Goal: Task Accomplishment & Management: Manage account settings

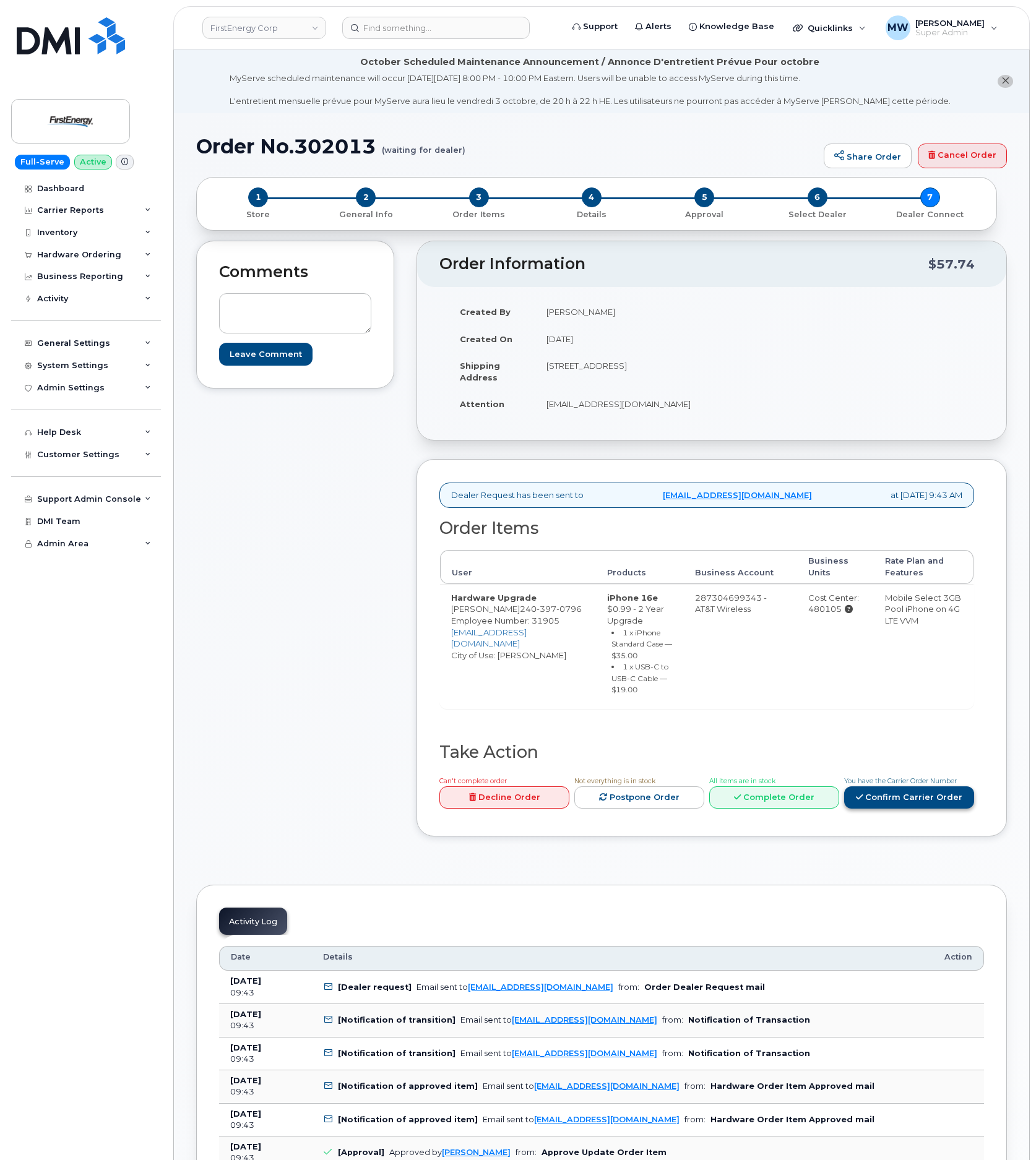
click at [950, 796] on link "Confirm Carrier Order" at bounding box center [909, 798] width 130 height 23
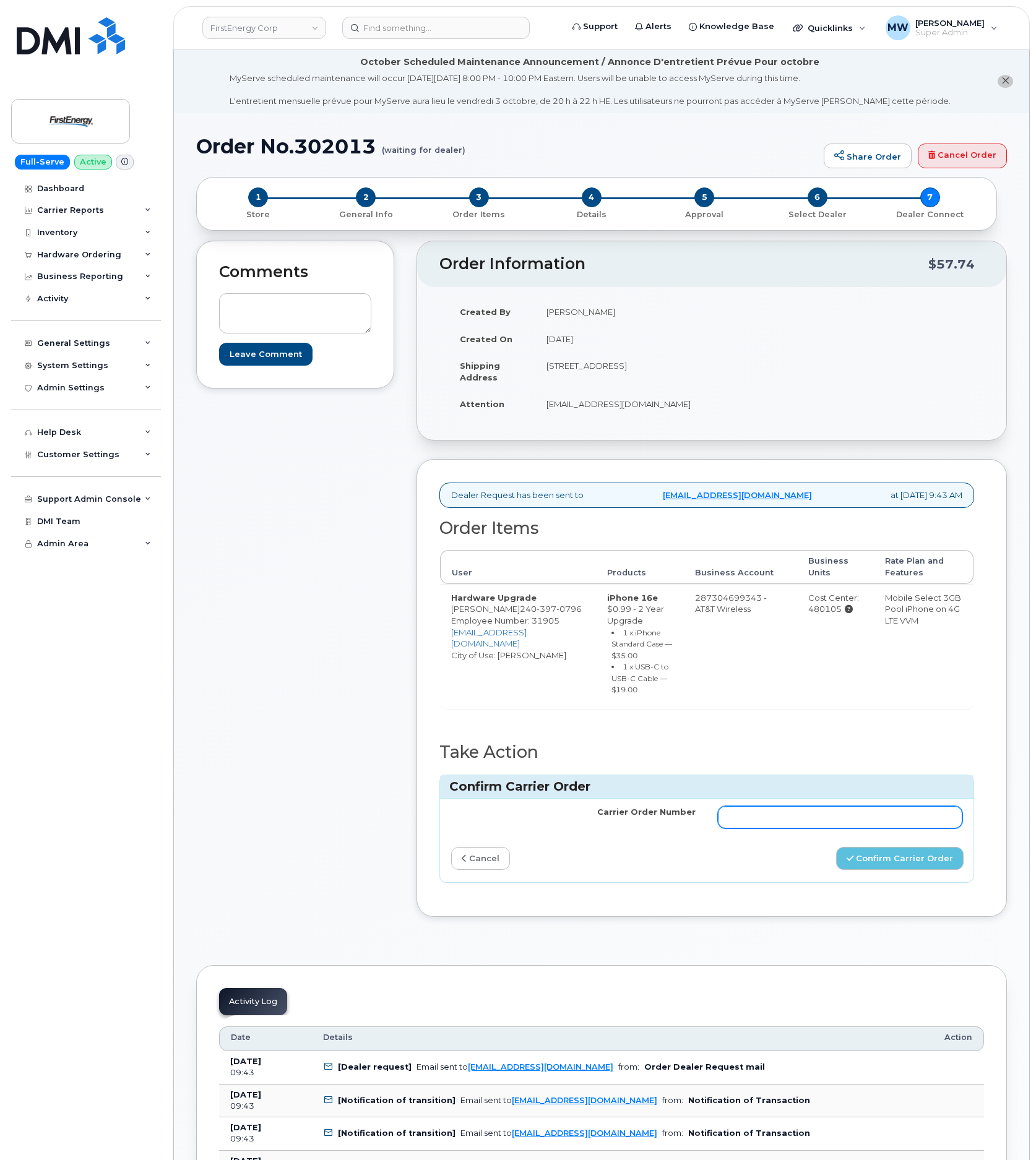
click at [908, 825] on input "Carrier Order Number" at bounding box center [840, 817] width 245 height 22
paste input "10-154226178884434"
click at [867, 869] on button "Confirm Carrier Order" at bounding box center [899, 859] width 127 height 23
click at [731, 826] on input "10-154226178884434" at bounding box center [840, 817] width 245 height 22
type input "10-154226178884434"
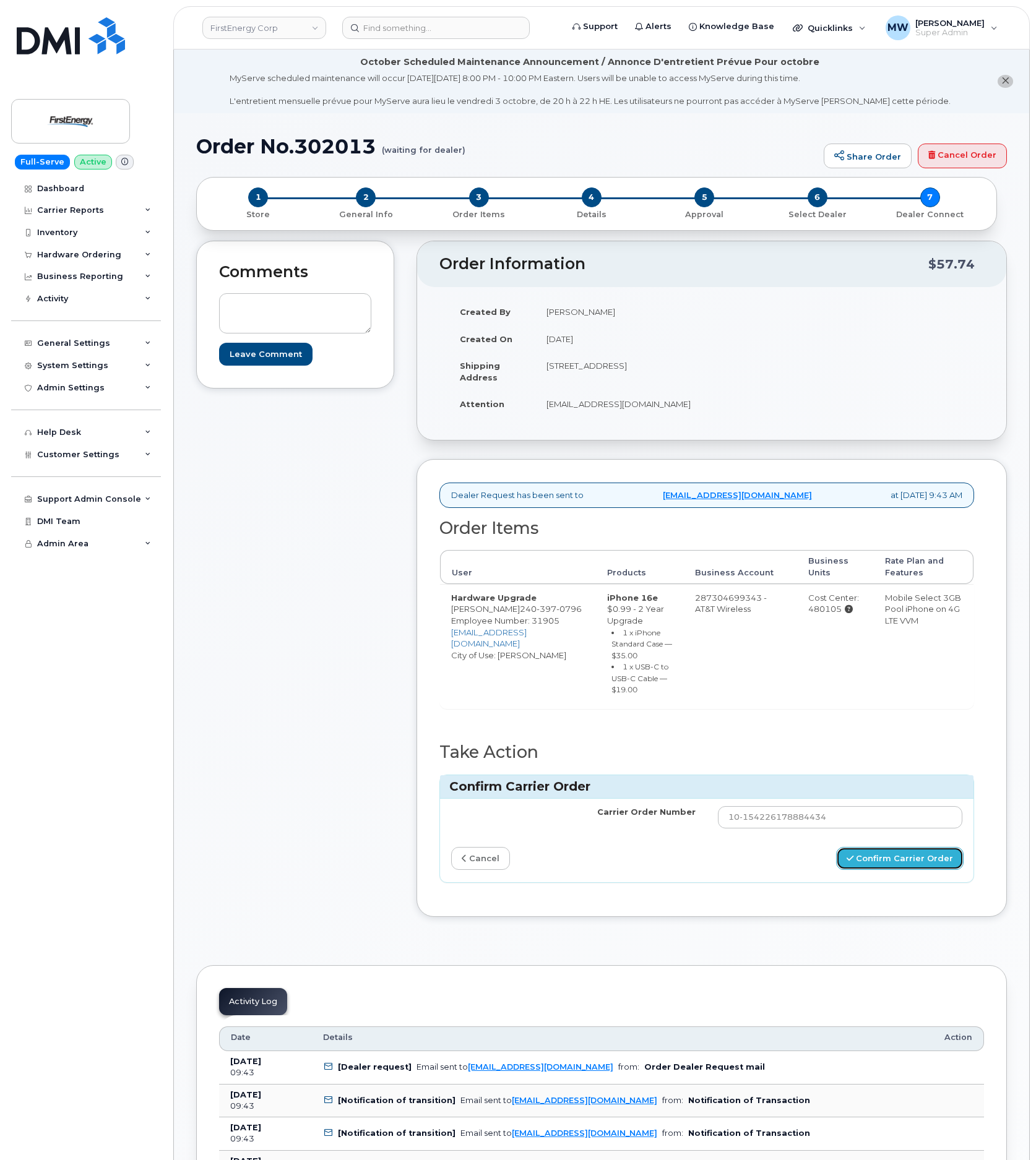
click at [890, 861] on button "Confirm Carrier Order" at bounding box center [899, 859] width 127 height 23
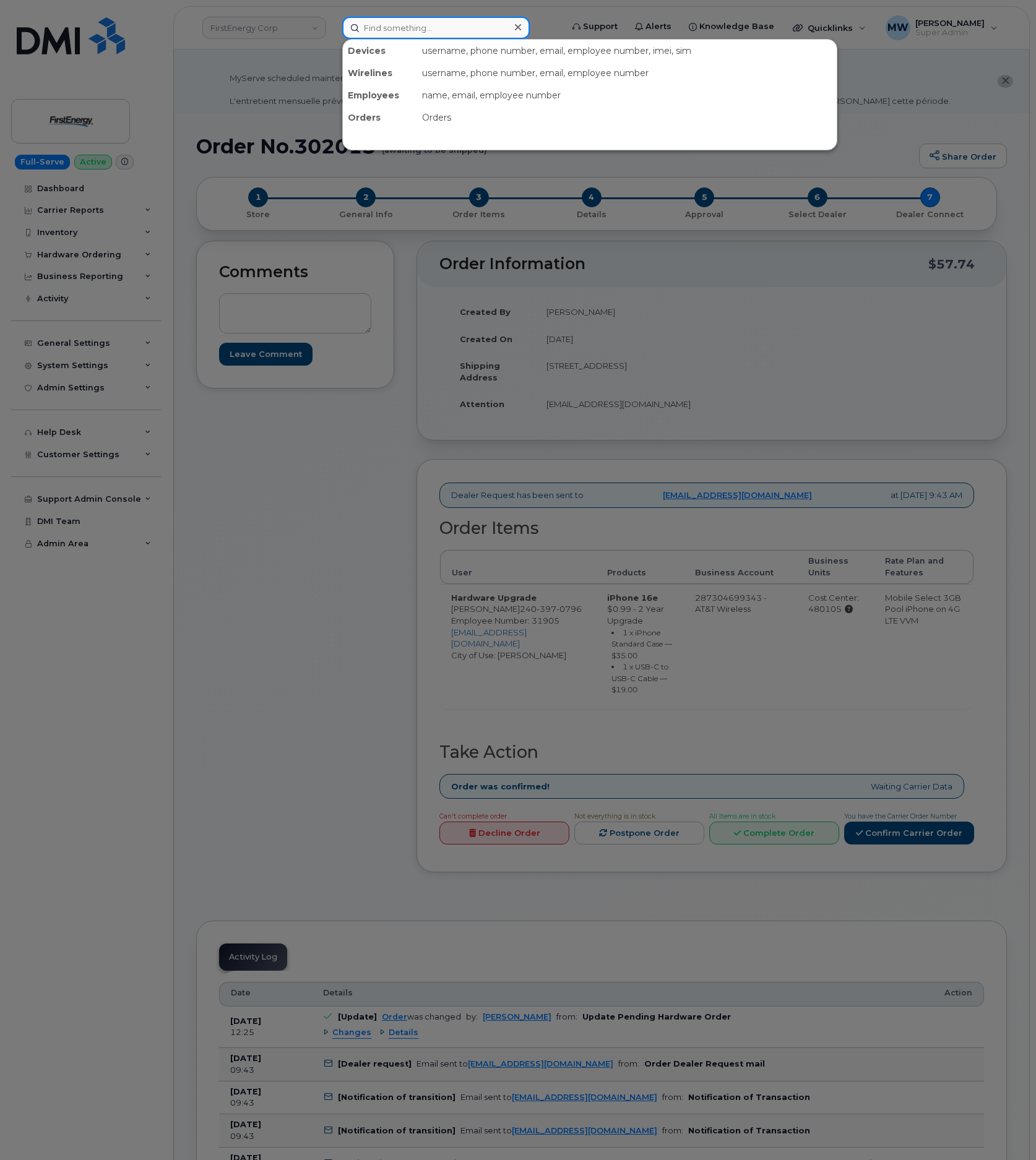
click at [464, 22] on input at bounding box center [435, 27] width 187 height 22
paste input "2133796695"
type input "2133796695"
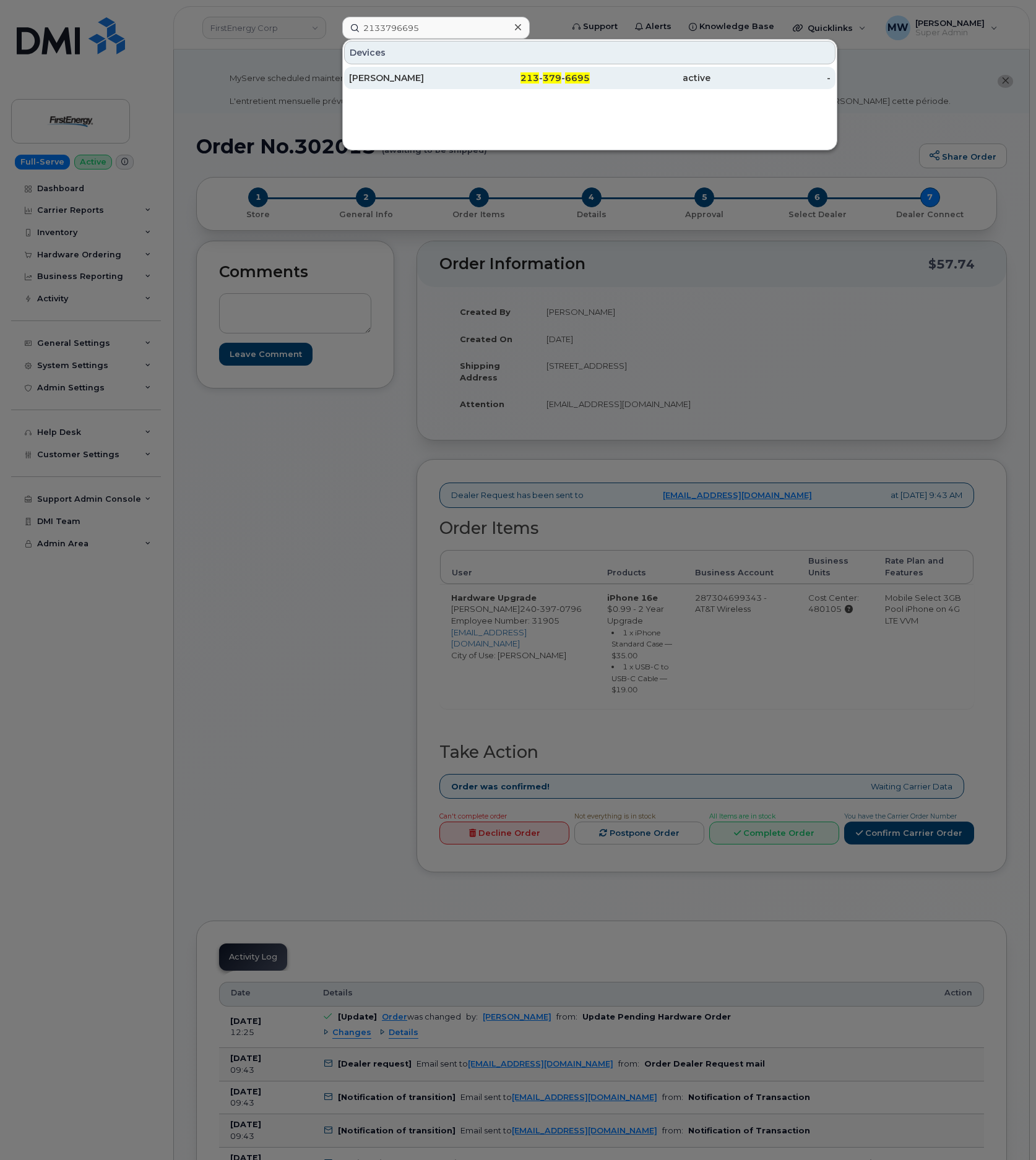
click at [411, 69] on div "John Stady" at bounding box center [409, 77] width 121 height 22
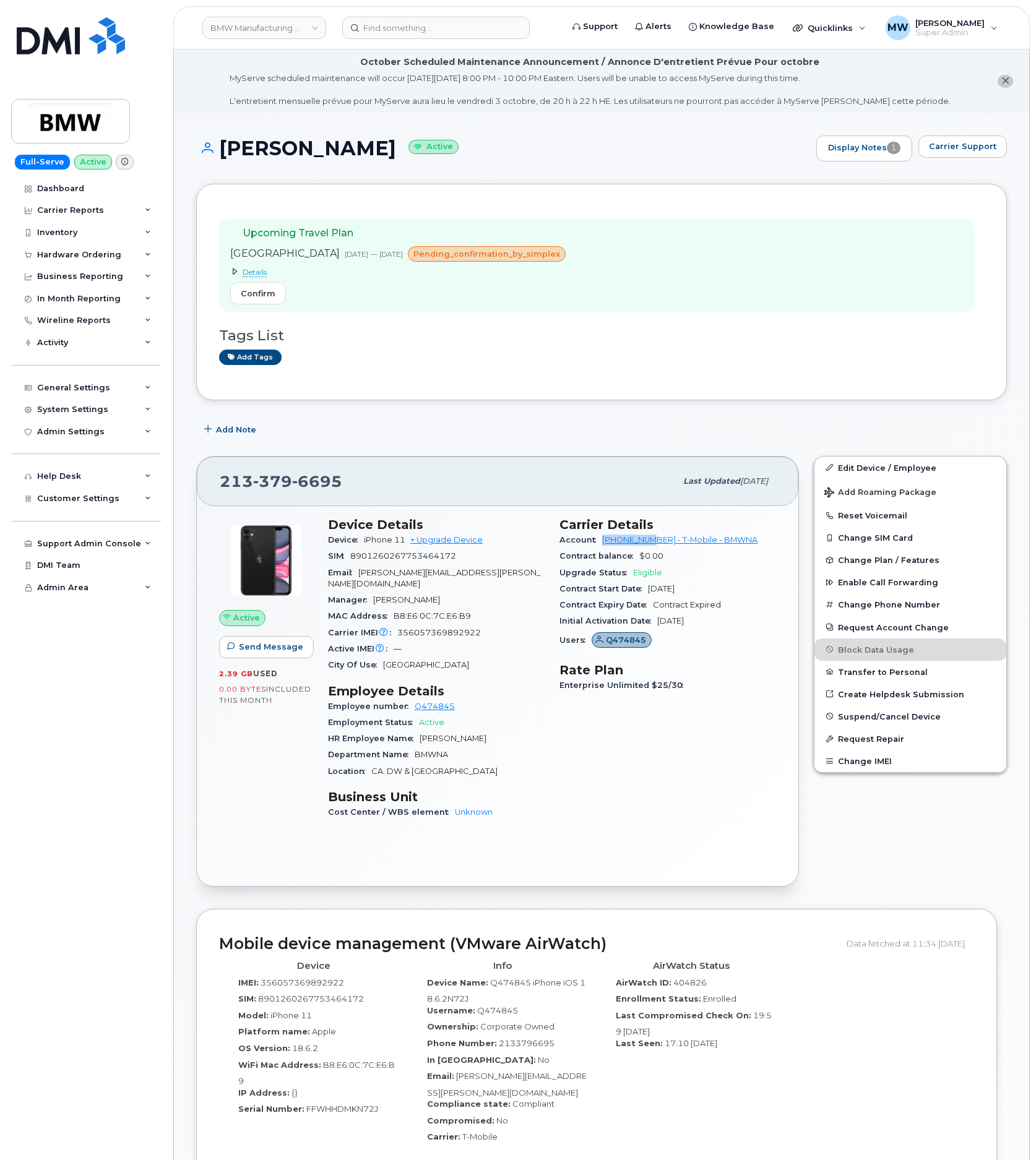
drag, startPoint x: 599, startPoint y: 542, endPoint x: 654, endPoint y: 546, distance: 55.1
click at [654, 546] on div "Account 973767968 - T-Mobile - BMWNA" at bounding box center [667, 539] width 216 height 16
copy link "973767968"
click at [434, 22] on input at bounding box center [435, 27] width 187 height 22
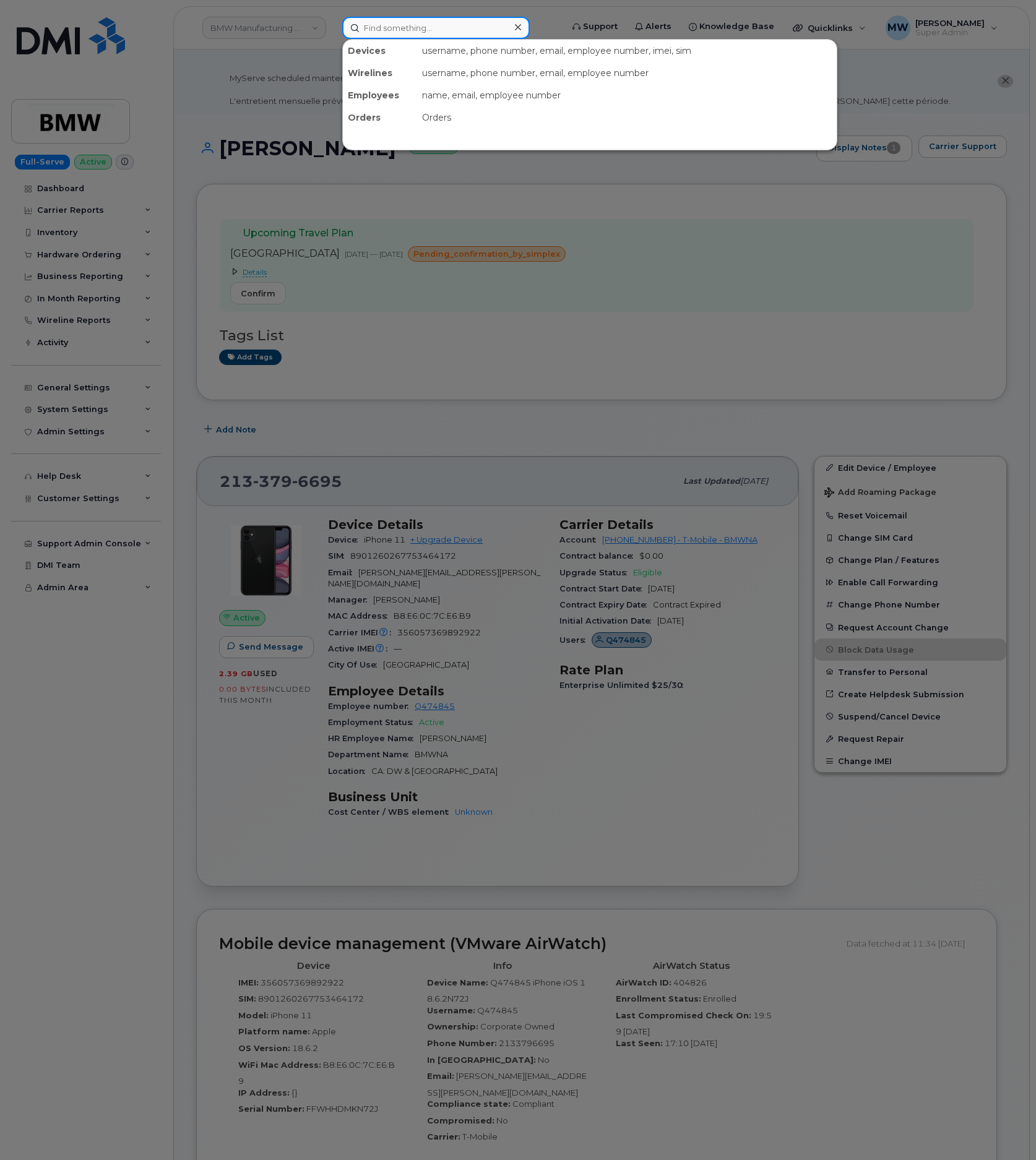
paste input "2027042187"
type input "2027042187"
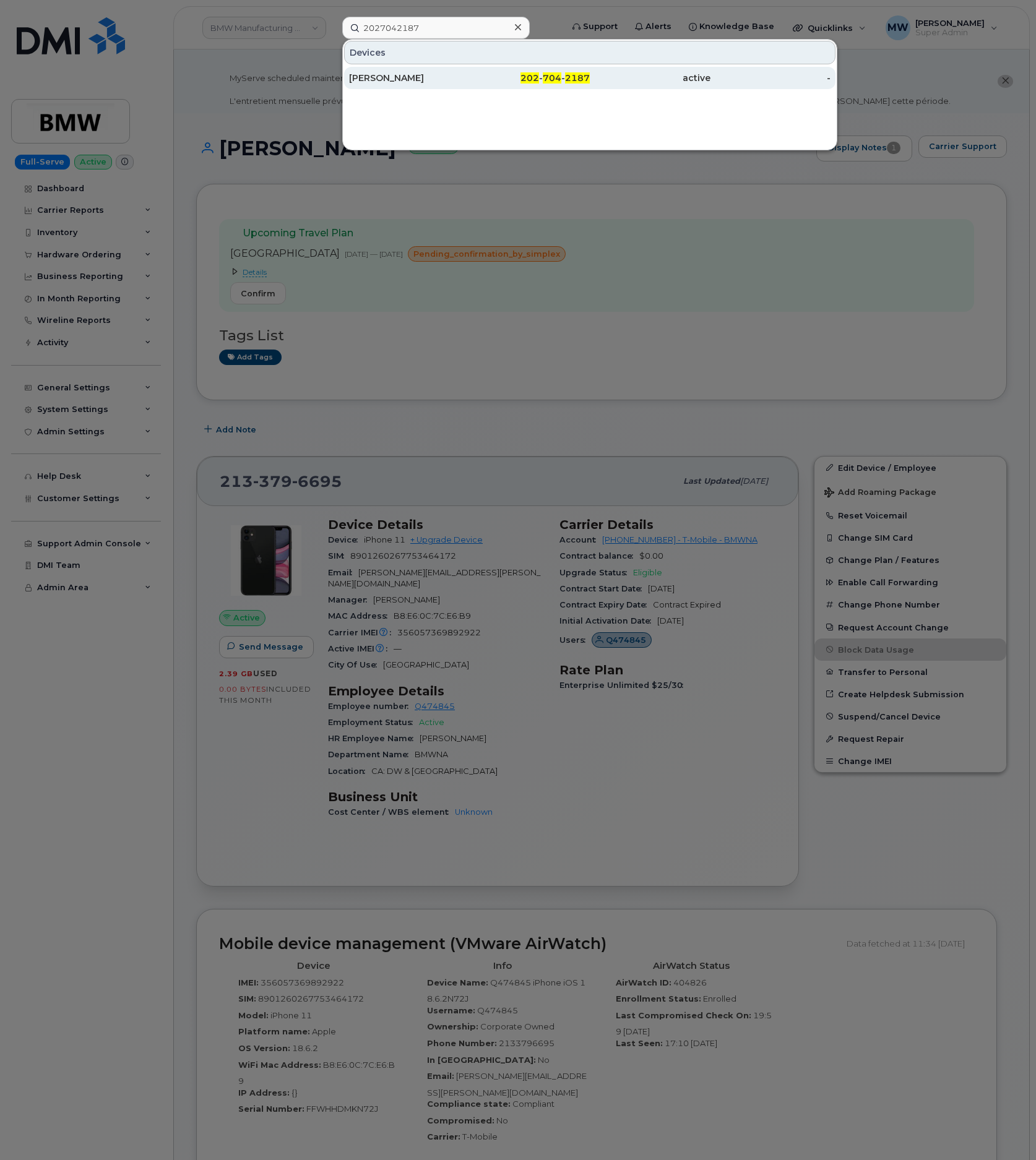
click at [470, 71] on div "202 - 704 - 2187" at bounding box center [529, 77] width 121 height 22
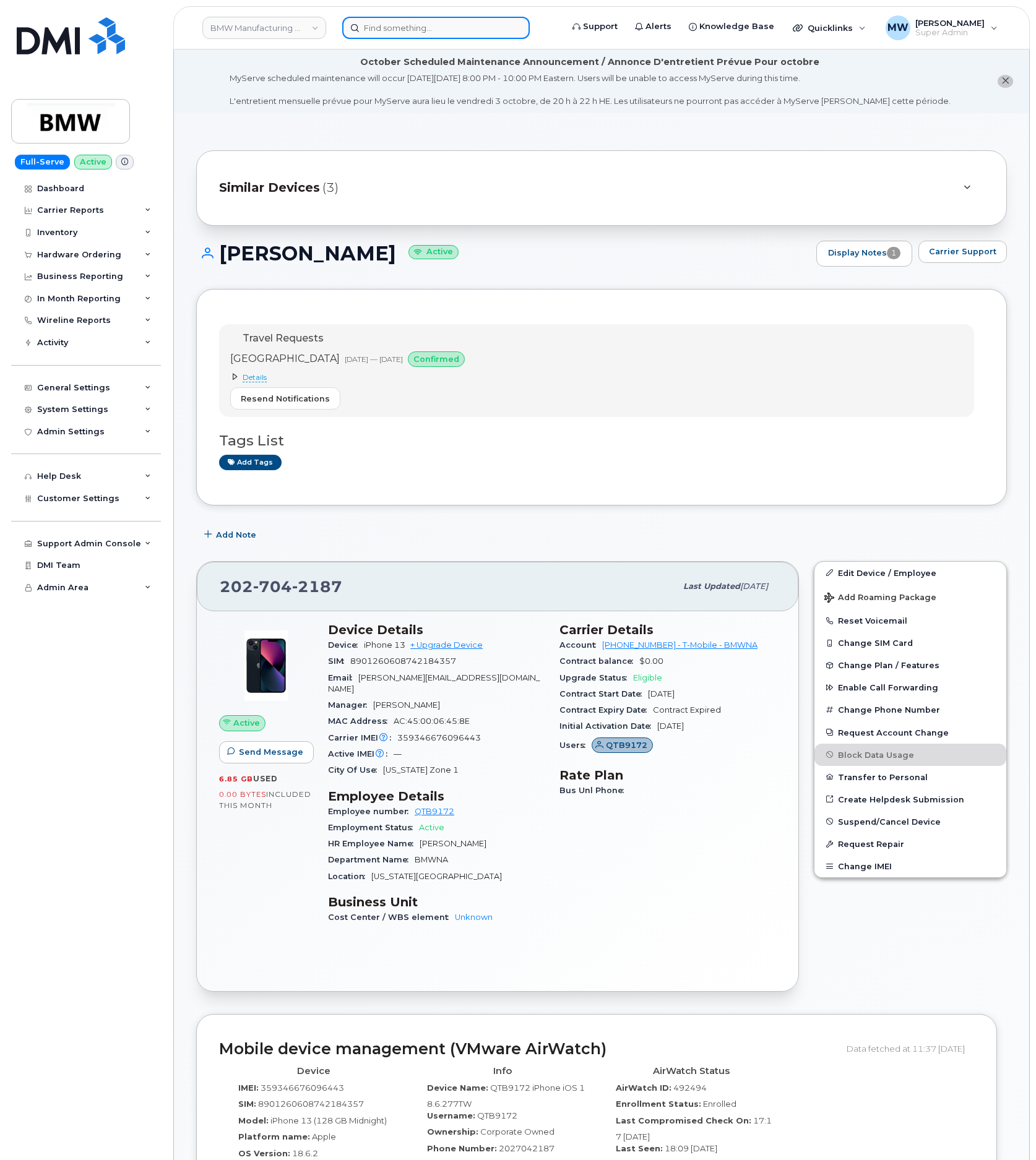
click at [422, 21] on input at bounding box center [435, 27] width 187 height 22
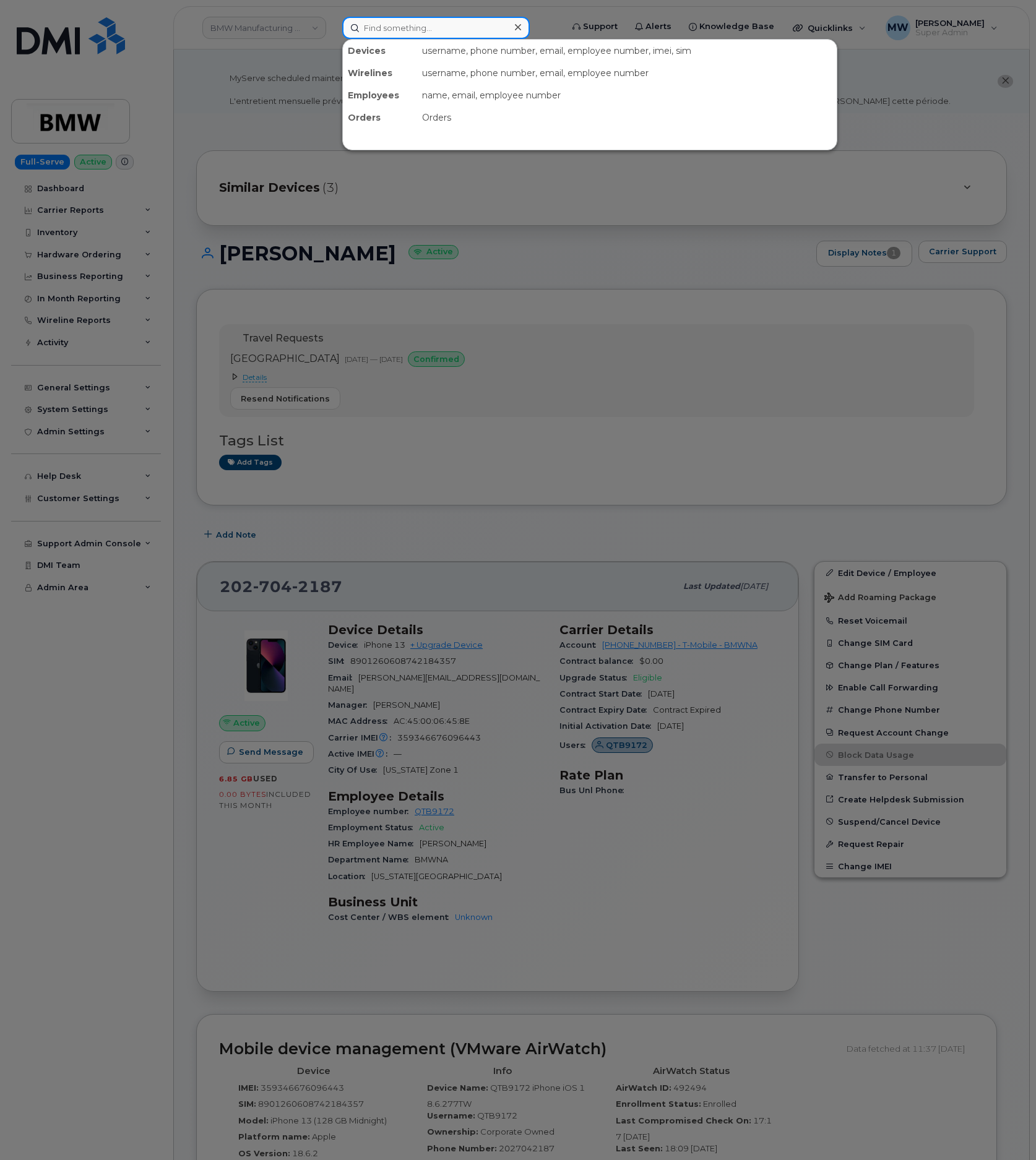
paste input "5513395989"
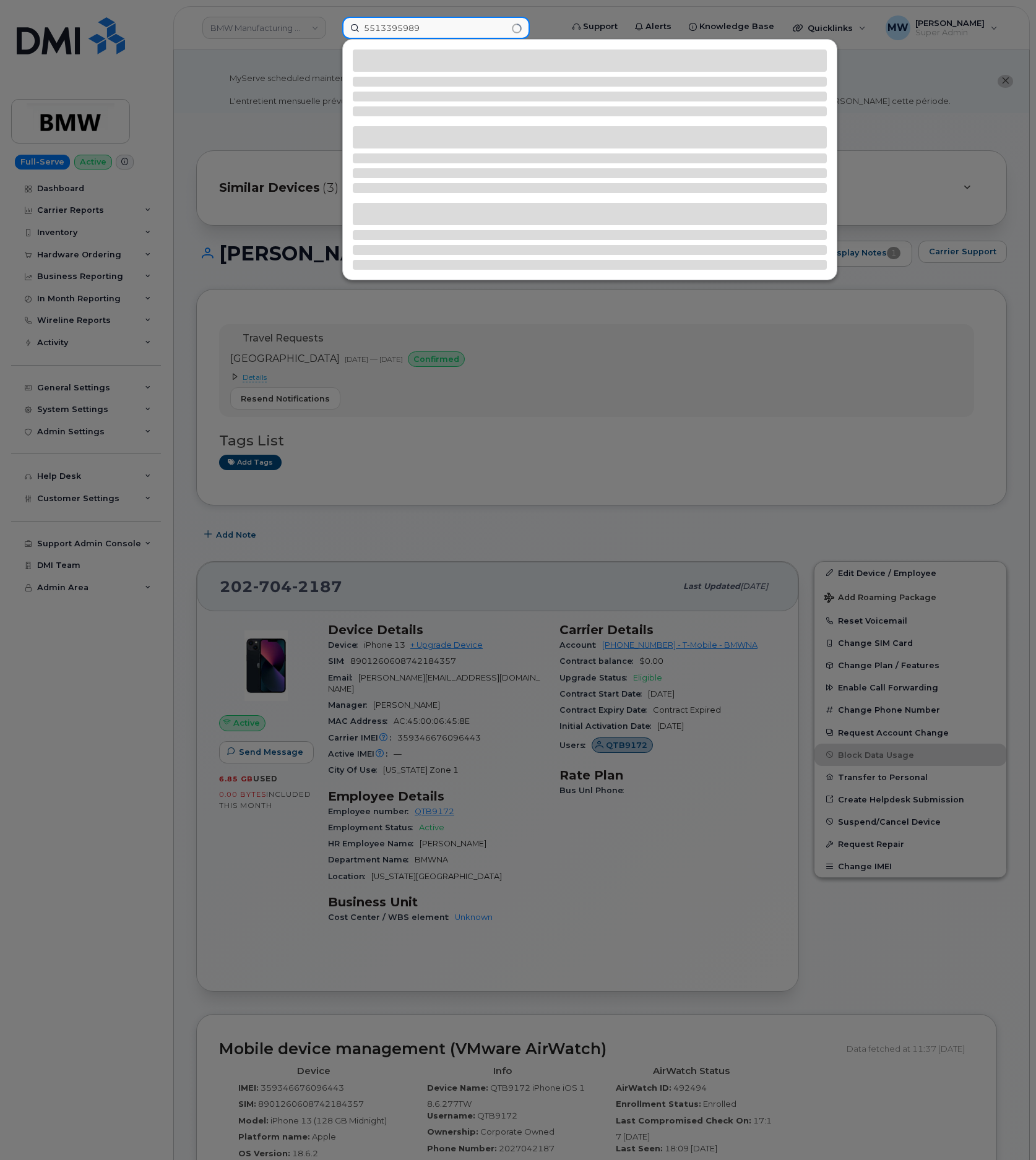
type input "5513395989"
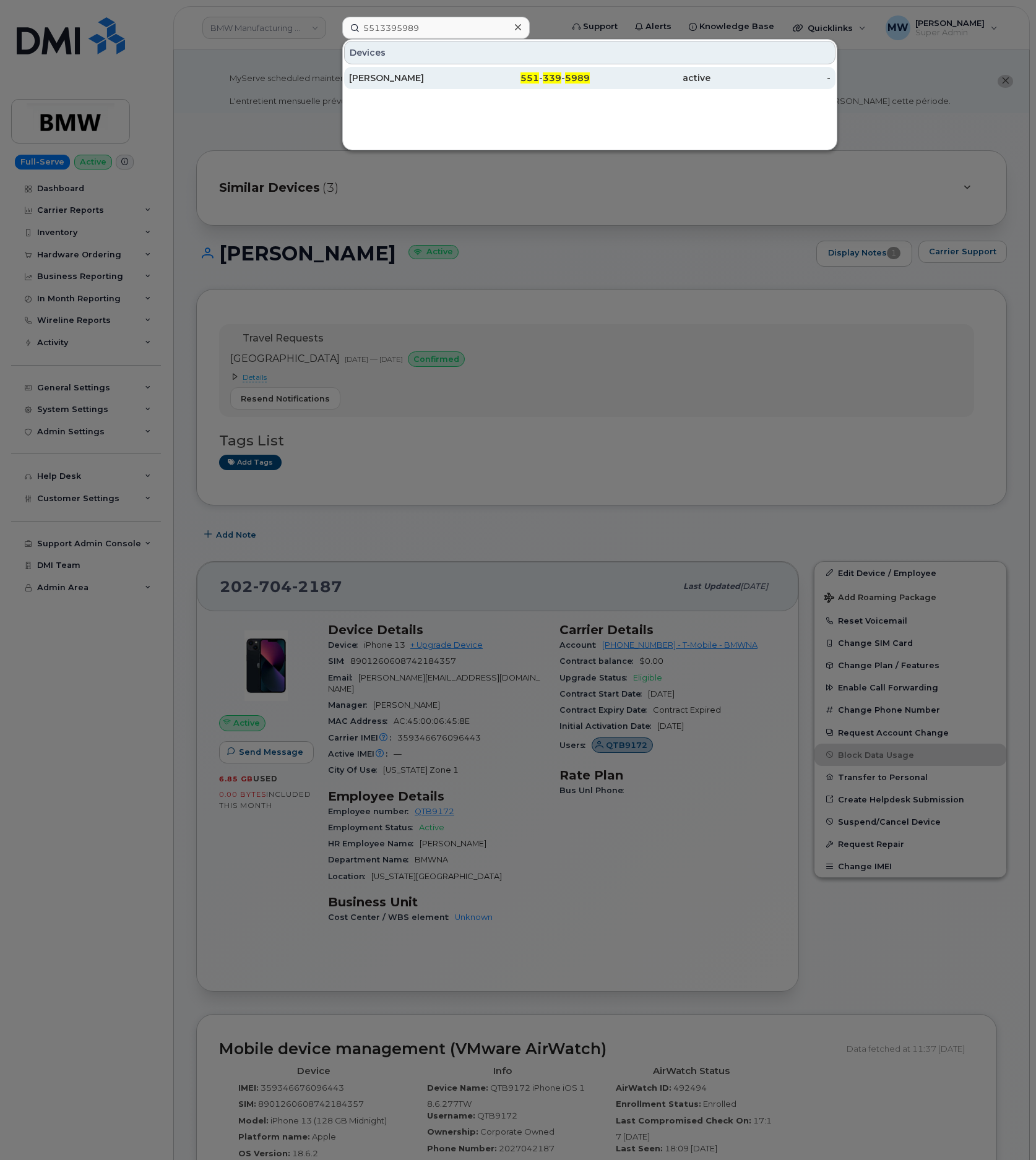
click at [437, 83] on div "[PERSON_NAME]" at bounding box center [409, 77] width 121 height 12
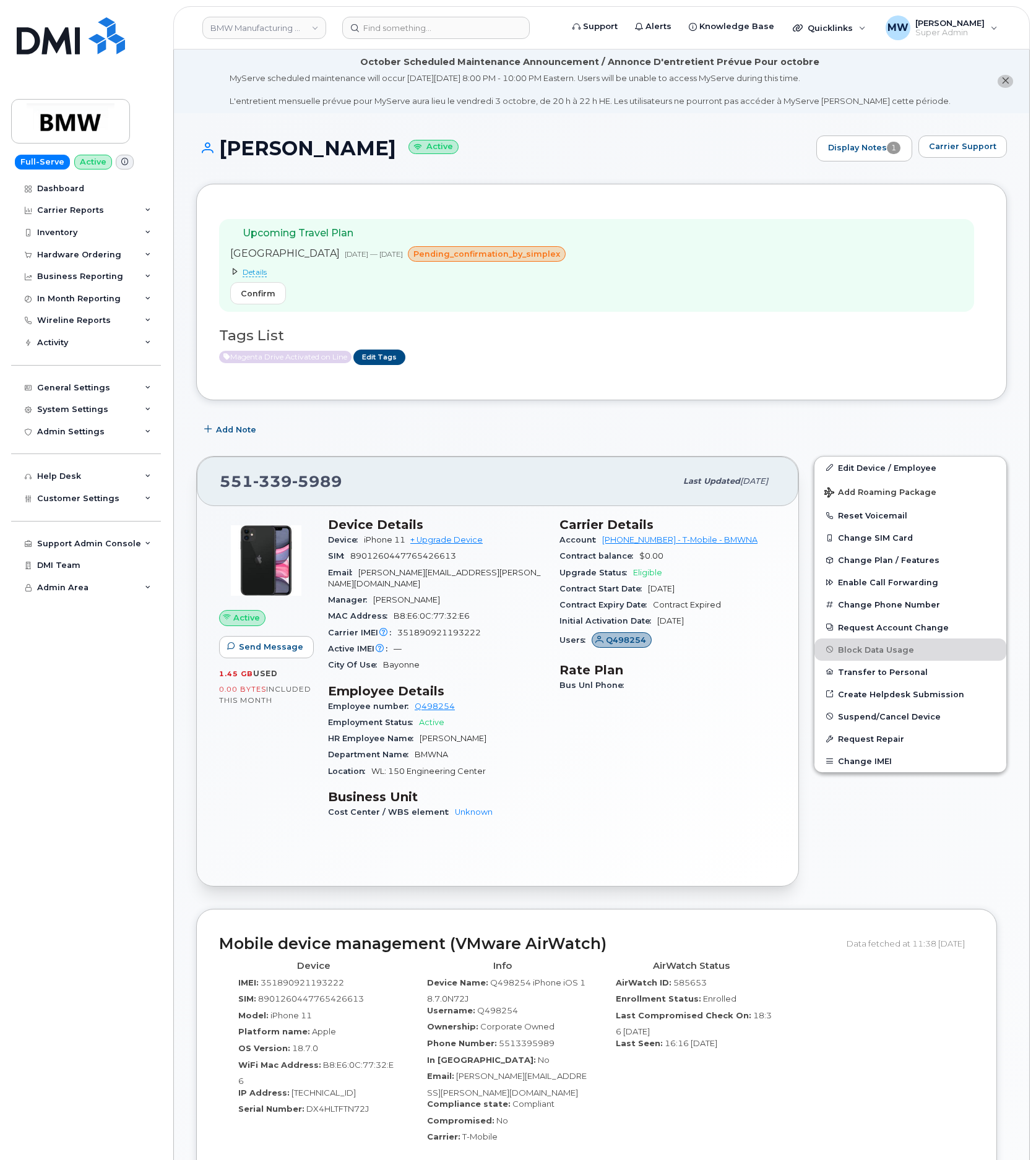
drag, startPoint x: 366, startPoint y: 147, endPoint x: 244, endPoint y: 167, distance: 123.6
click at [221, 147] on h1 "Alec Svendsen Active" at bounding box center [503, 148] width 614 height 22
copy h1 "Alec Svendsen"
drag, startPoint x: 594, startPoint y: 548, endPoint x: 653, endPoint y: 546, distance: 59.0
click at [653, 546] on div "Account 973767968 - T-Mobile - BMWNA" at bounding box center [667, 539] width 216 height 16
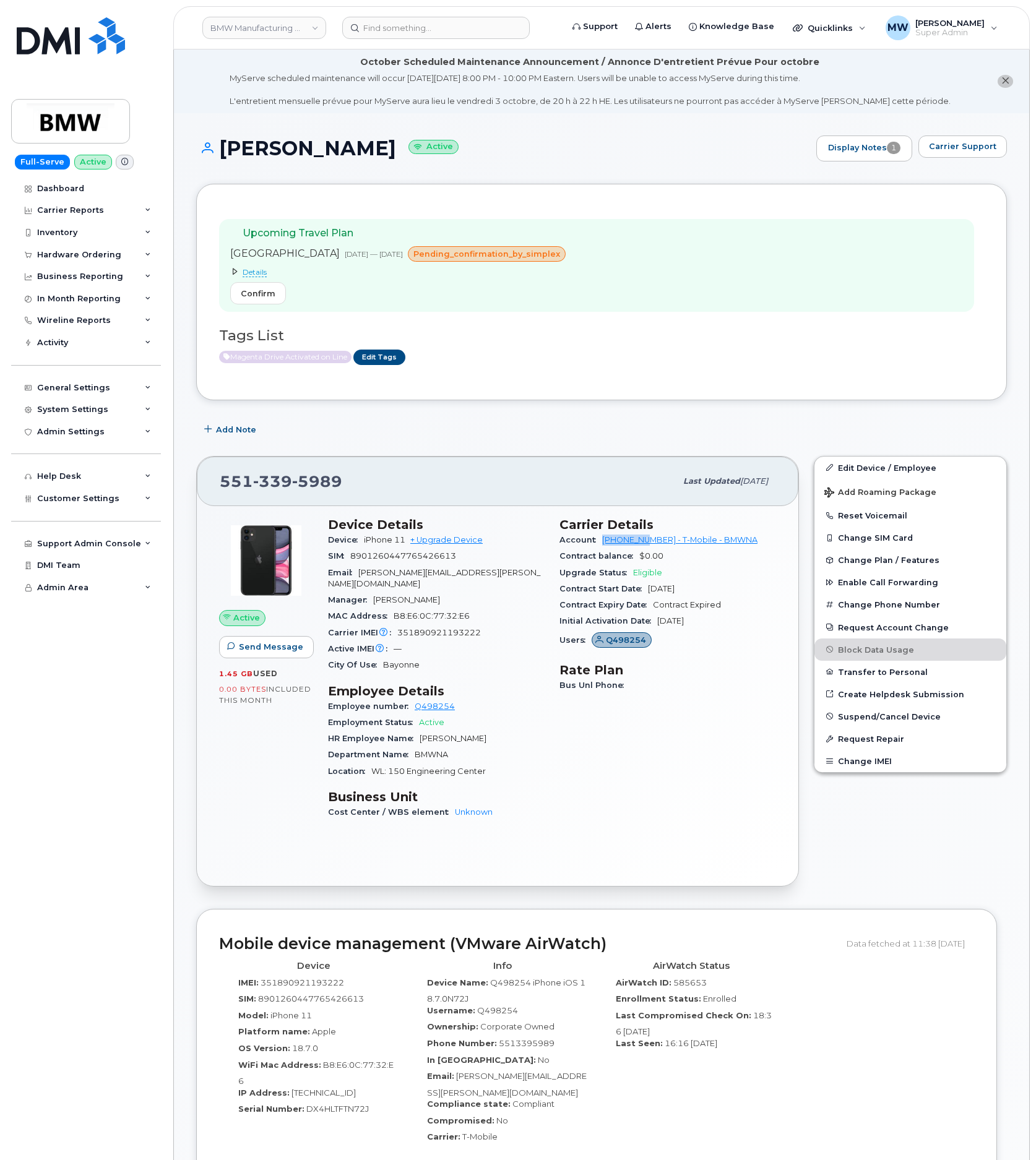
copy div "973767968"
click at [454, 32] on input at bounding box center [435, 27] width 187 height 22
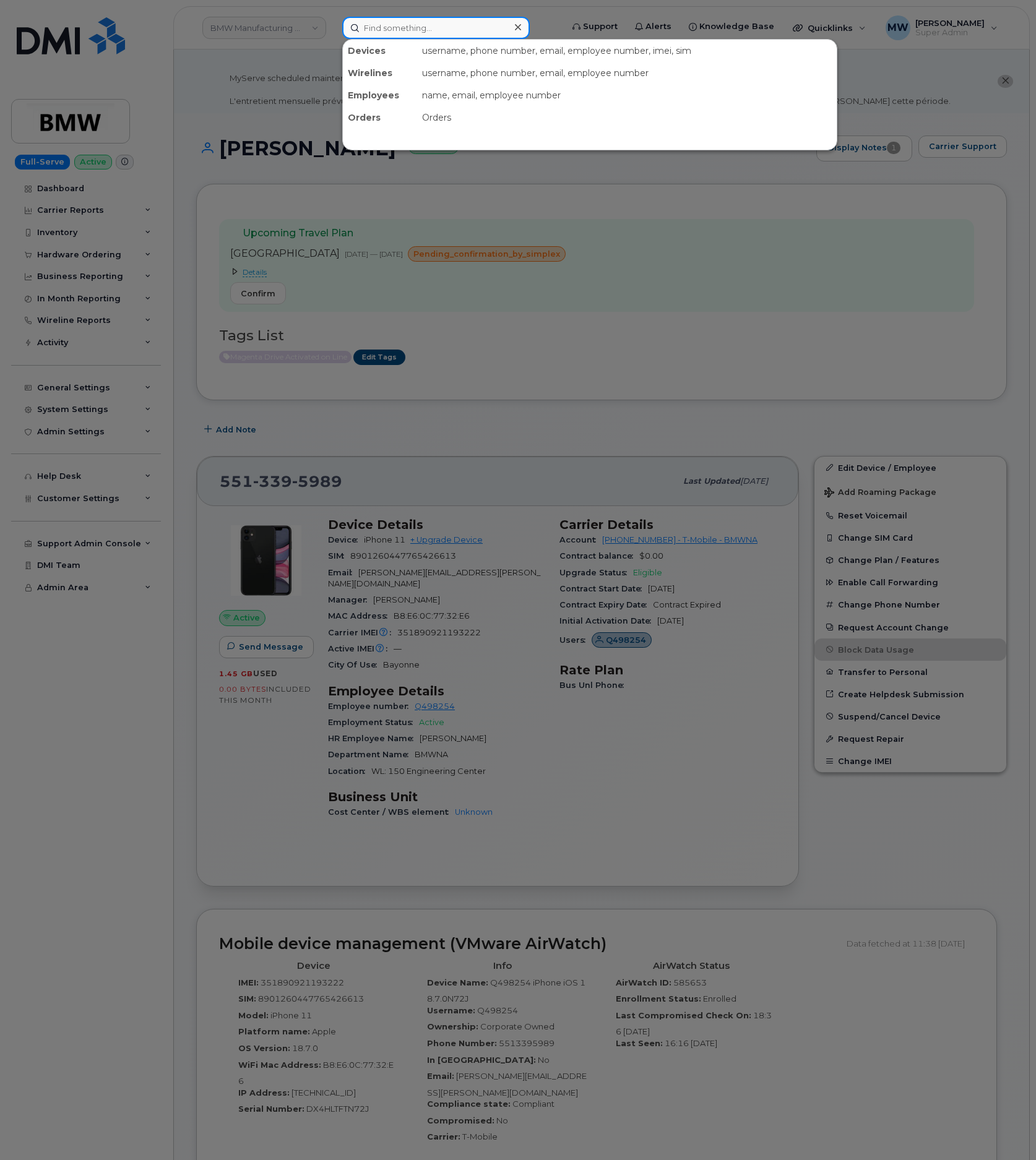
paste input "8647900568"
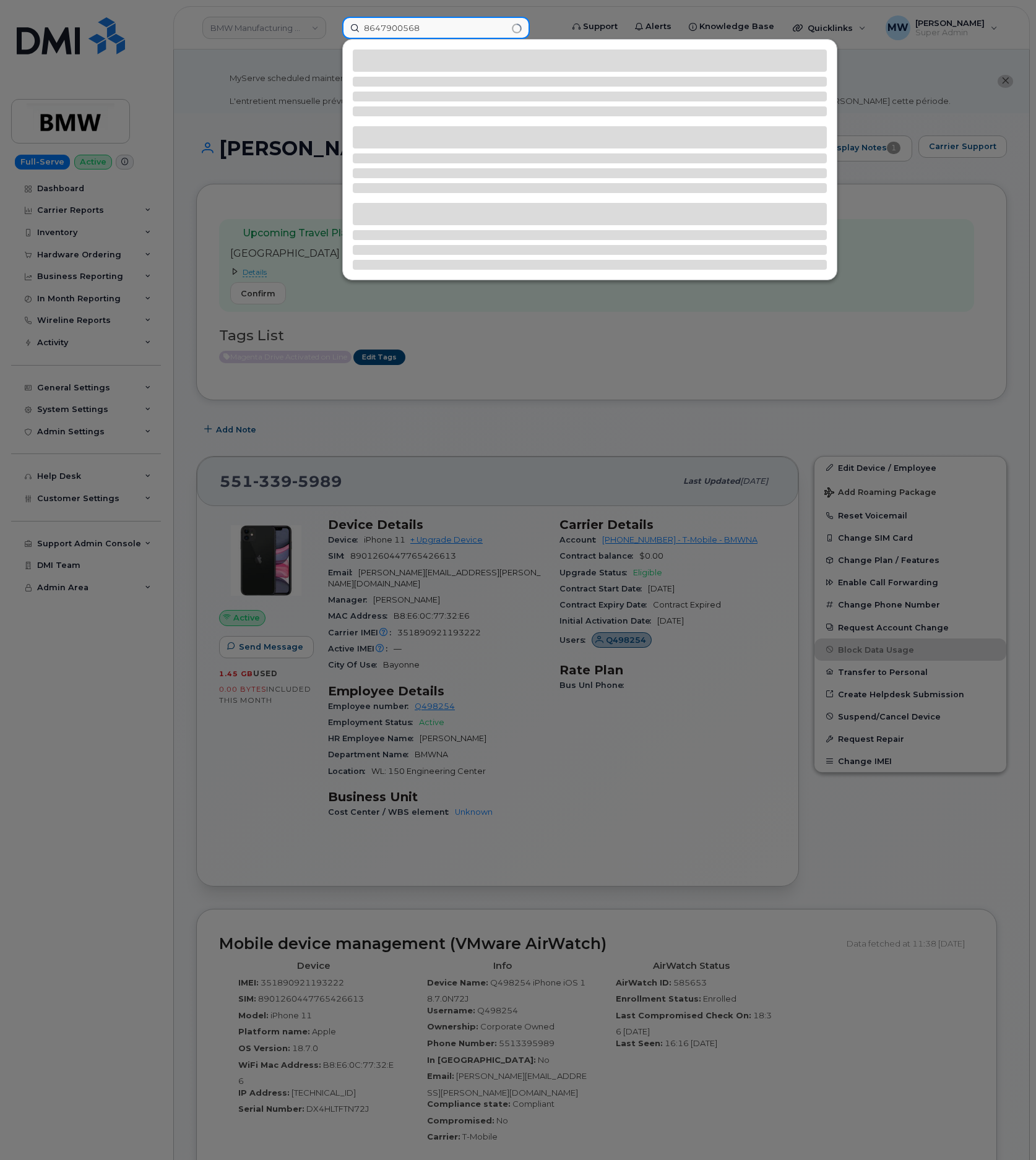
type input "8647900568"
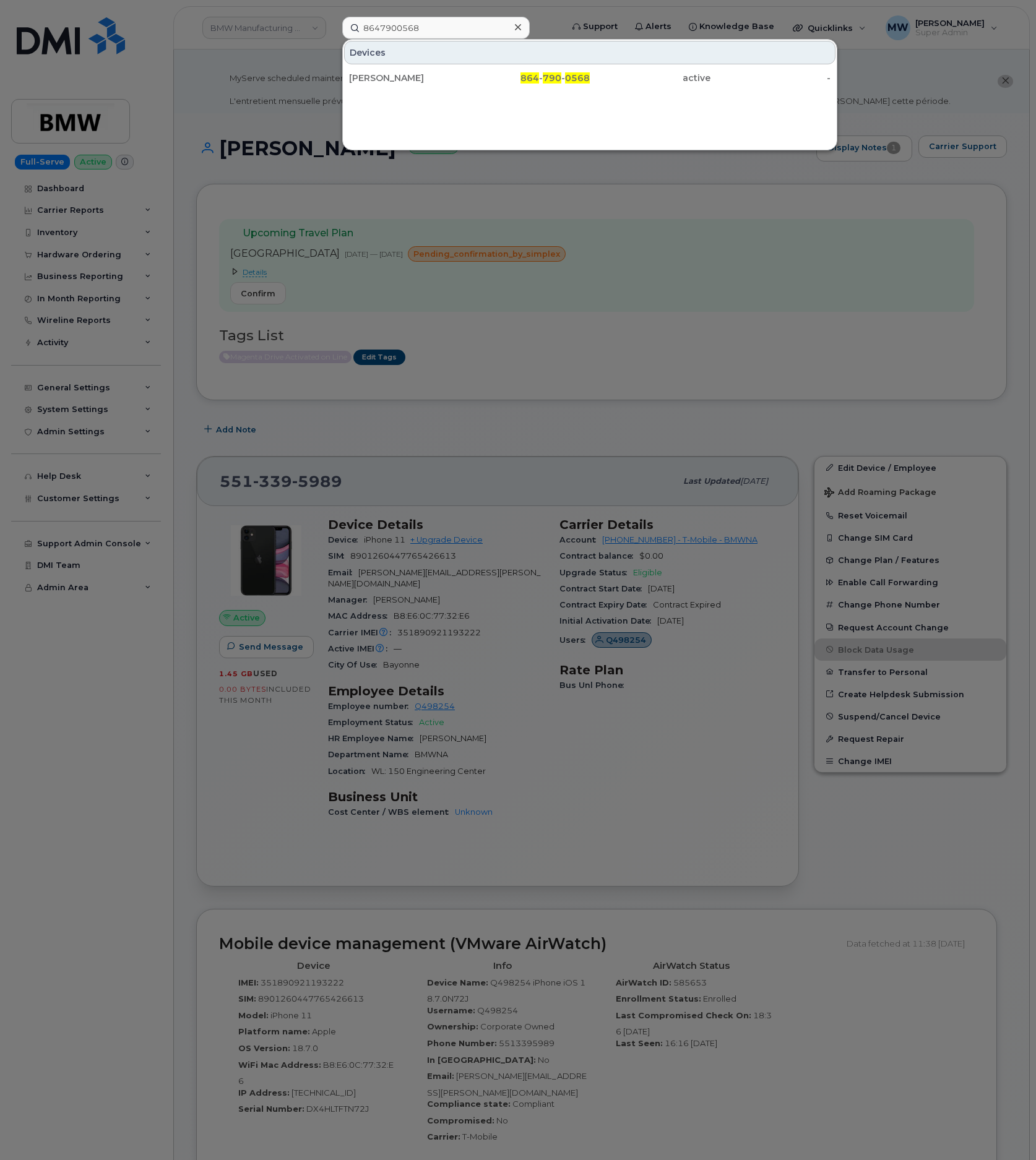
click at [394, 91] on div "Matthew Grant 864 - 790 - 0568 active -" at bounding box center [589, 78] width 493 height 25
click at [399, 75] on div "Matthew Grant" at bounding box center [409, 77] width 121 height 12
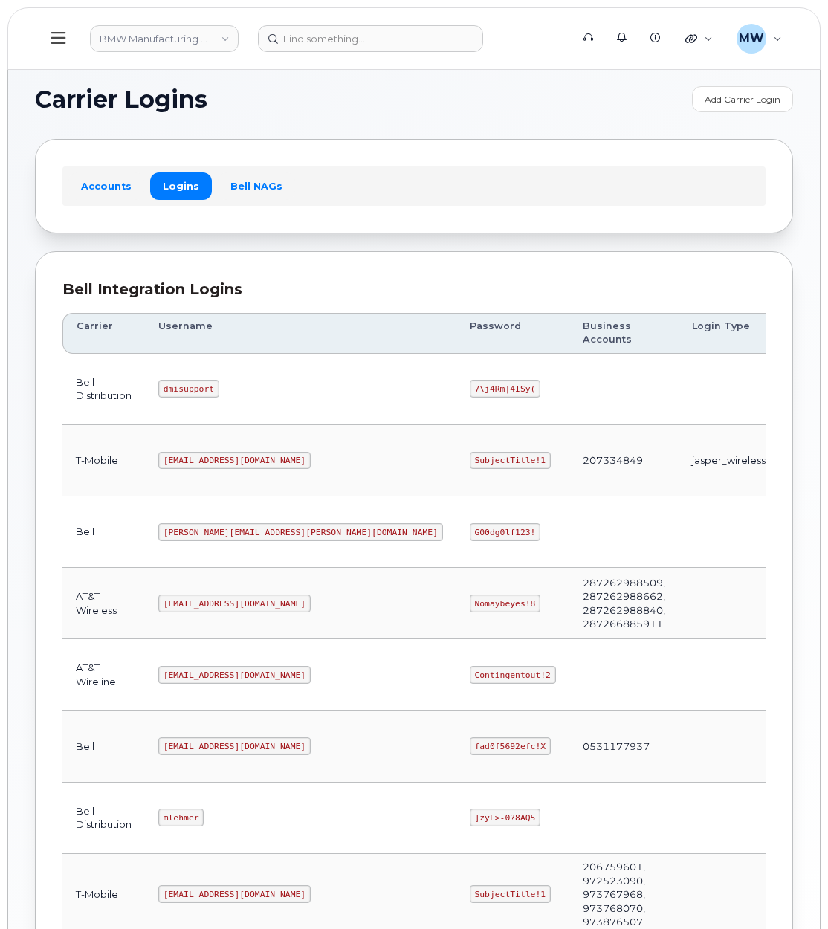
scroll to position [74, 0]
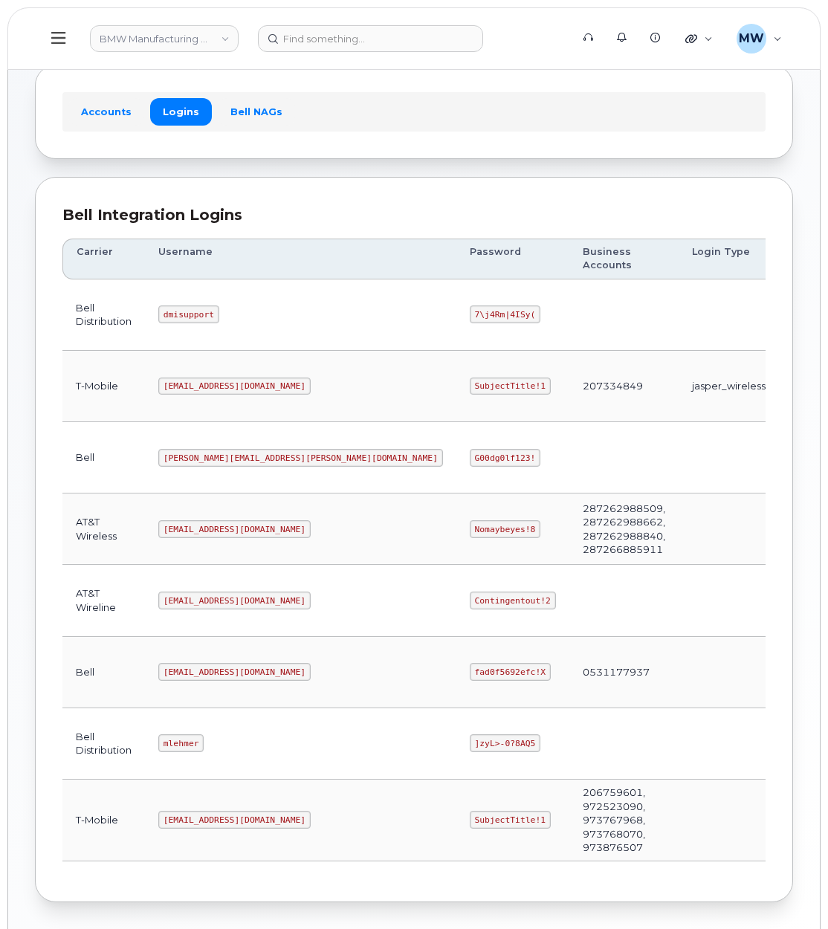
click at [470, 306] on code "7\j4Rm|4ISy(" at bounding box center [505, 315] width 71 height 18
copy code "7\j4Rm|4ISy("
click at [470, 735] on code "]zyL>-0?8AQ5" at bounding box center [505, 744] width 71 height 18
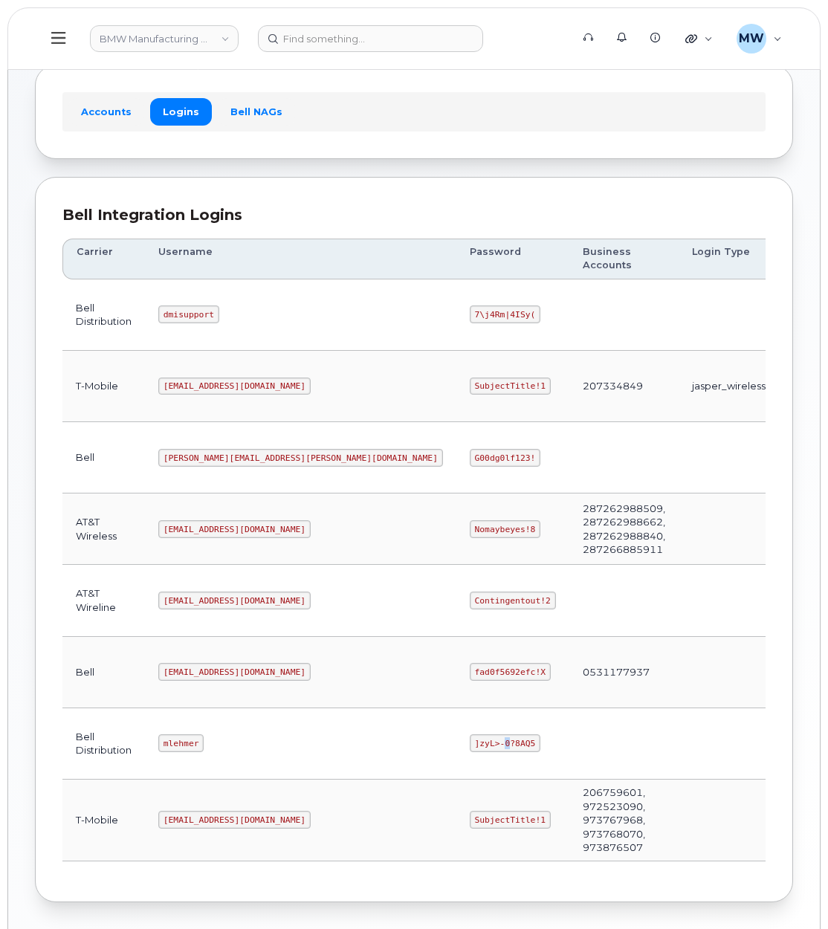
click at [470, 735] on code "]zyL>-0?8AQ5" at bounding box center [505, 744] width 71 height 18
copy code "]zyL>-0?8AQ5"
click at [470, 306] on code "7\j4Rm|4ISy(" at bounding box center [505, 315] width 71 height 18
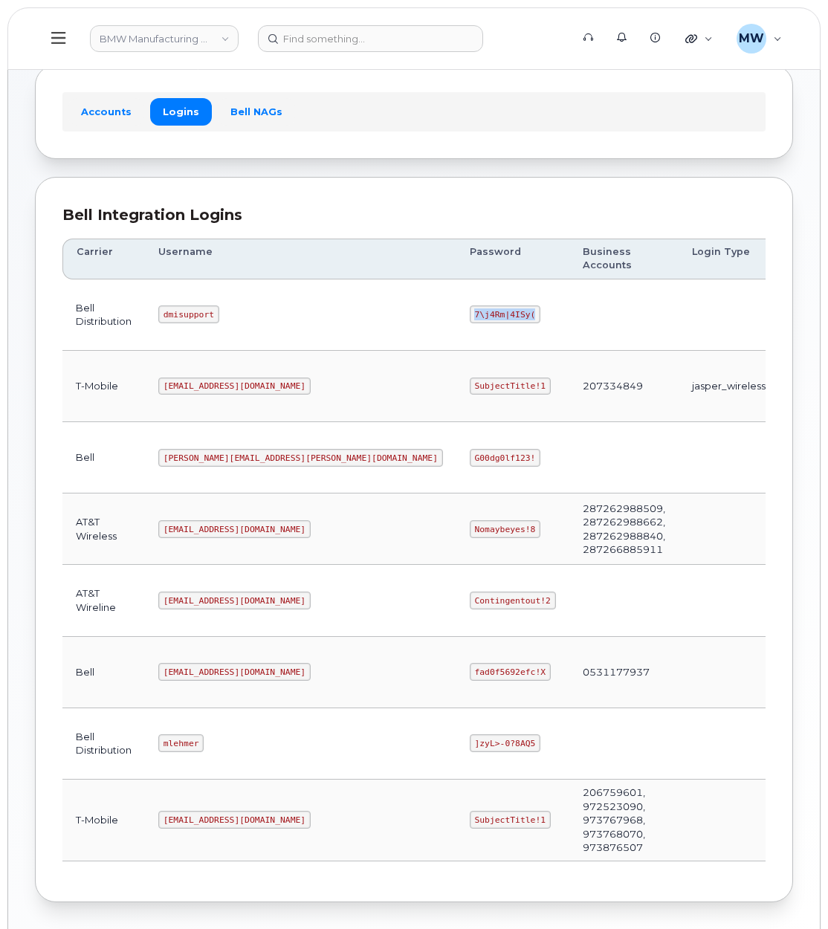
click at [470, 306] on code "7\j4Rm|4ISy(" at bounding box center [505, 315] width 71 height 18
copy code "7\j4Rm|4ISy("
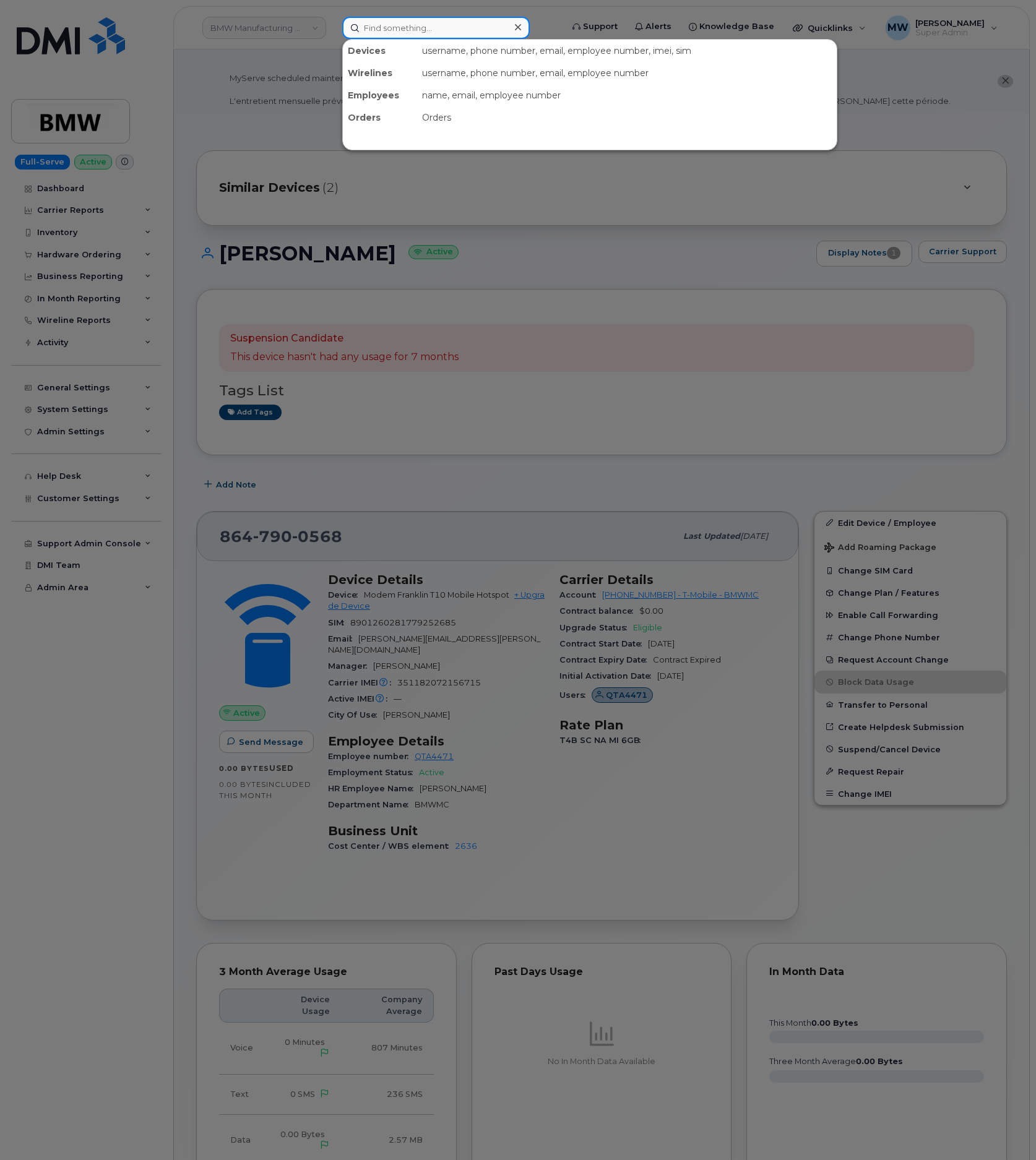
click at [496, 17] on input at bounding box center [435, 27] width 187 height 22
paste input "864) 794-0554"
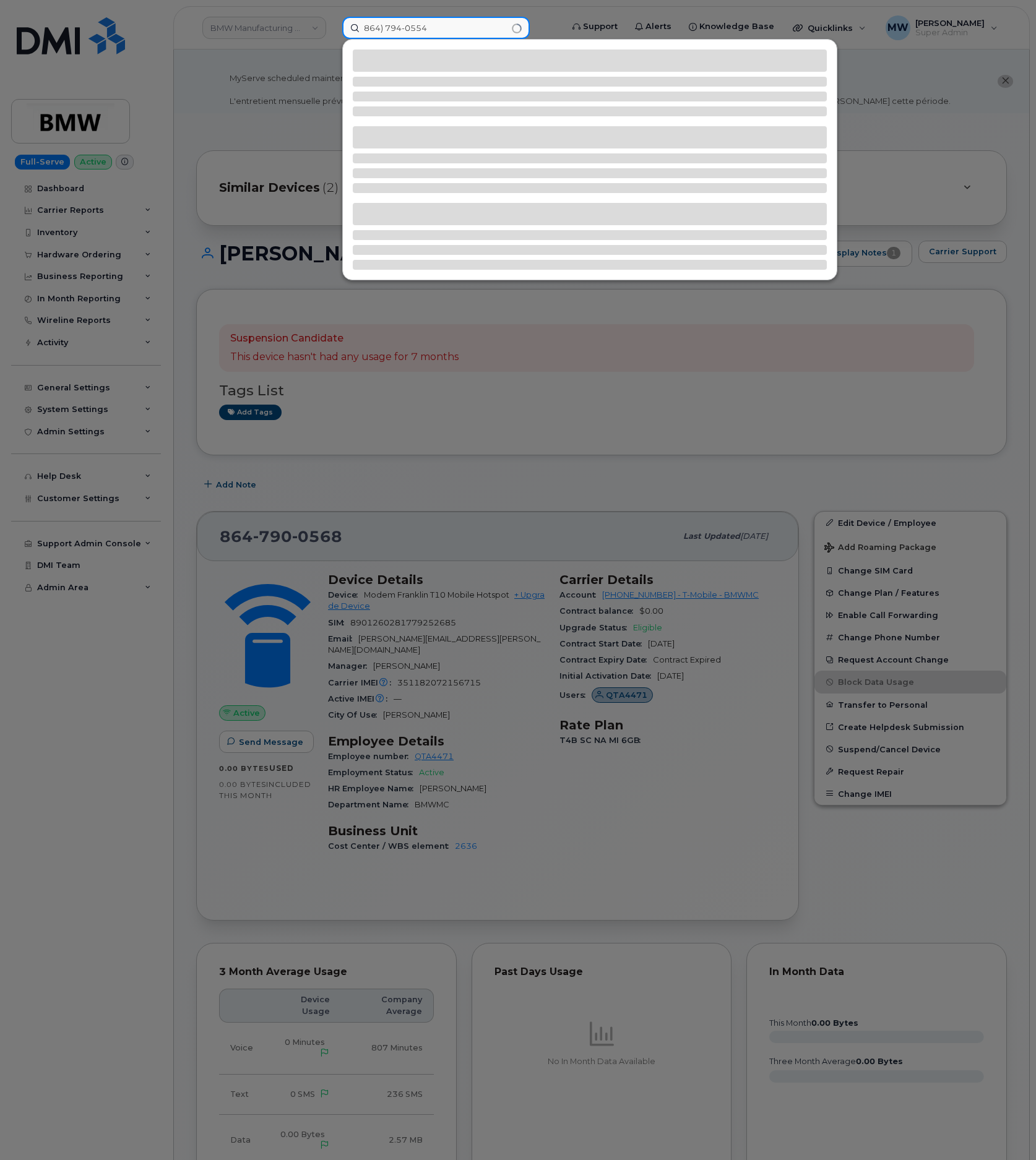
type input "864) 794-0554"
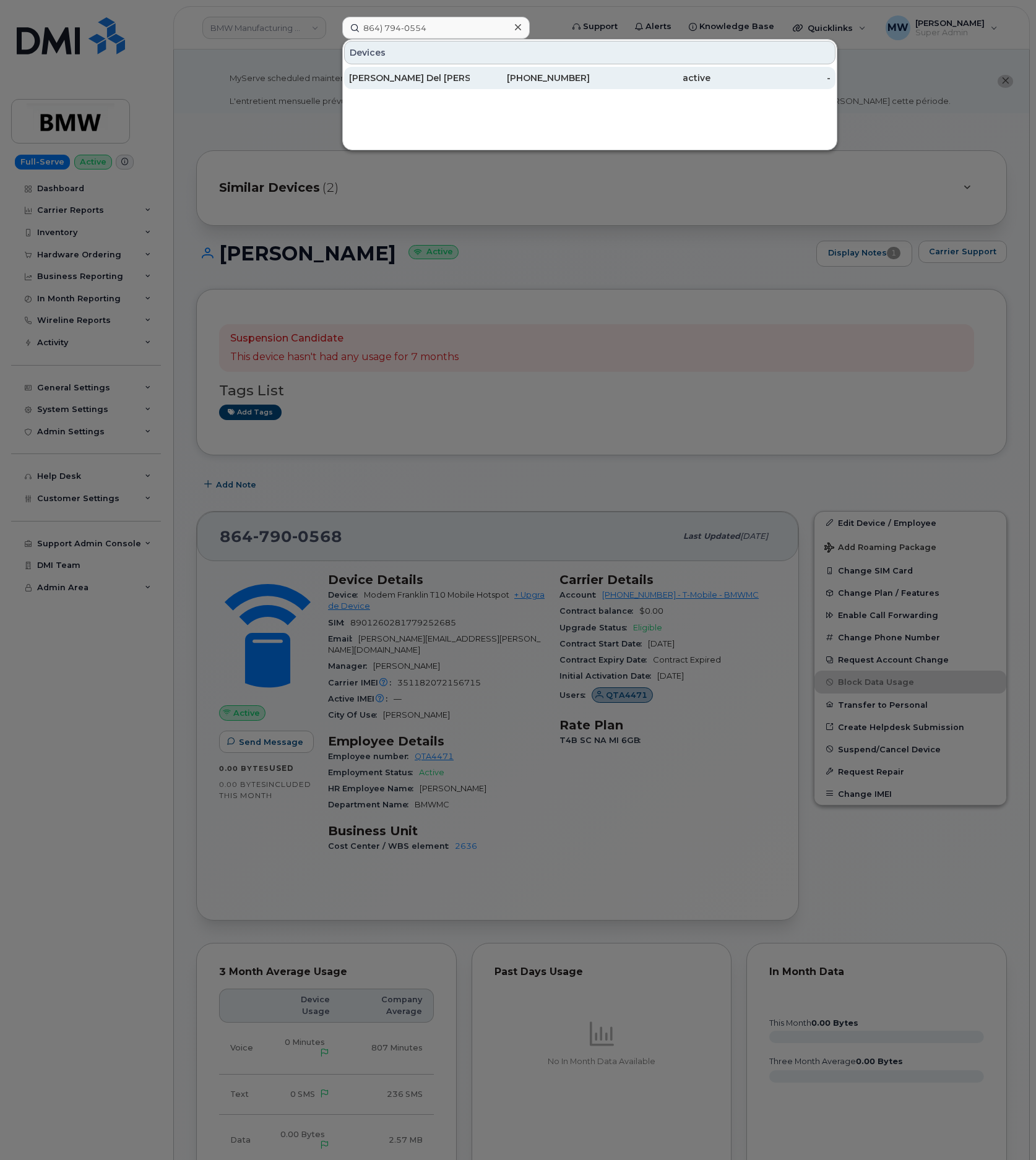
click at [488, 86] on div "864-794-0554" at bounding box center [529, 77] width 121 height 22
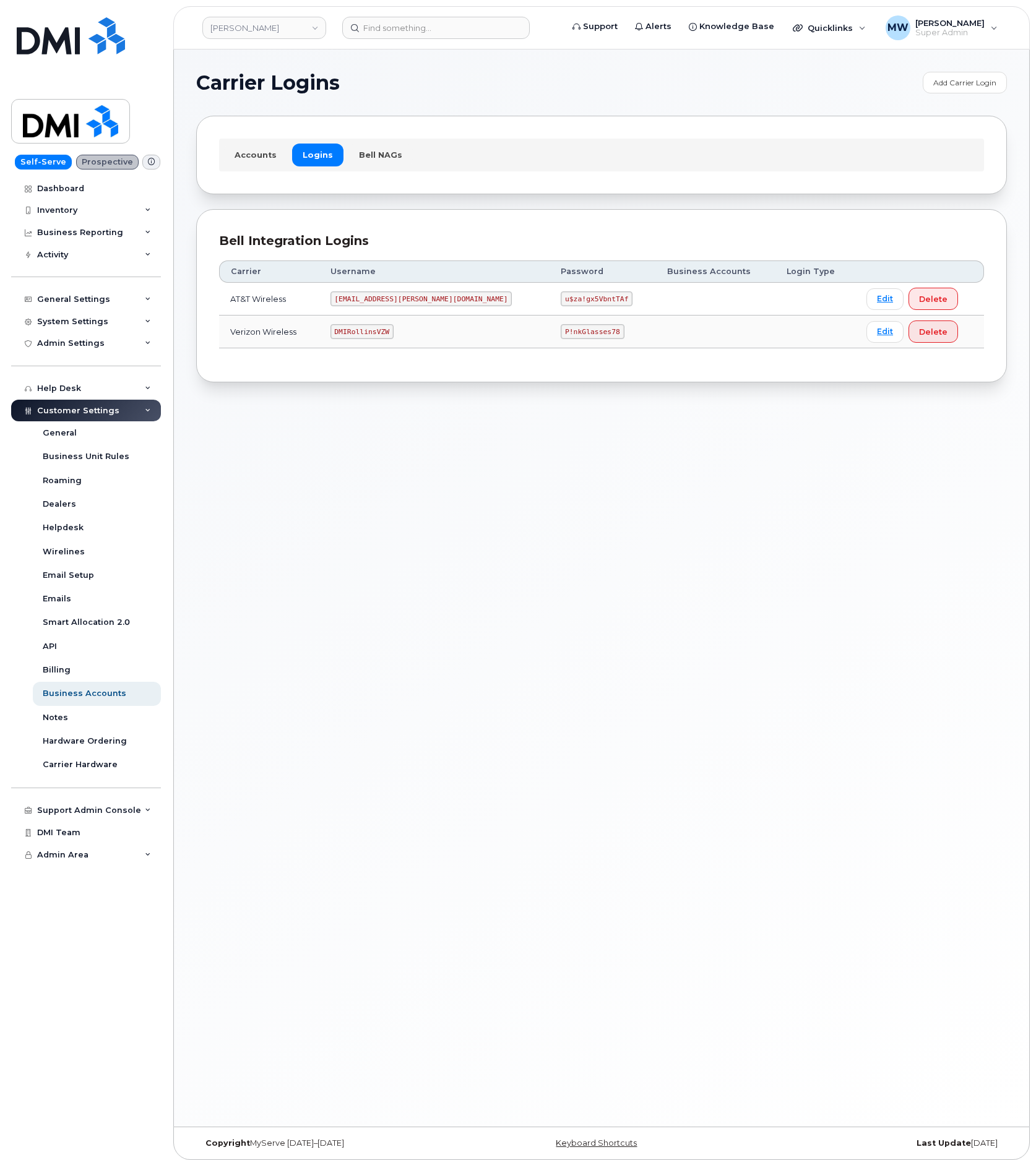
click at [348, 305] on td "[EMAIL_ADDRESS][PERSON_NAME][DOMAIN_NAME]" at bounding box center [434, 299] width 230 height 32
click at [360, 303] on code "[EMAIL_ADDRESS][PERSON_NAME][DOMAIN_NAME]" at bounding box center [421, 299] width 182 height 15
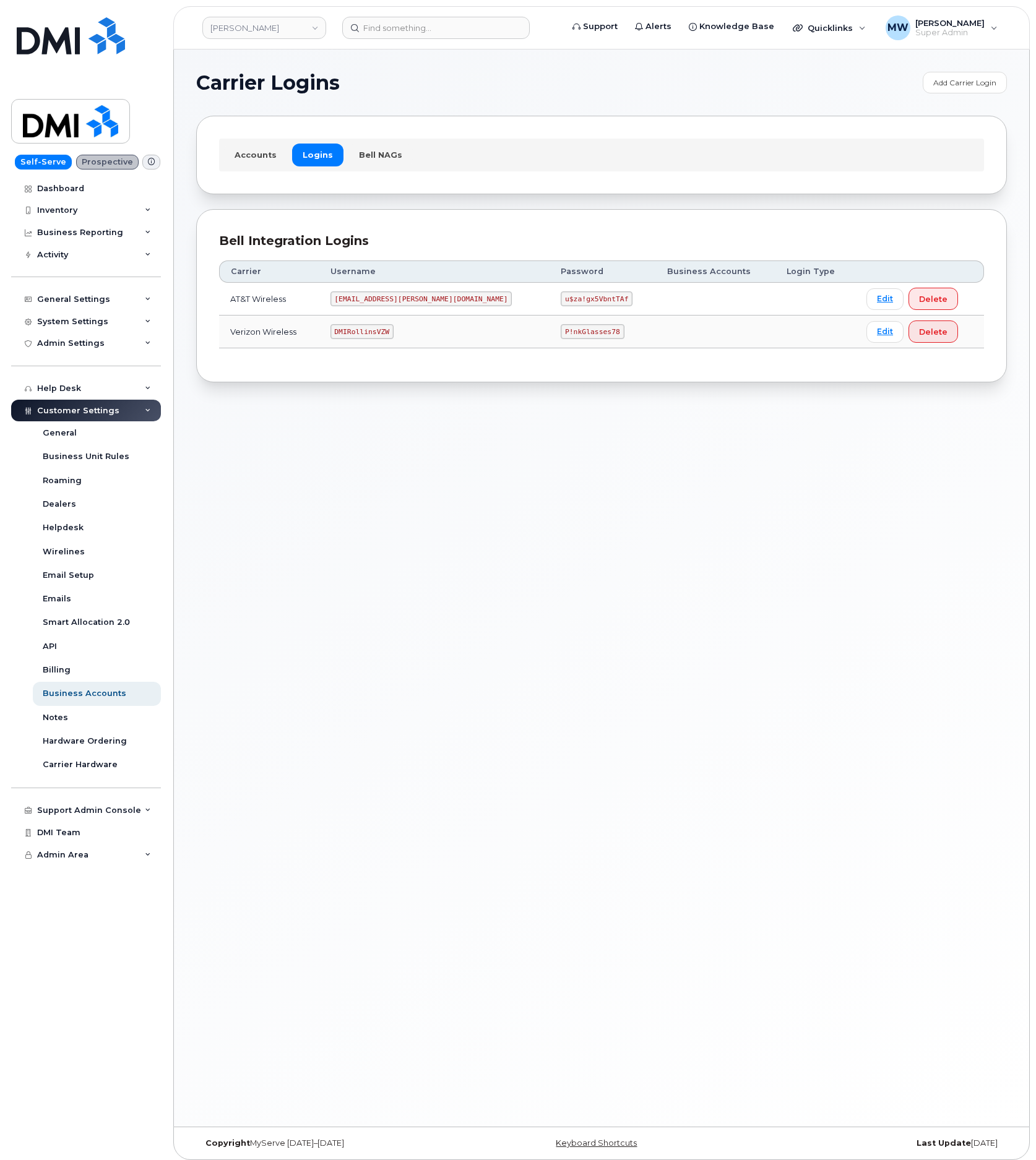
click at [561, 303] on code "u$za!gx5VbntTAf" at bounding box center [597, 299] width 72 height 15
copy code "u$za!gx5VbntTAf"
click at [379, 330] on code "DMIRollinsVZW" at bounding box center [362, 332] width 63 height 15
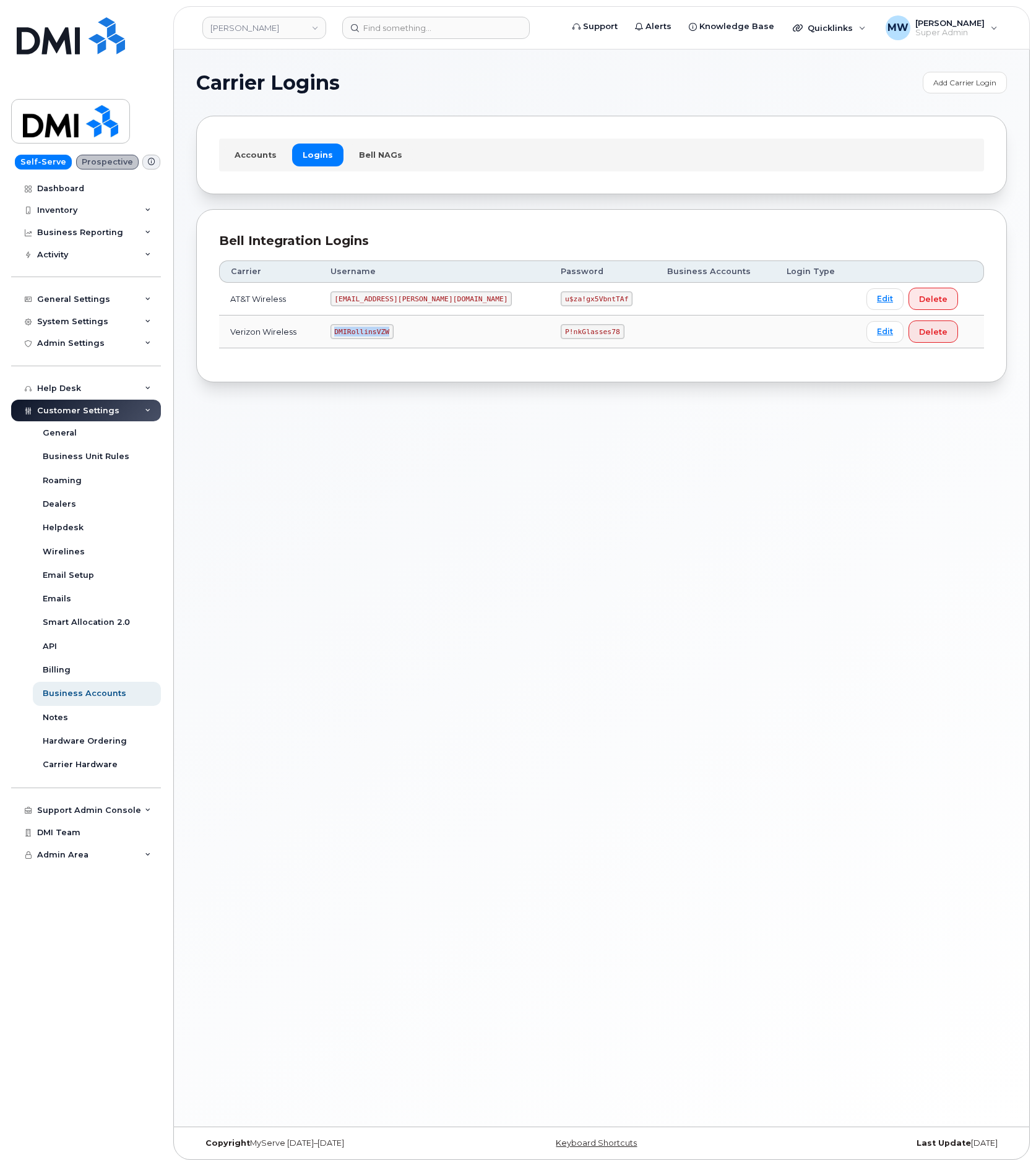
click at [379, 330] on code "DMIRollinsVZW" at bounding box center [362, 332] width 63 height 15
drag, startPoint x: 379, startPoint y: 330, endPoint x: 290, endPoint y: 320, distance: 89.6
click at [375, 327] on code "DMIRollinsVZW" at bounding box center [362, 332] width 63 height 15
copy code "DMIRollinsVZW"
click at [549, 323] on td "P!nkGlasses78" at bounding box center [602, 331] width 107 height 32
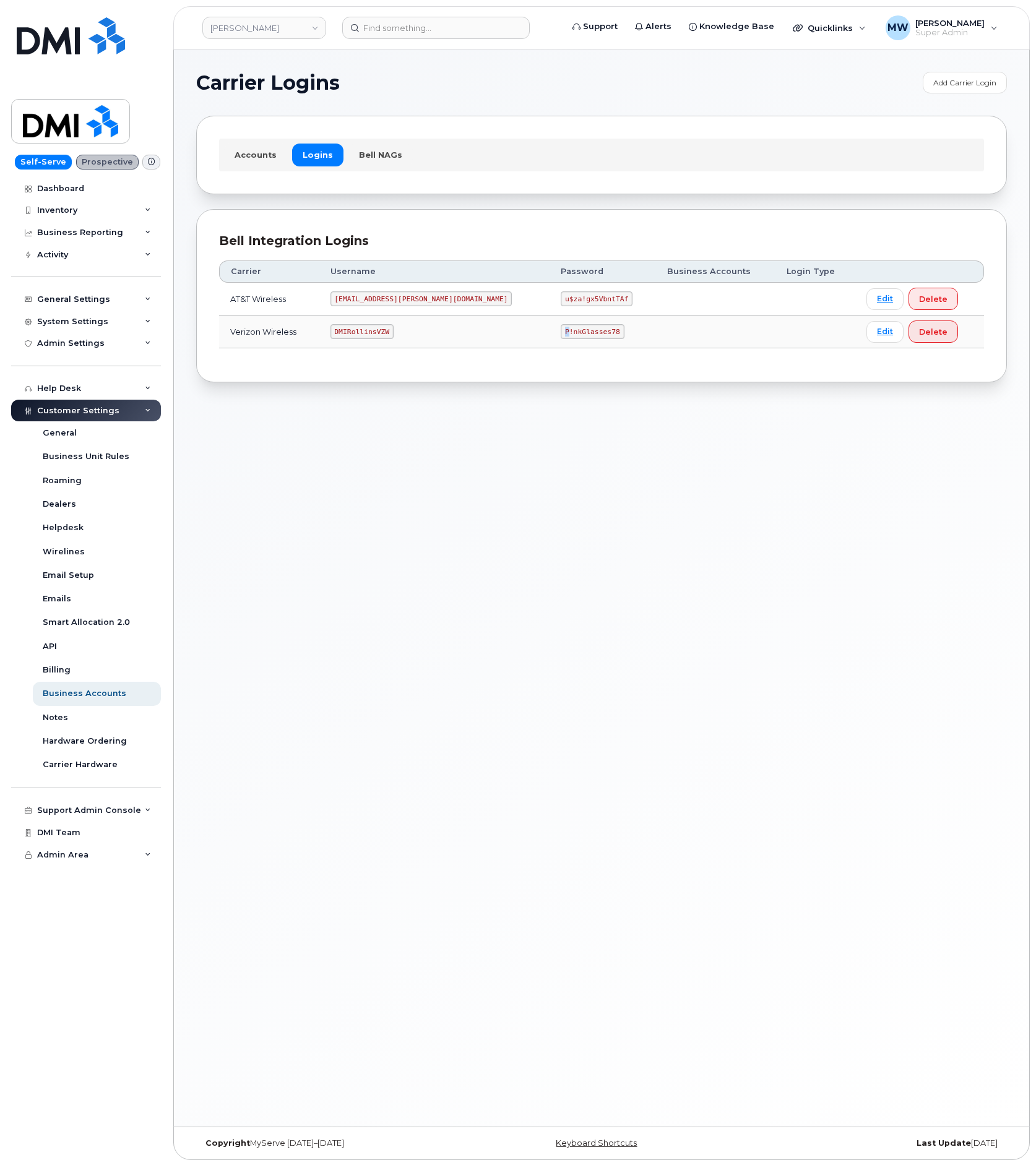
click at [549, 323] on td "P!nkGlasses78" at bounding box center [602, 331] width 107 height 32
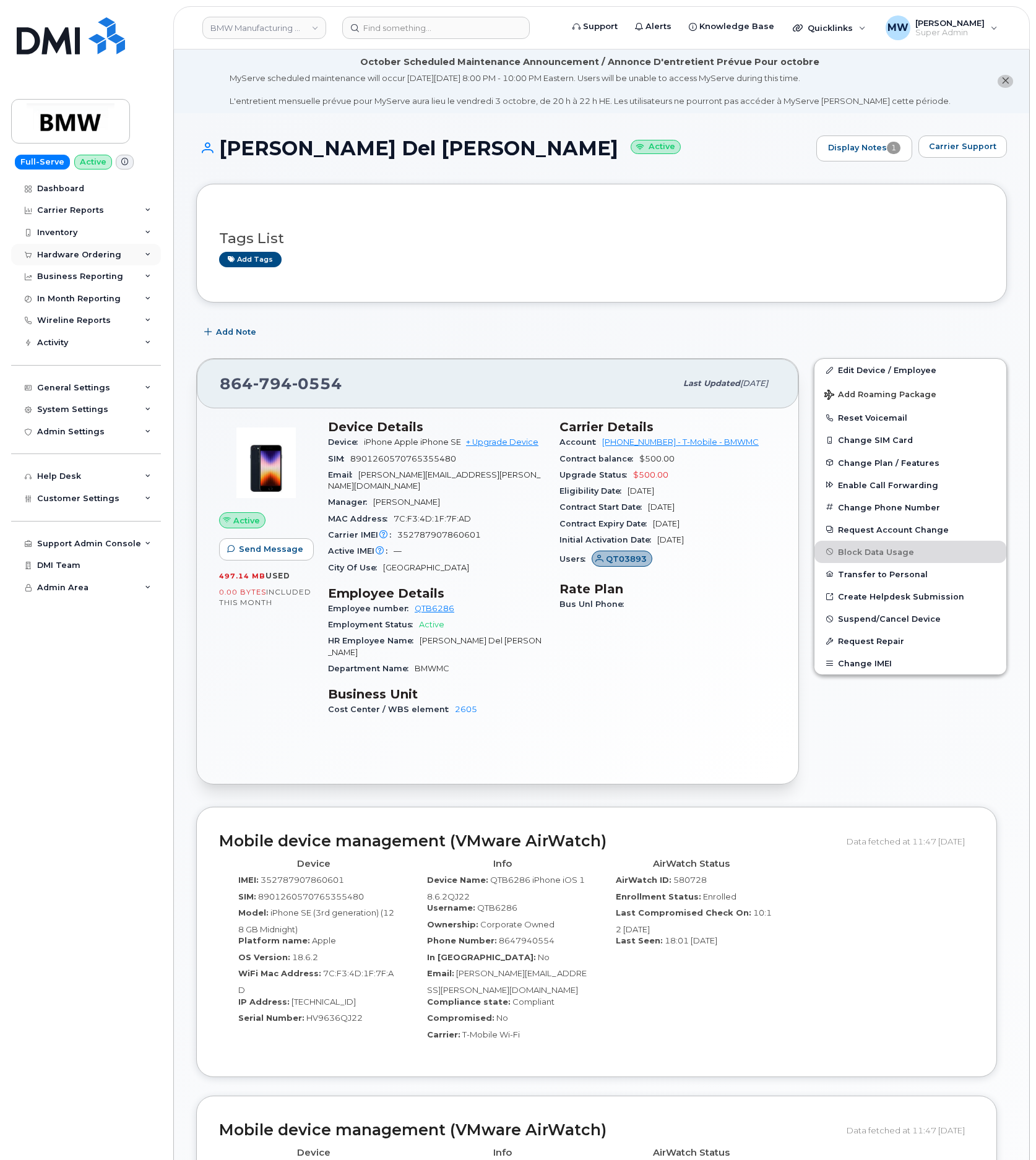
click at [78, 255] on div "Hardware Ordering" at bounding box center [79, 255] width 84 height 10
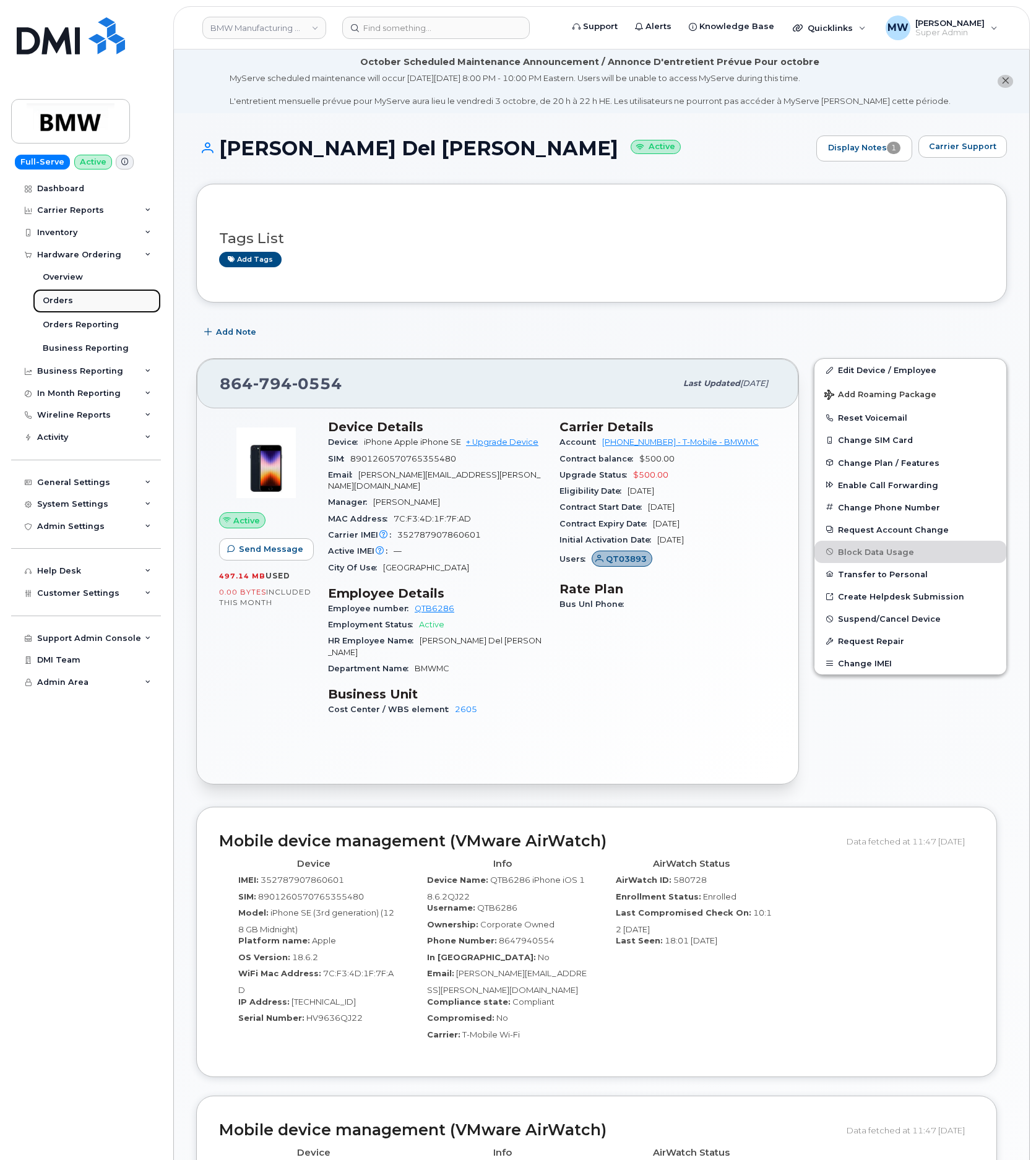
click at [84, 309] on link "Orders" at bounding box center [97, 300] width 128 height 23
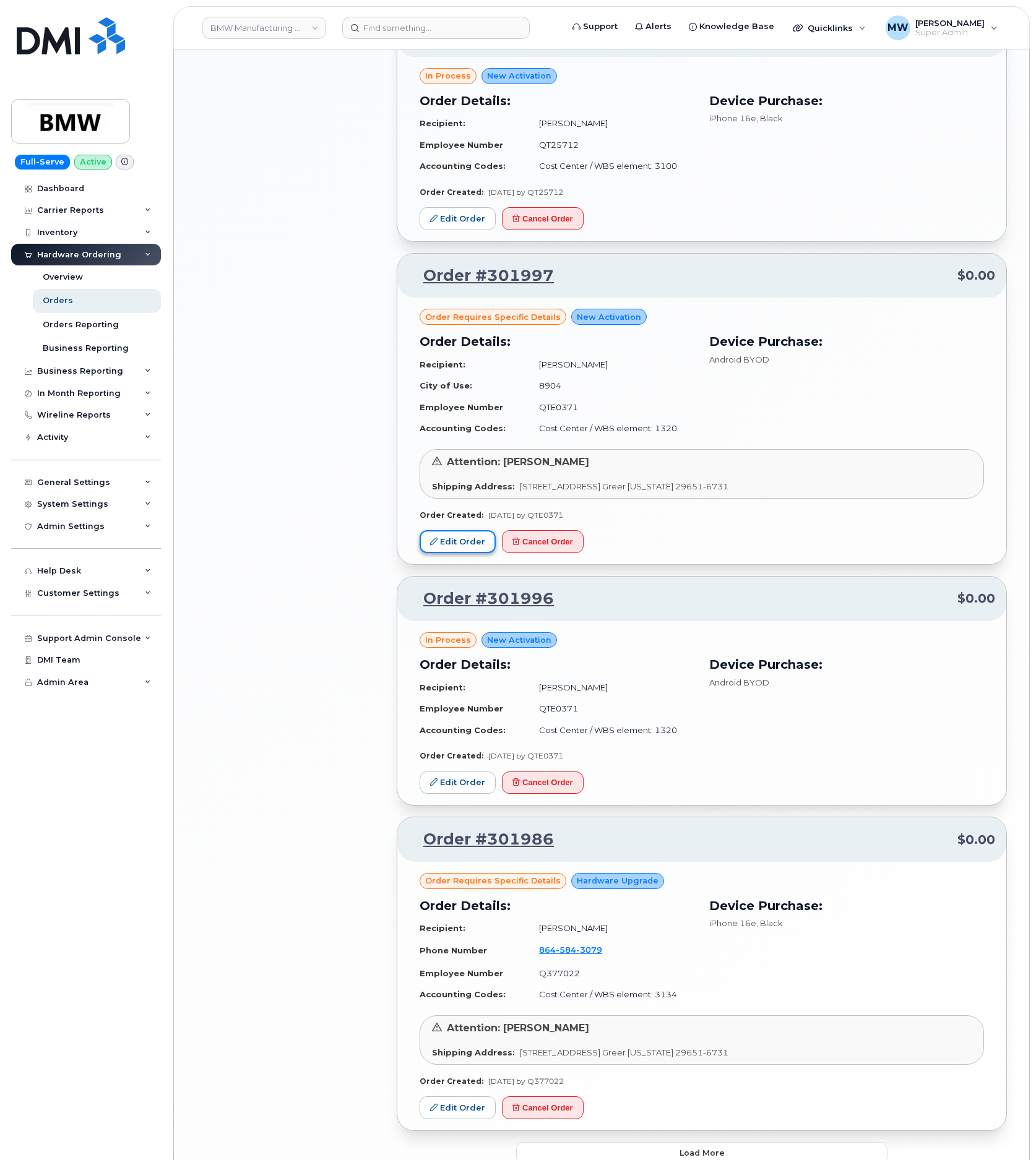
scroll to position [1478, 0]
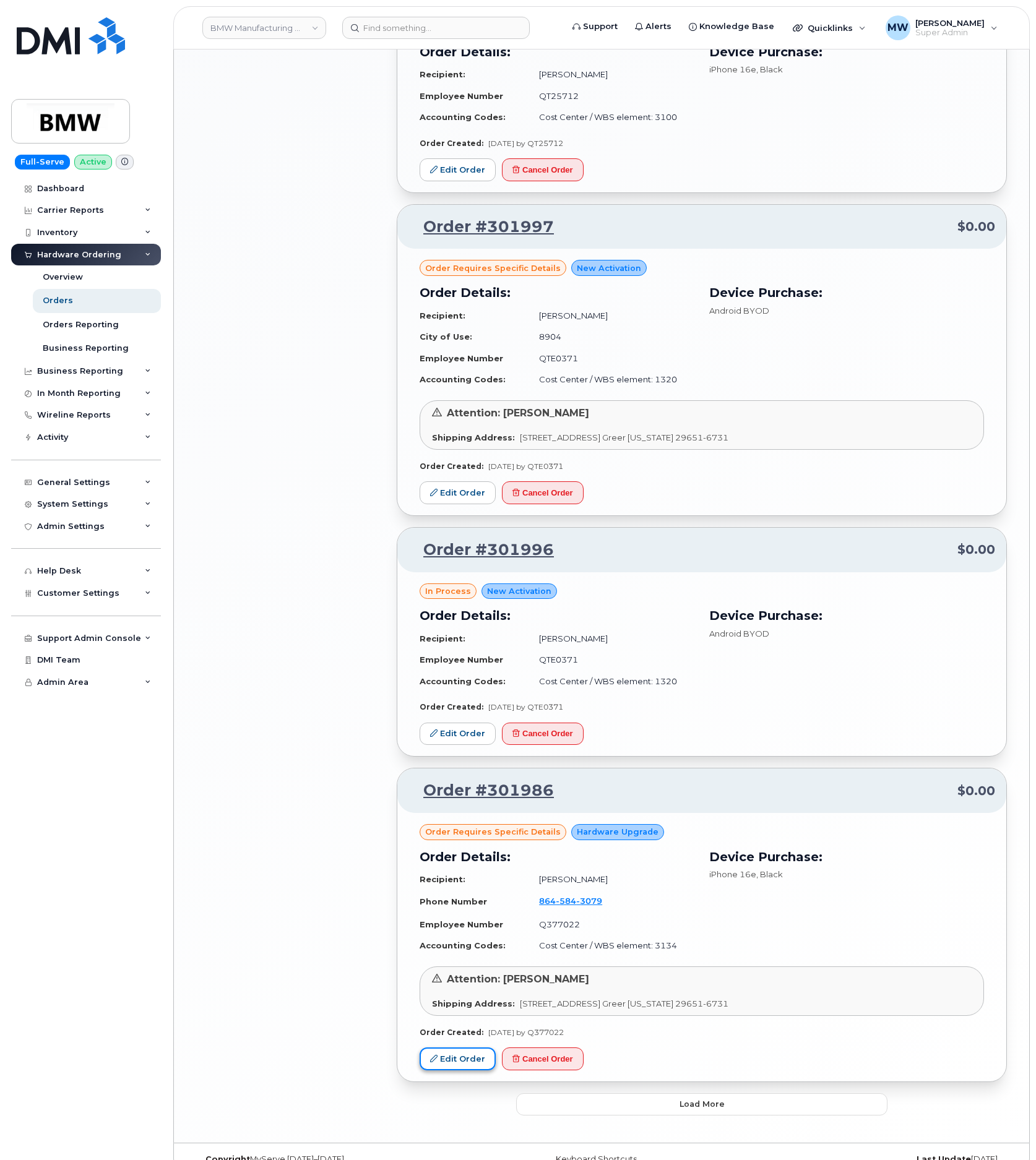
click at [443, 1048] on link "Edit Order" at bounding box center [457, 1059] width 76 height 23
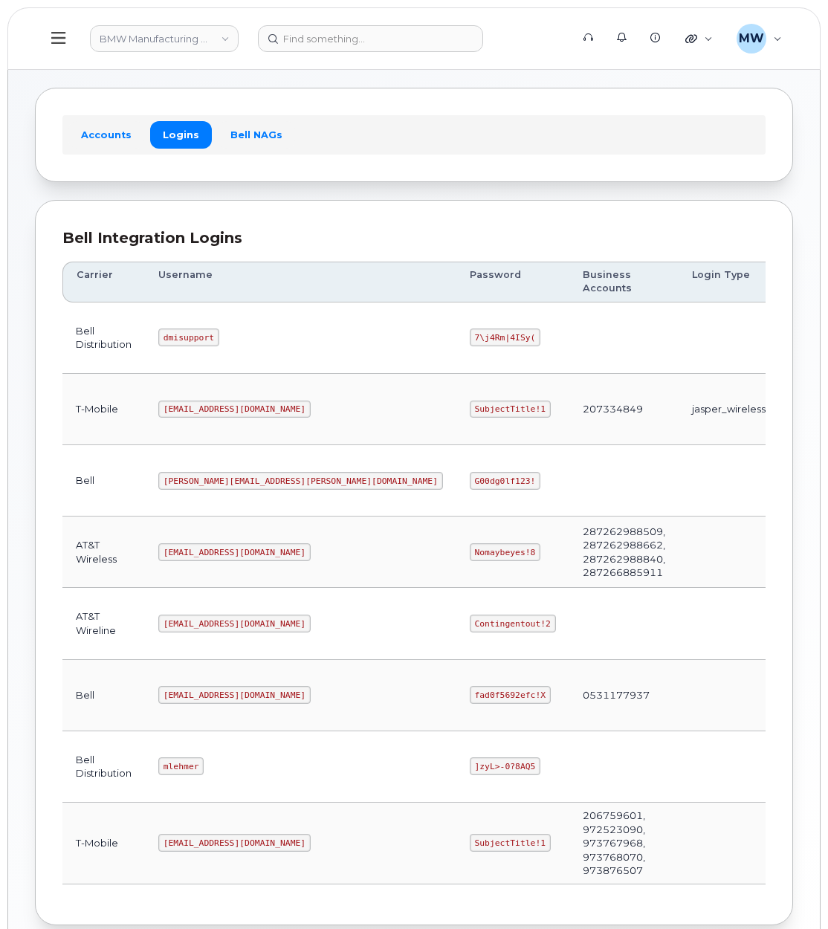
scroll to position [74, 0]
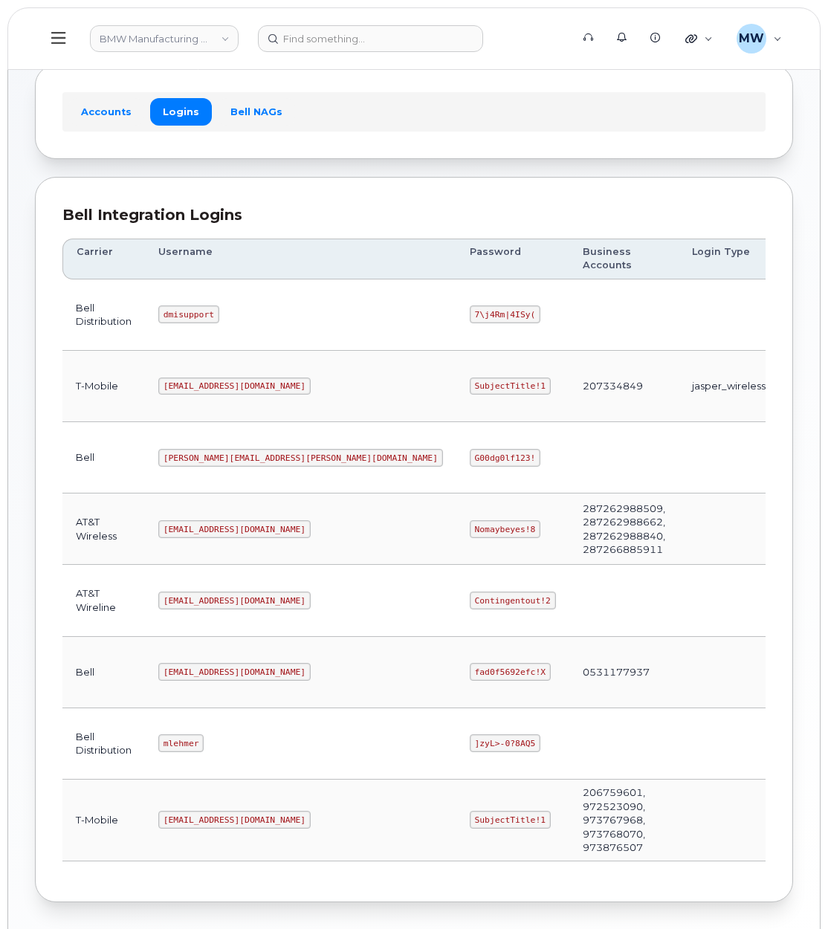
click at [470, 735] on code "]zyL>-0?8AQ5" at bounding box center [505, 744] width 71 height 18
drag, startPoint x: 360, startPoint y: 730, endPoint x: 304, endPoint y: 727, distance: 55.8
click at [470, 735] on code "]zyL>-0?8AQ5" at bounding box center [505, 744] width 71 height 18
copy code "]zyL>-0?8AQ5"
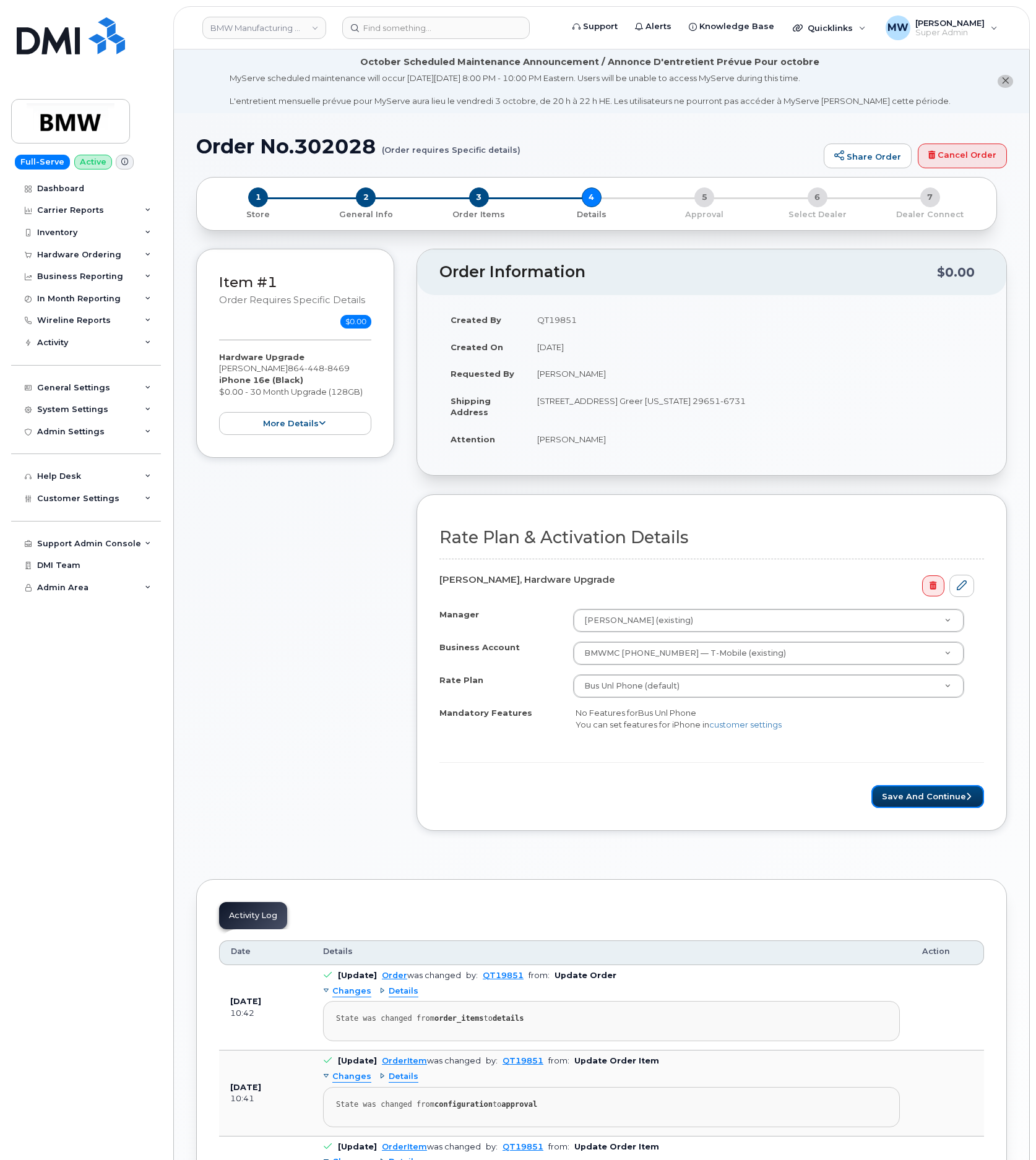
drag, startPoint x: 929, startPoint y: 808, endPoint x: 715, endPoint y: 298, distance: 553.1
click at [929, 807] on button "Save and Continue" at bounding box center [927, 796] width 112 height 23
click at [908, 805] on button "Save and Continue" at bounding box center [927, 796] width 112 height 23
click at [941, 806] on button "Save and Continue" at bounding box center [927, 796] width 112 height 23
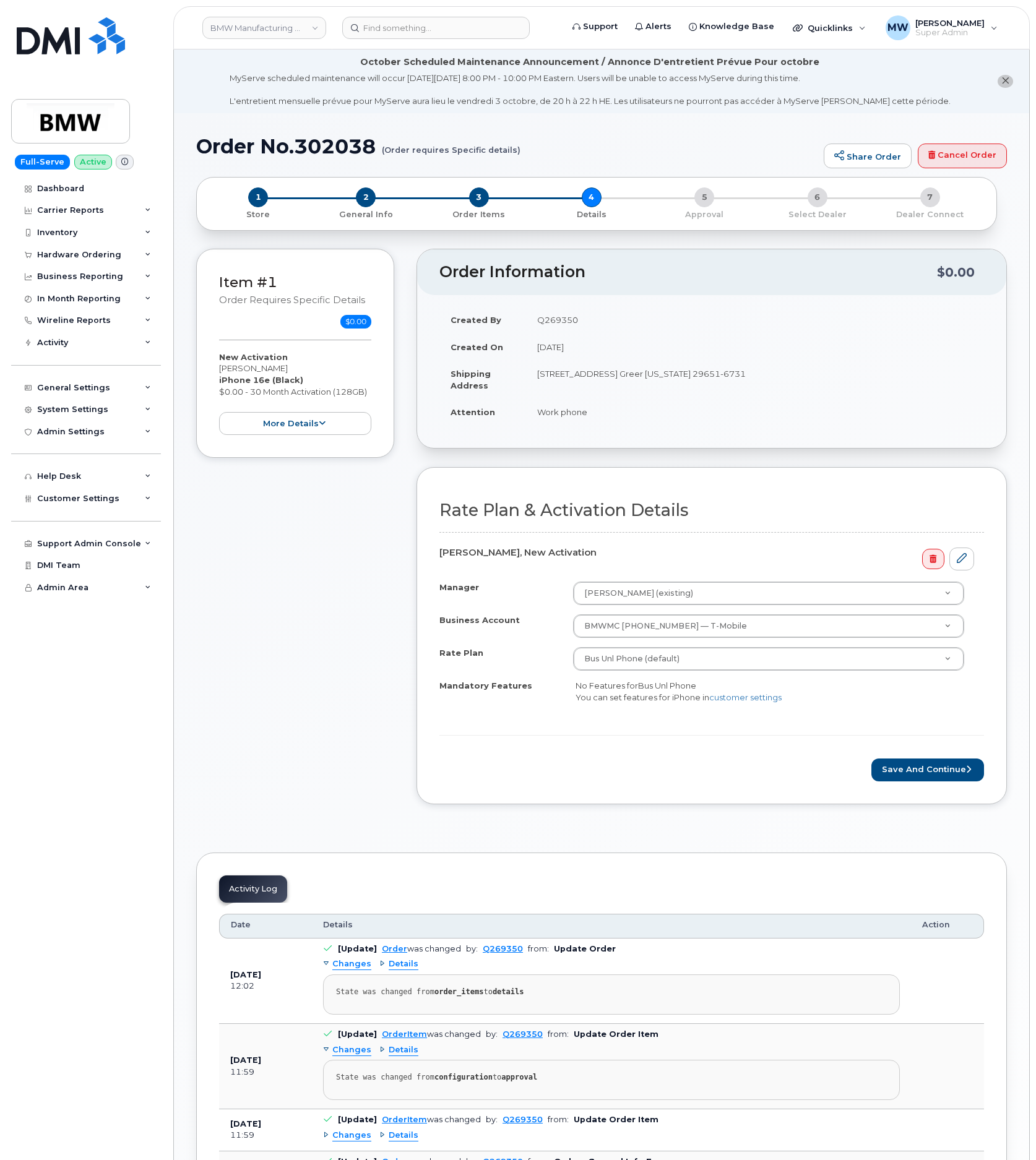
click at [899, 790] on div "Rate Plan & Activation Details Minh Quan Nguyen, New Activation Manager Peter W…" at bounding box center [711, 635] width 590 height 336
drag, startPoint x: 900, startPoint y: 773, endPoint x: 511, endPoint y: 0, distance: 865.4
click at [900, 772] on button "Save and Continue" at bounding box center [927, 770] width 112 height 23
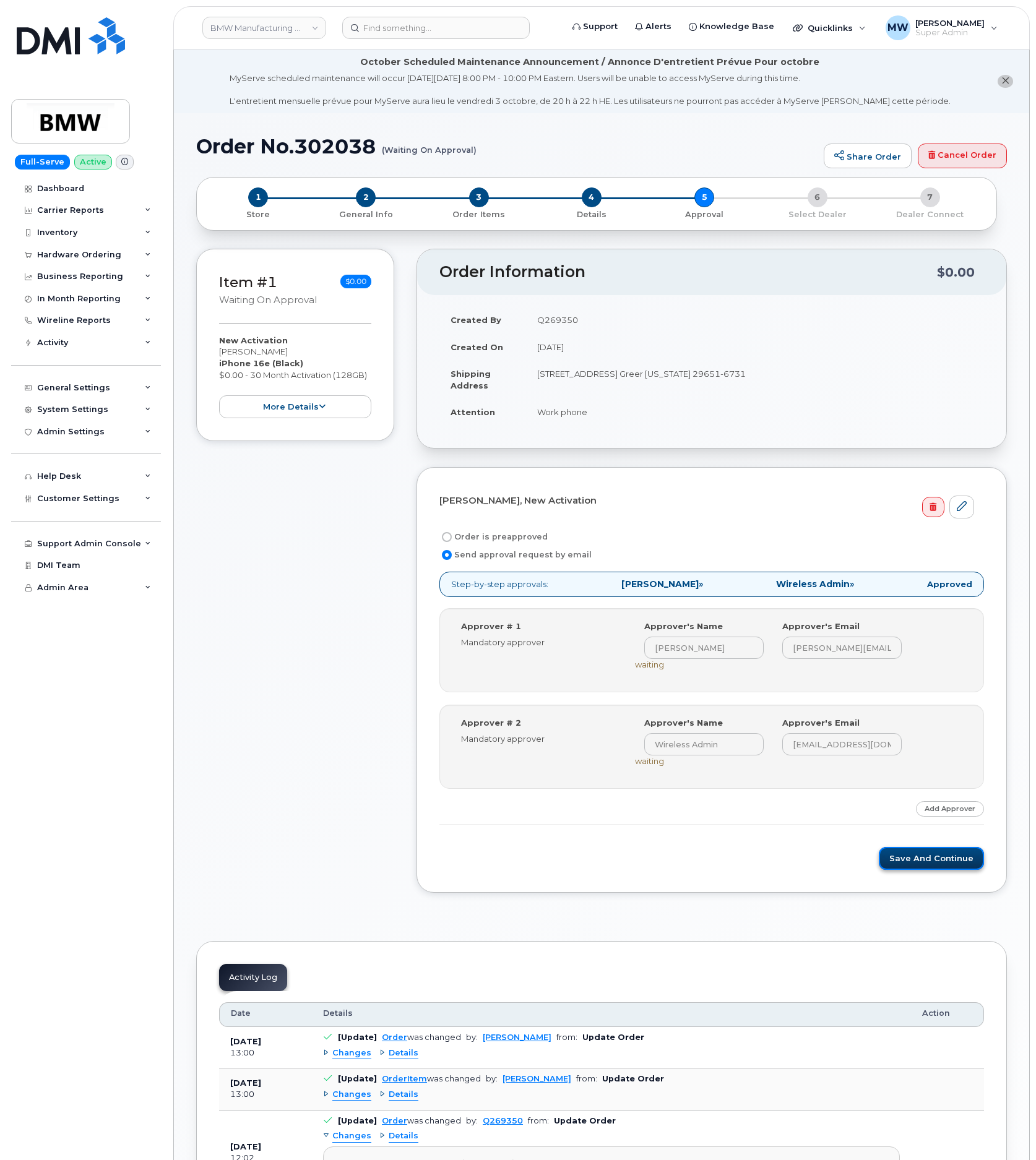
click at [910, 870] on button "Save and Continue" at bounding box center [931, 859] width 105 height 23
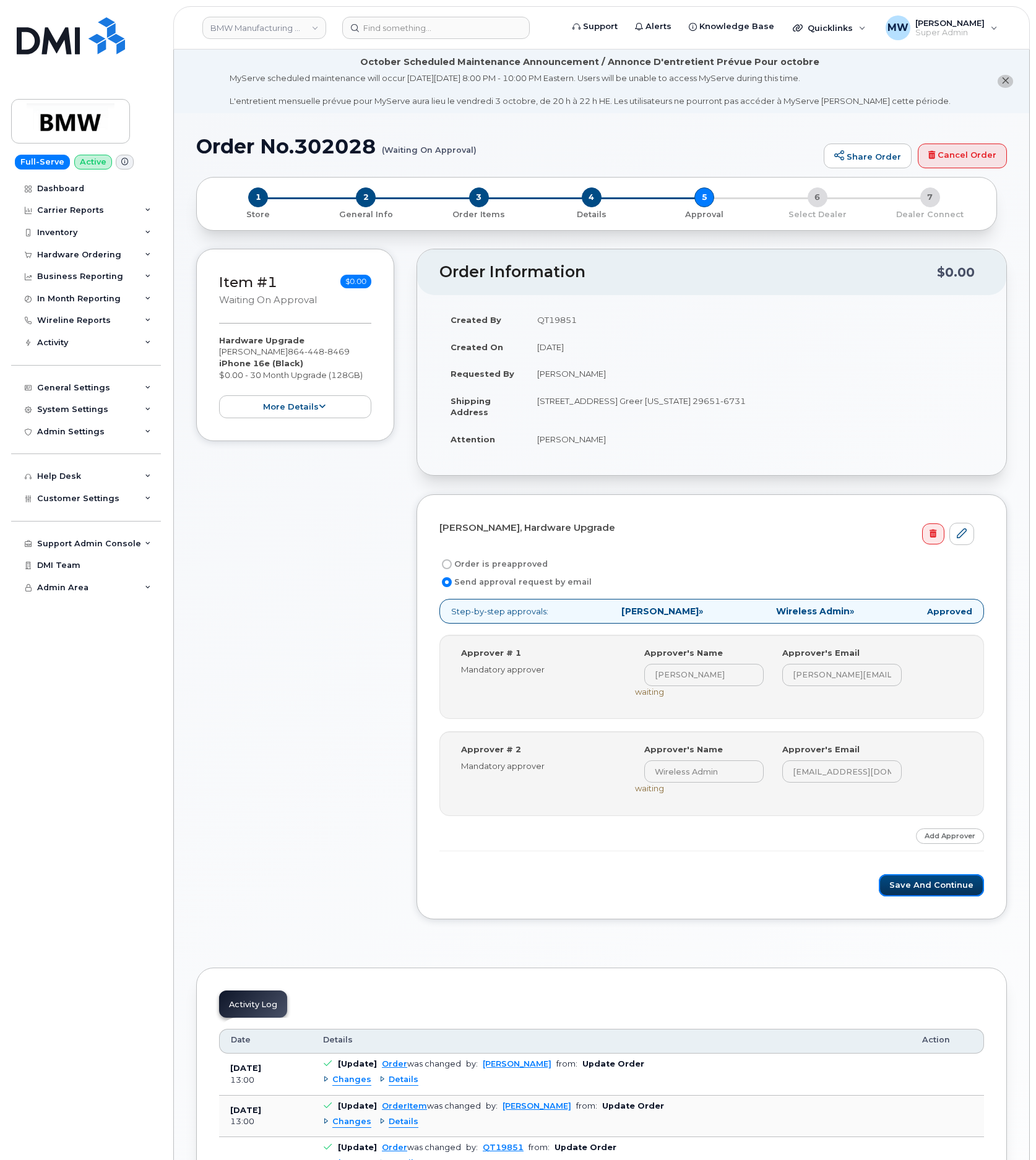
drag, startPoint x: 913, startPoint y: 888, endPoint x: 752, endPoint y: 284, distance: 625.1
click at [913, 885] on button "Save and Continue" at bounding box center [931, 886] width 105 height 23
drag, startPoint x: 952, startPoint y: 893, endPoint x: 845, endPoint y: 628, distance: 285.8
click at [951, 893] on button "Save and Continue" at bounding box center [931, 886] width 105 height 23
click at [921, 893] on button "Save and Continue" at bounding box center [931, 886] width 105 height 23
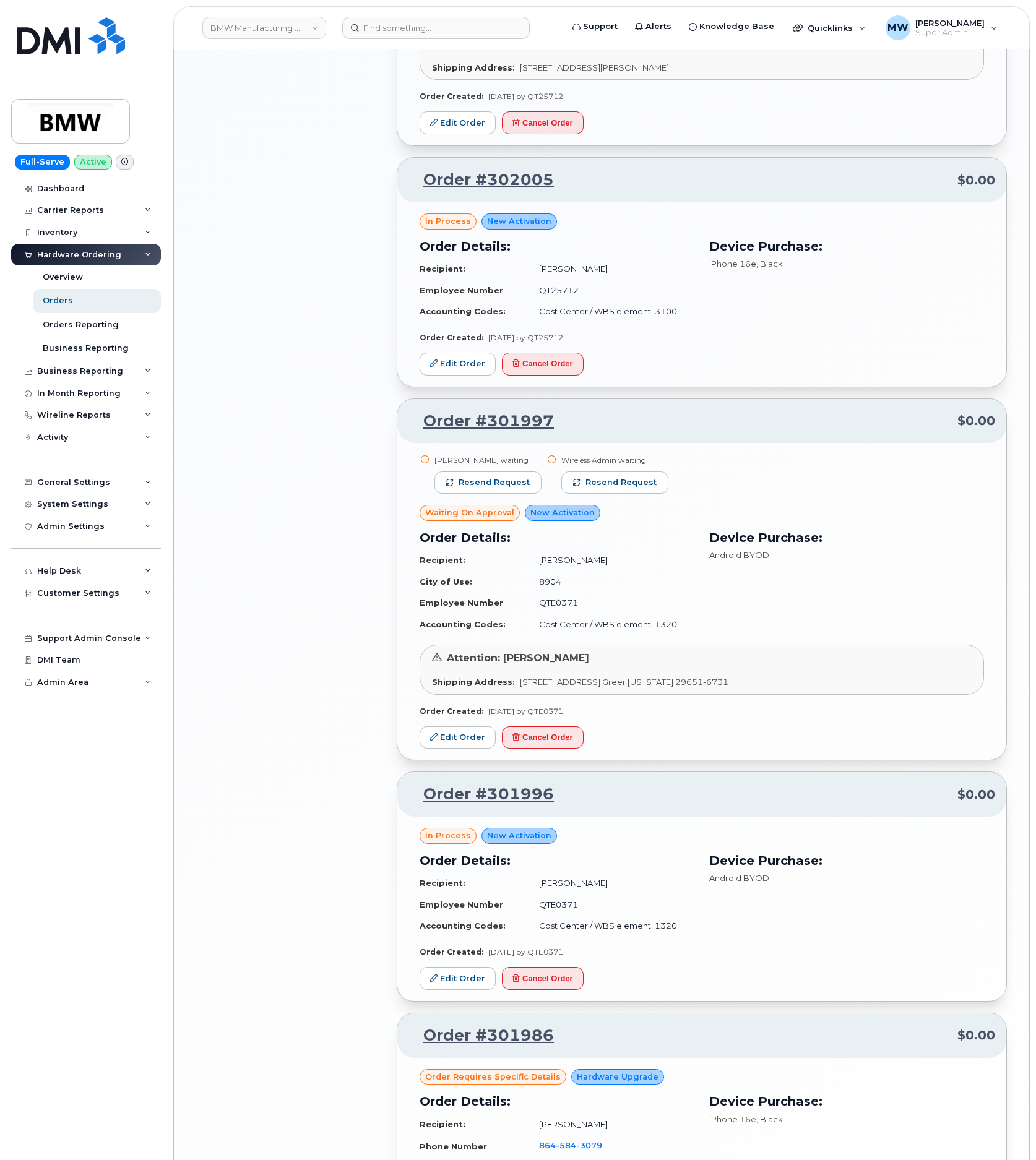
scroll to position [1661, 0]
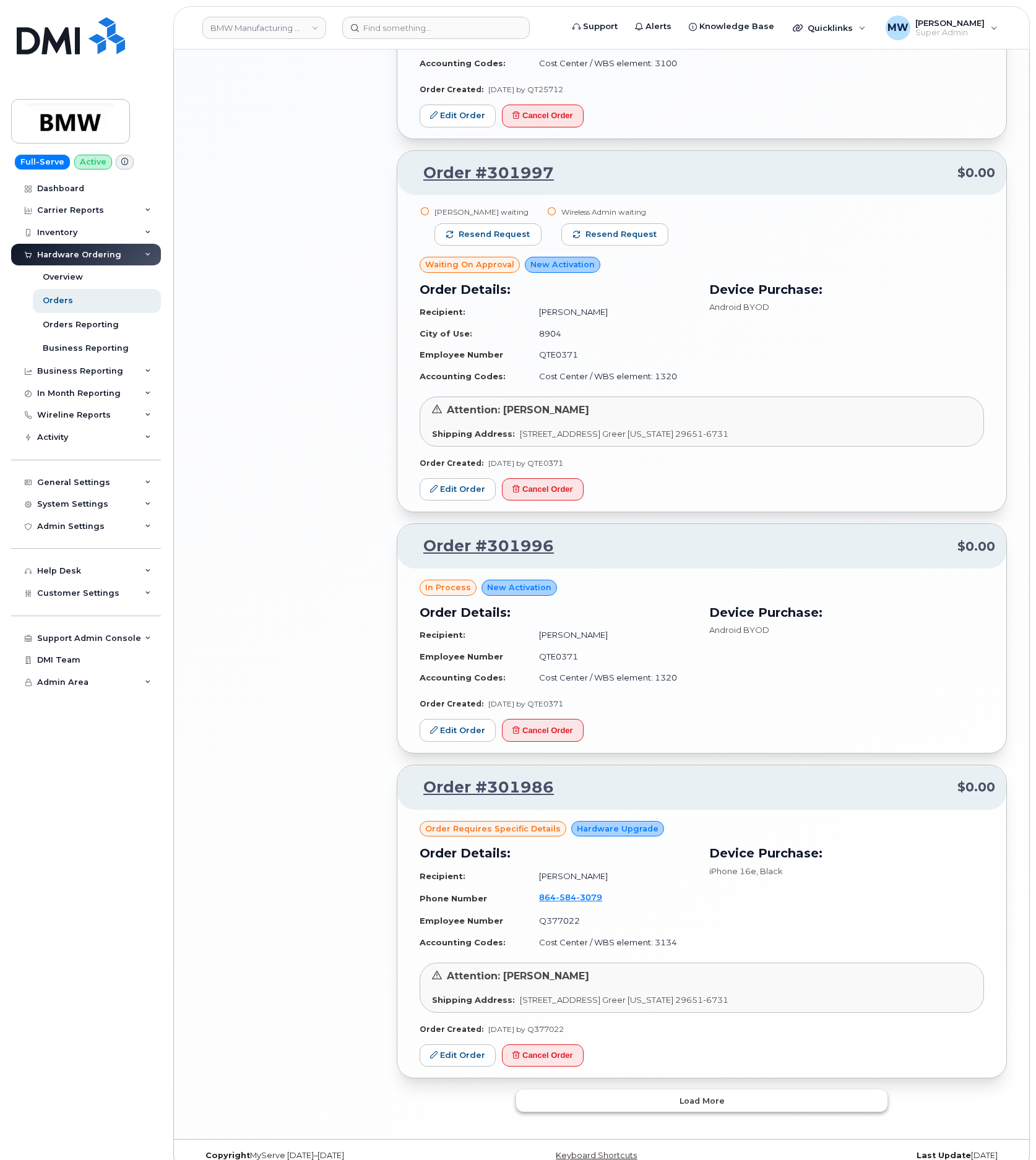
click at [617, 1089] on button "Load more" at bounding box center [701, 1100] width 371 height 22
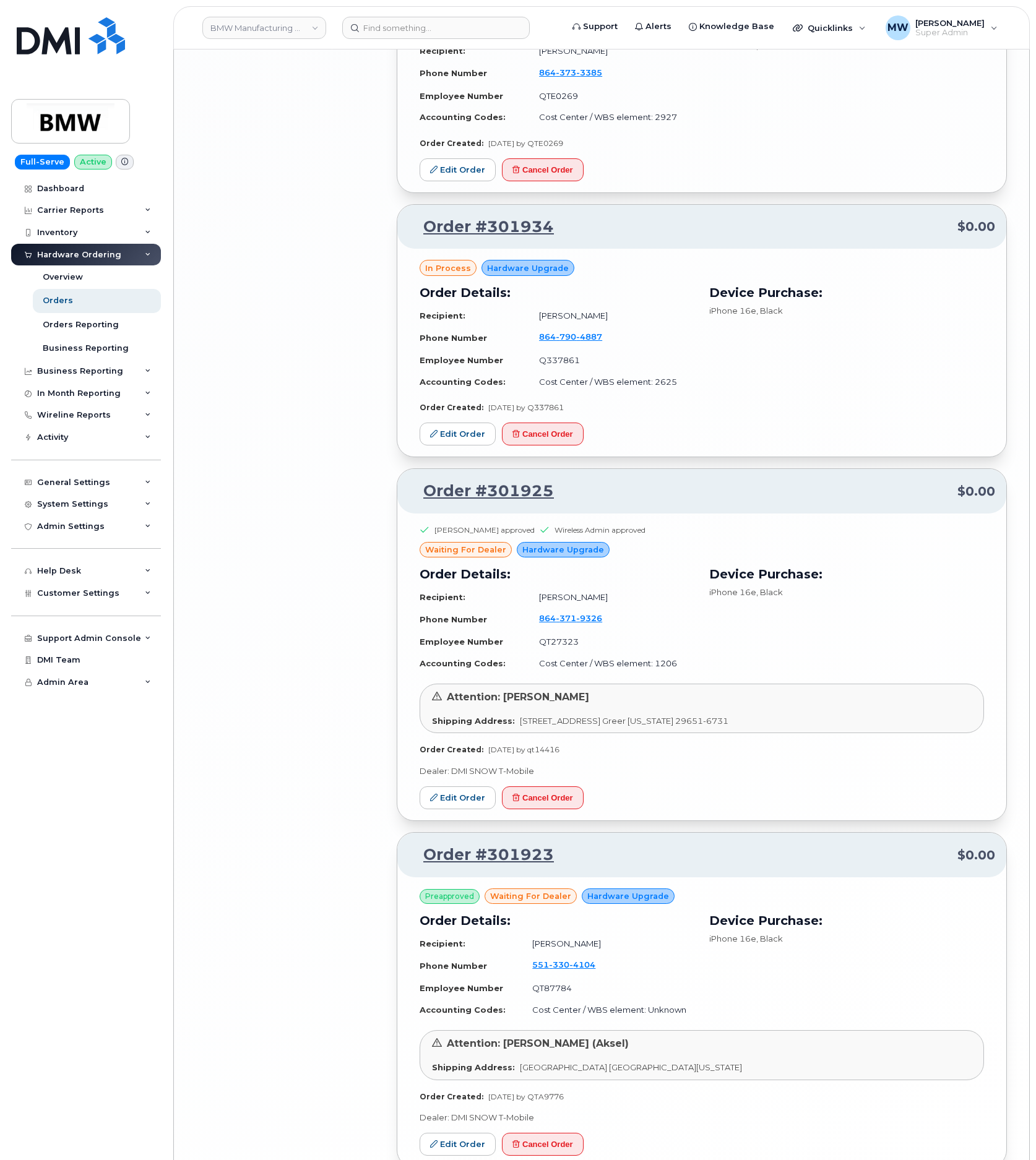
scroll to position [4229, 0]
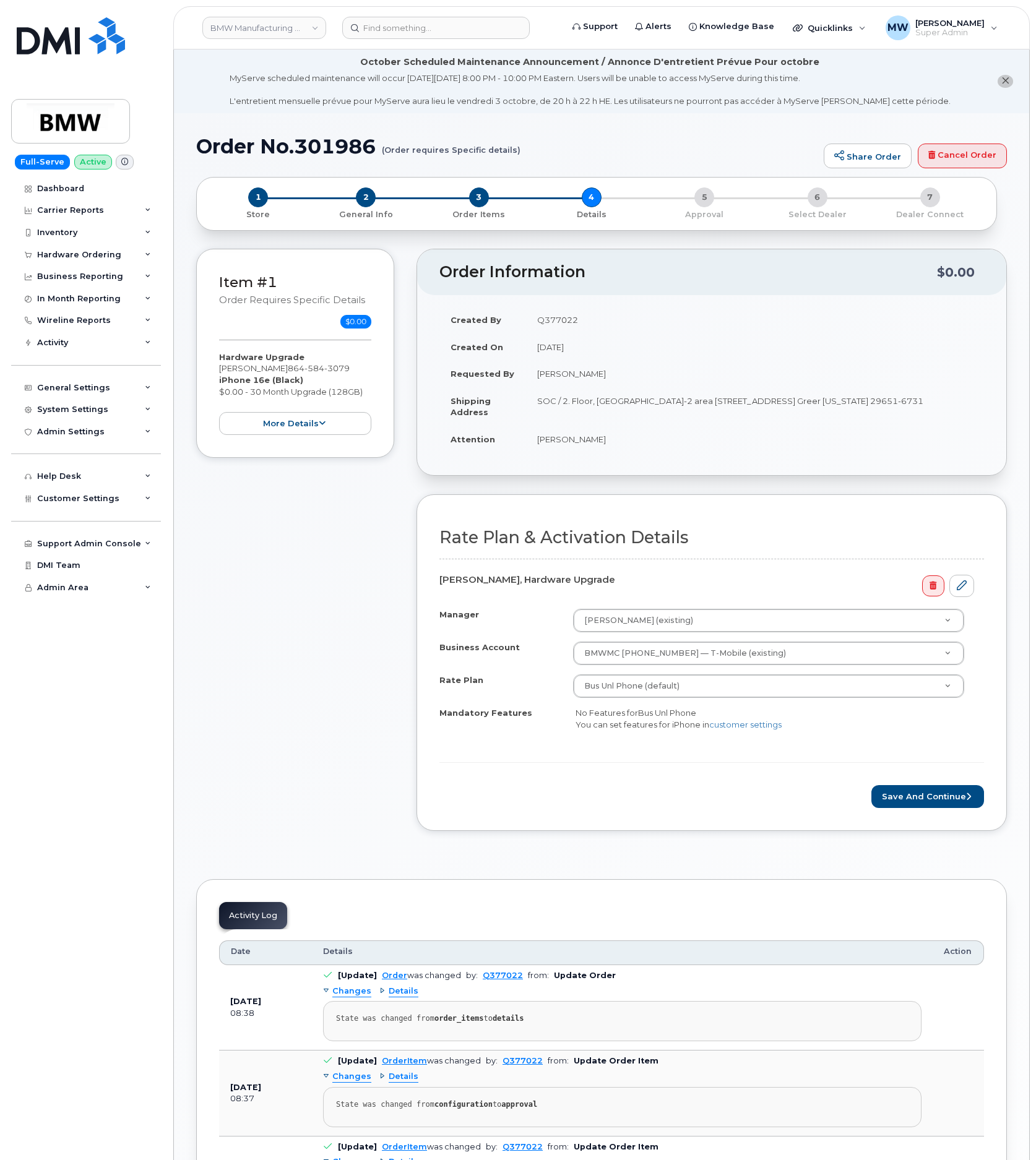
click at [906, 814] on div "Rate Plan & Activation Details [PERSON_NAME], Hardware Upgrade Manager [PERSON_…" at bounding box center [711, 662] width 590 height 336
click at [906, 805] on button "Save and Continue" at bounding box center [927, 796] width 112 height 23
click at [941, 806] on button "Save and Continue" at bounding box center [927, 796] width 112 height 23
click at [920, 802] on button "Save and Continue" at bounding box center [927, 796] width 112 height 23
click at [934, 808] on button "Save and Continue" at bounding box center [927, 796] width 112 height 23
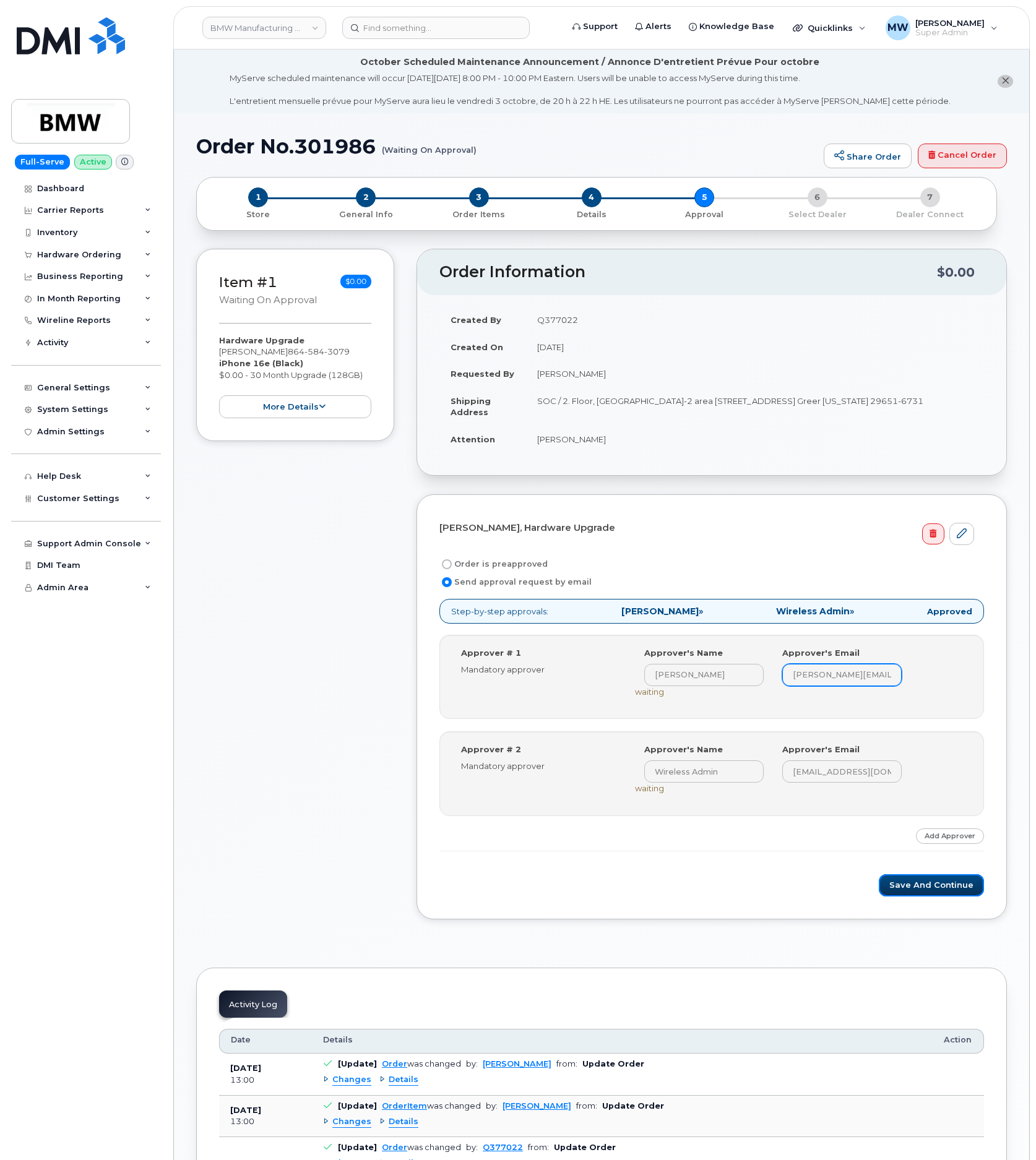
click at [914, 886] on button "Save and Continue" at bounding box center [931, 886] width 105 height 23
click at [930, 893] on button "Save and Continue" at bounding box center [931, 886] width 105 height 23
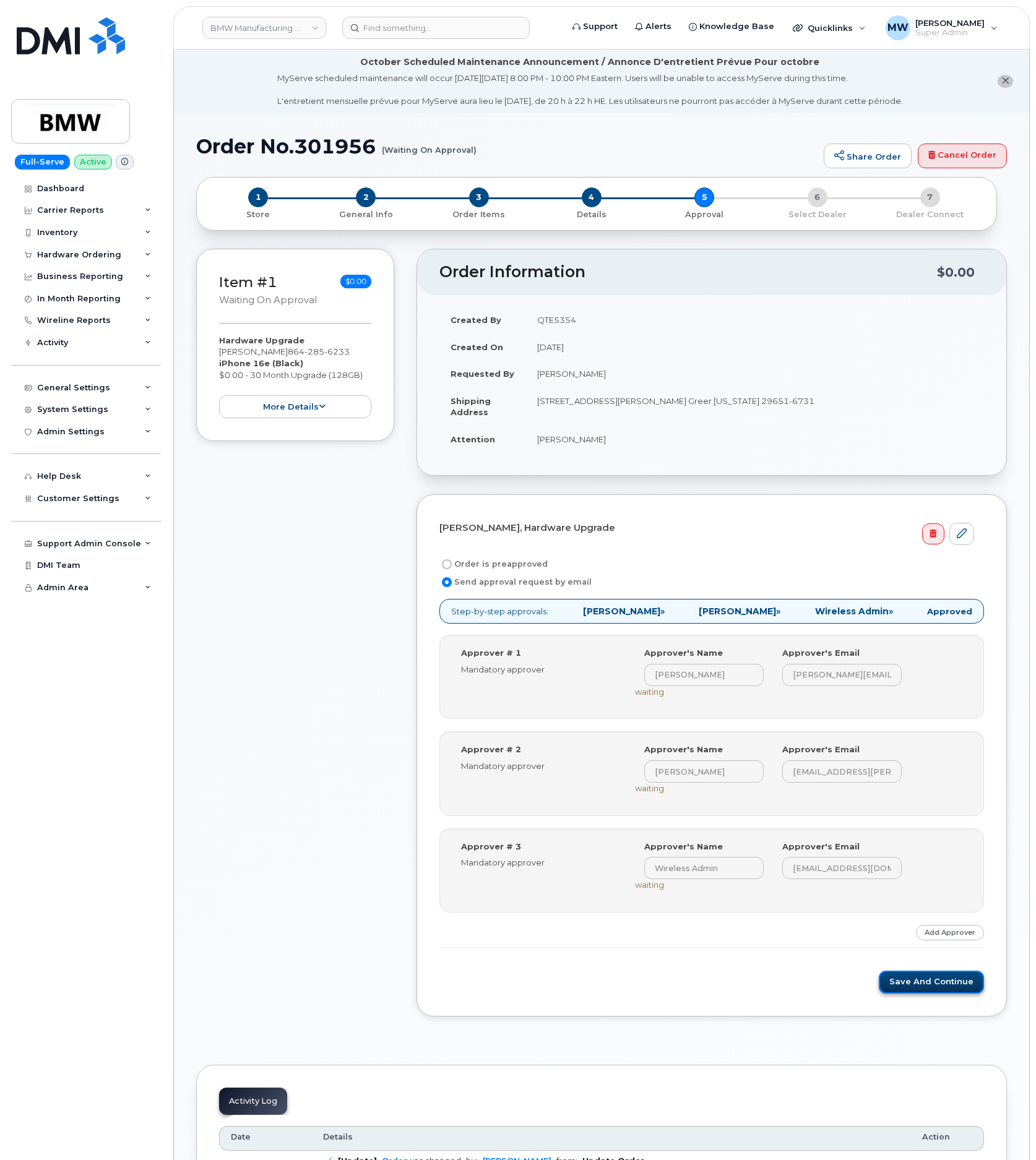
click at [930, 980] on button "Save and Continue" at bounding box center [931, 982] width 105 height 23
click at [906, 986] on button "Save and Continue" at bounding box center [931, 982] width 105 height 23
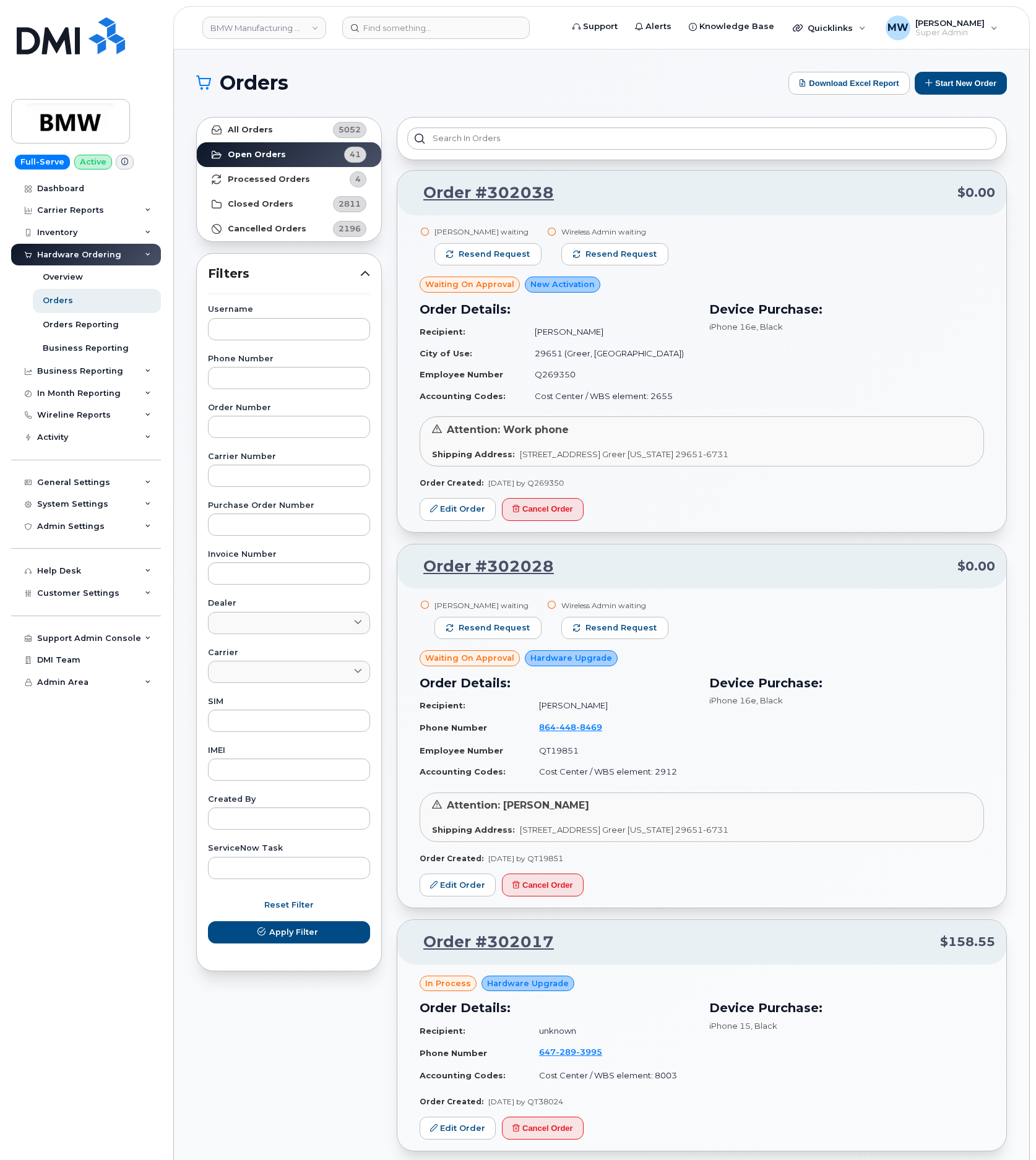
click at [463, 12] on header "BMW Manufacturing Co LLC Support Alerts Knowledge Base Quicklinks Suspend / Can…" at bounding box center [601, 27] width 856 height 43
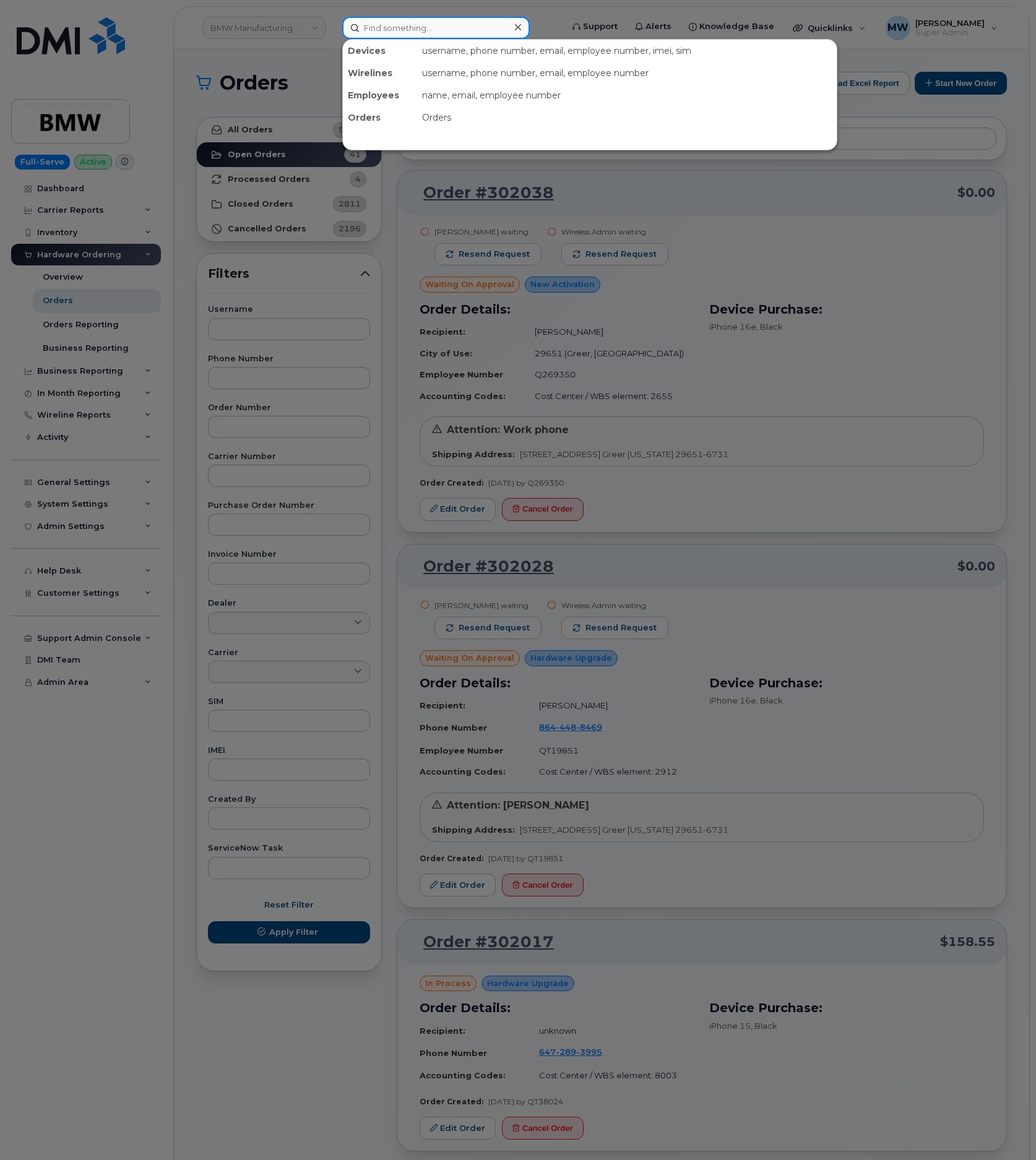
click at [479, 24] on input at bounding box center [435, 27] width 187 height 22
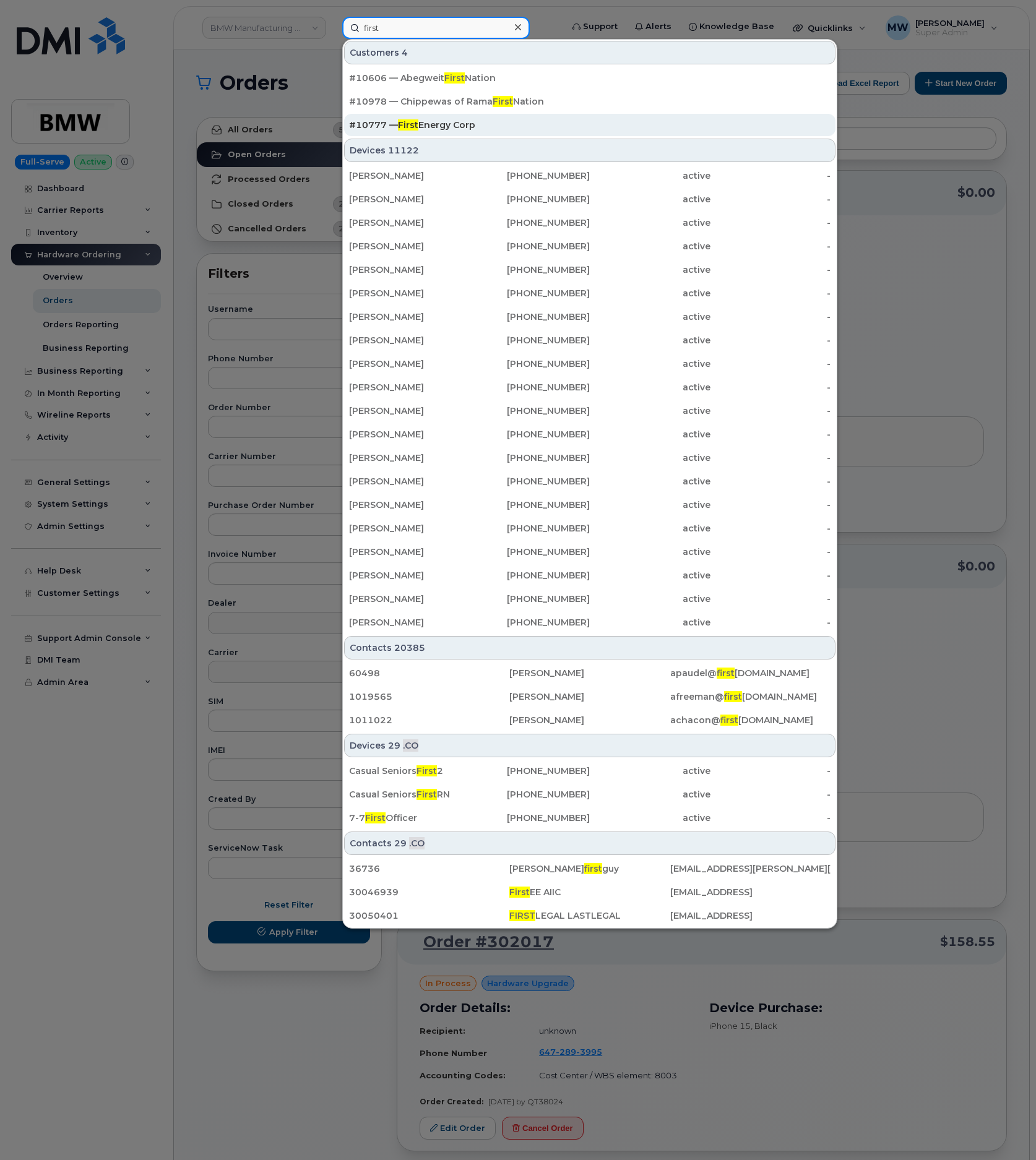
type input "first"
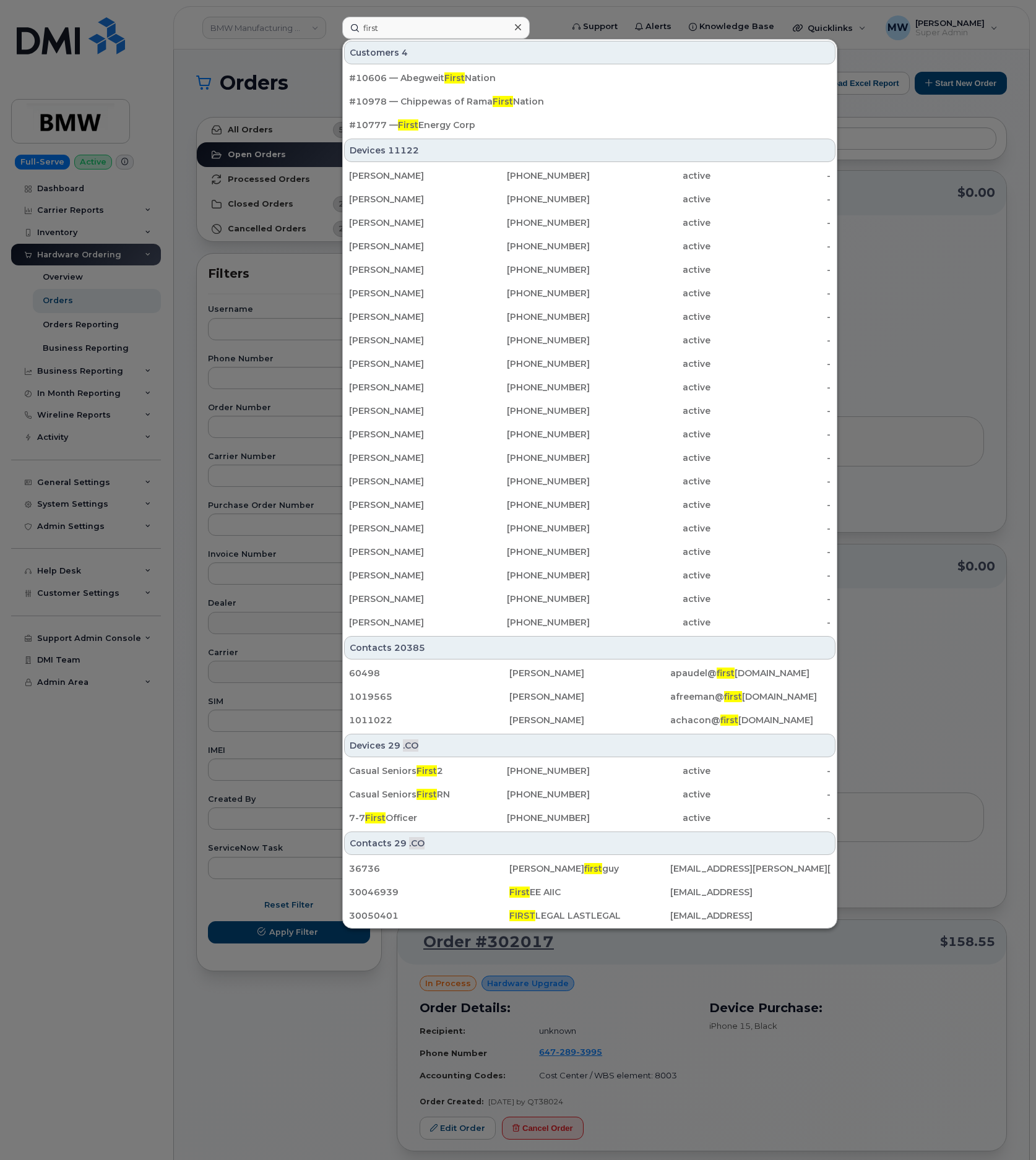
drag, startPoint x: 446, startPoint y: 130, endPoint x: 197, endPoint y: 1, distance: 280.4
click at [445, 129] on div "#10777 — First Energy Corp" at bounding box center [589, 125] width 481 height 12
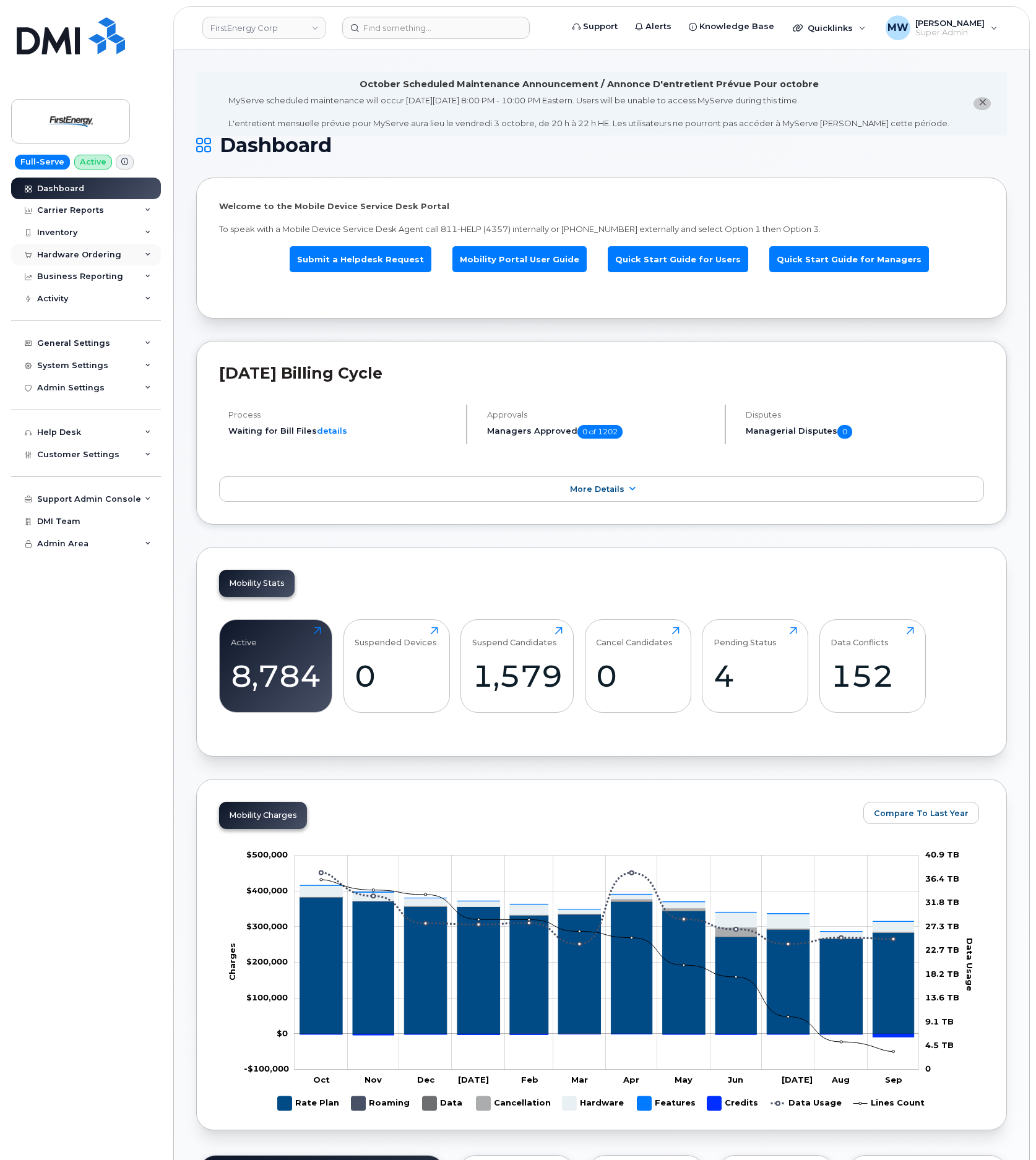
click at [102, 256] on div "Hardware Ordering" at bounding box center [79, 255] width 84 height 10
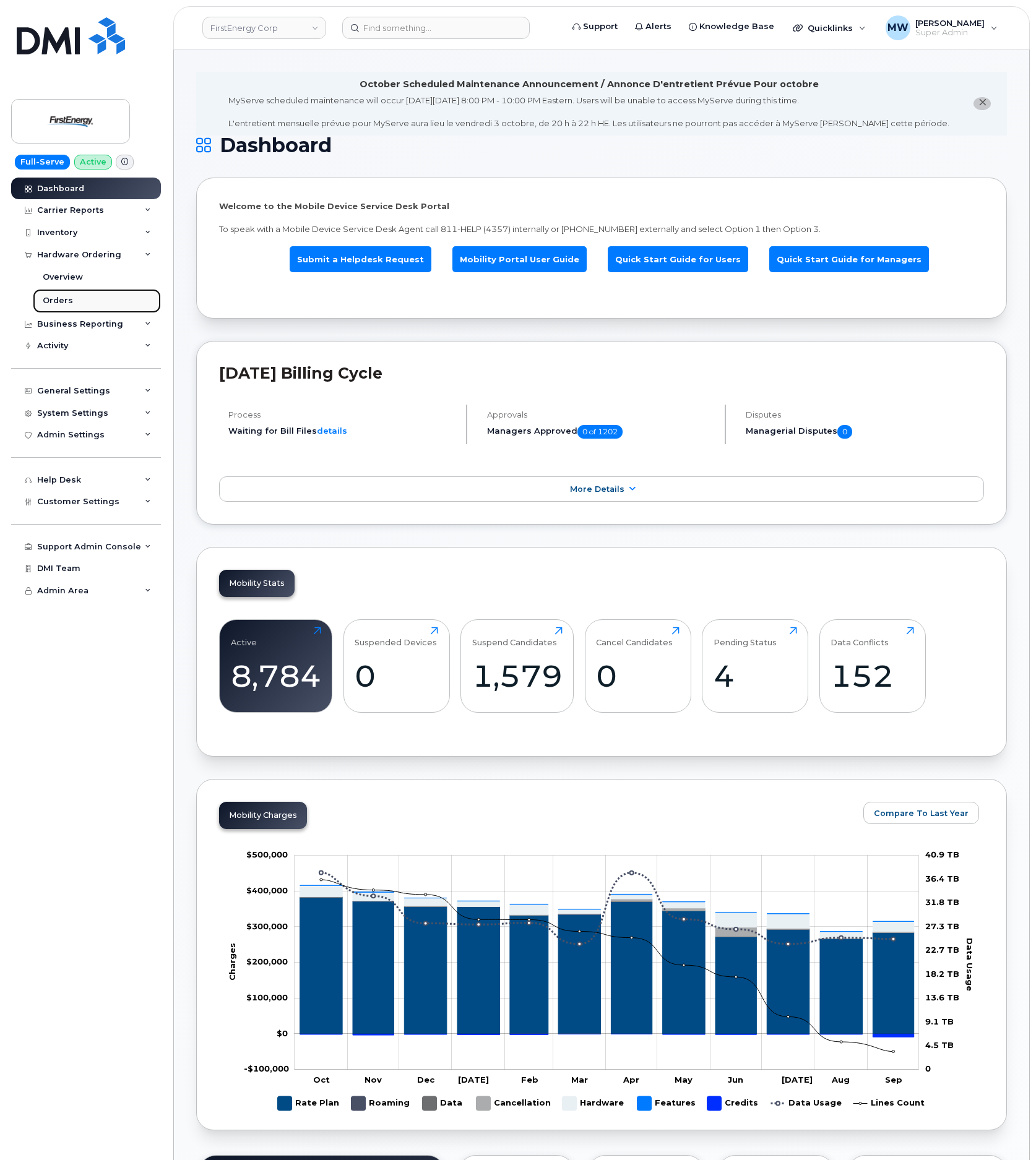
click at [69, 308] on link "Orders" at bounding box center [97, 300] width 128 height 23
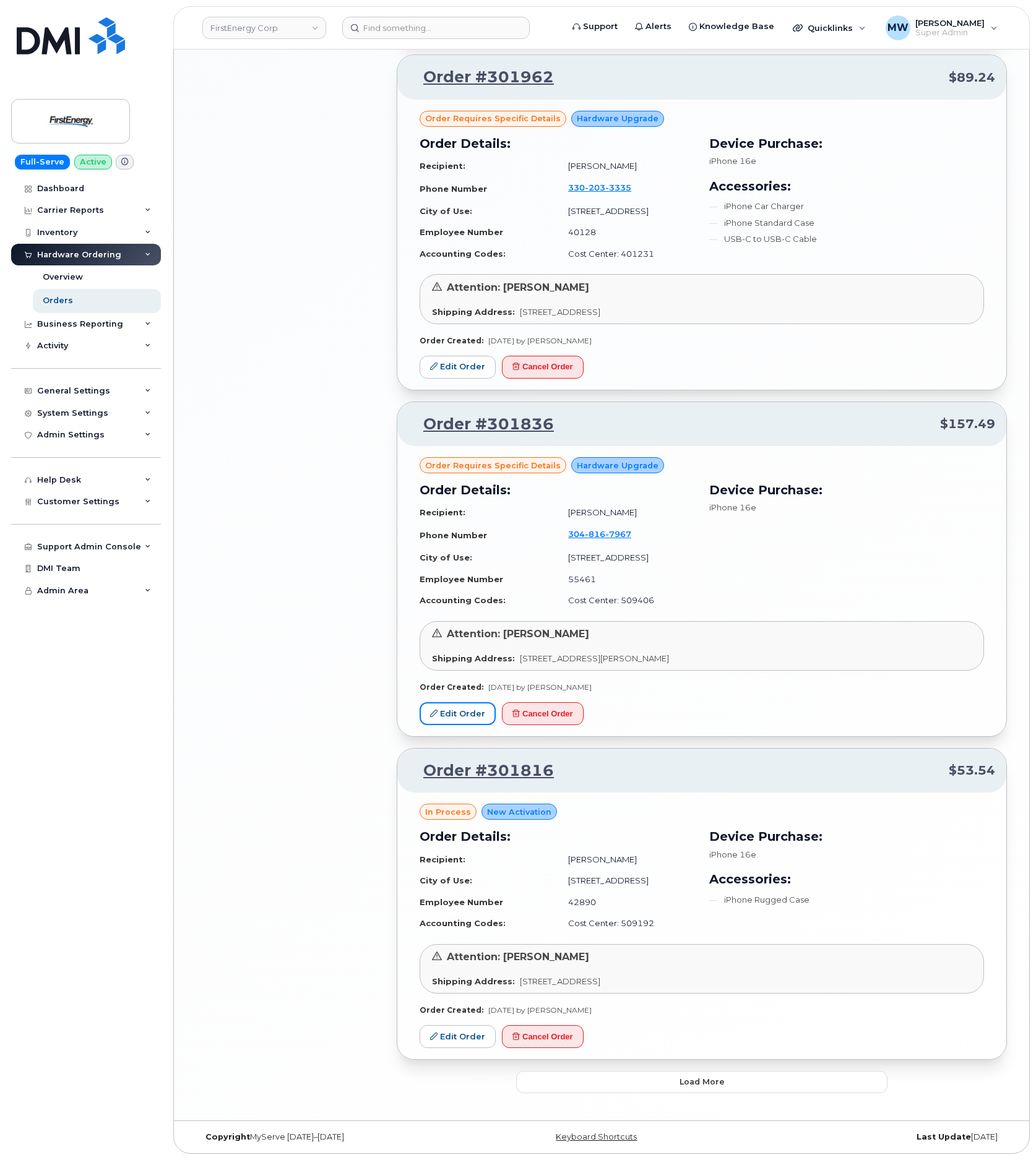
scroll to position [1903, 0]
drag, startPoint x: 694, startPoint y: 1087, endPoint x: 695, endPoint y: 1073, distance: 14.0
click at [694, 1084] on span "Load more" at bounding box center [701, 1082] width 45 height 12
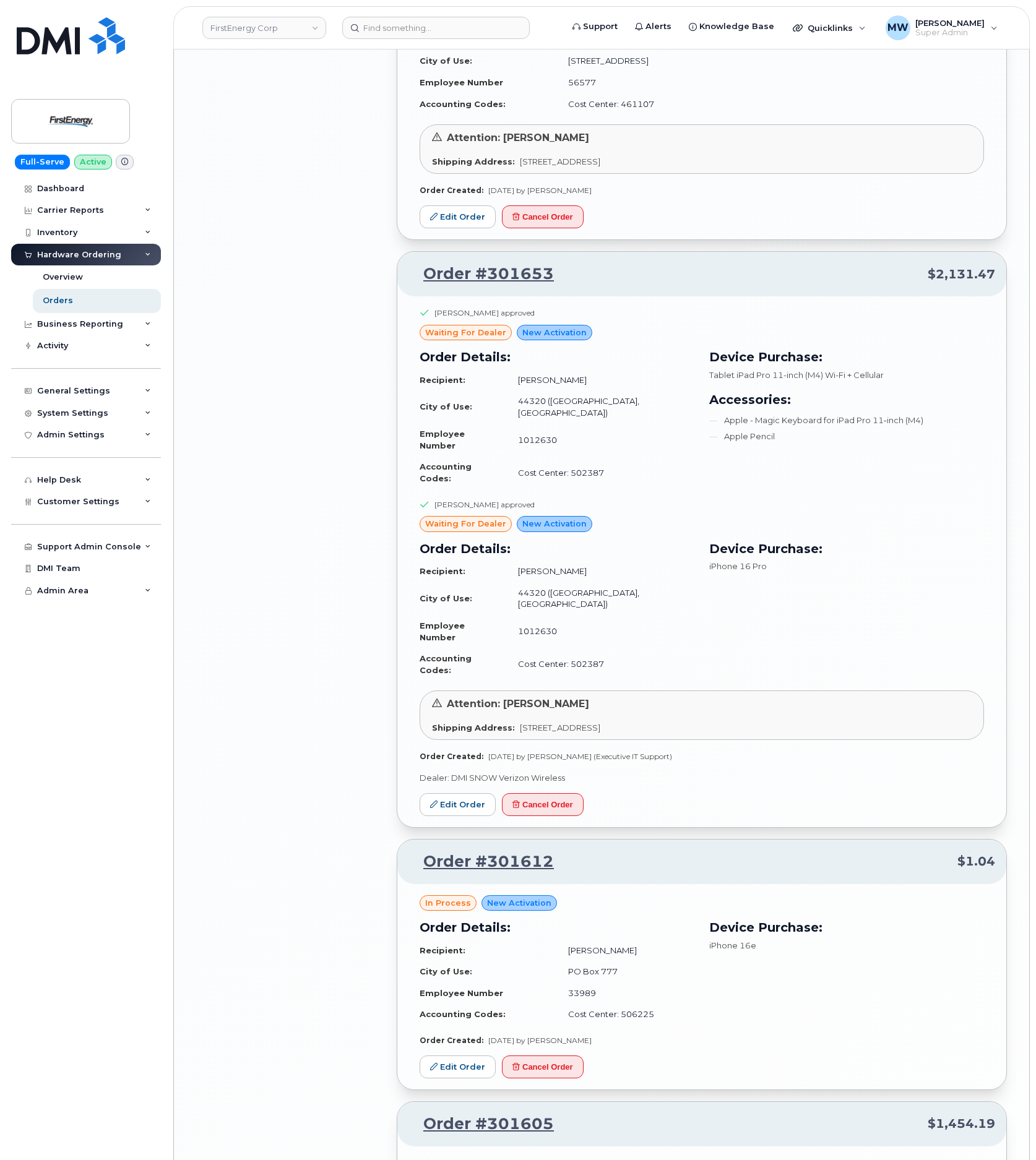
scroll to position [3944, 0]
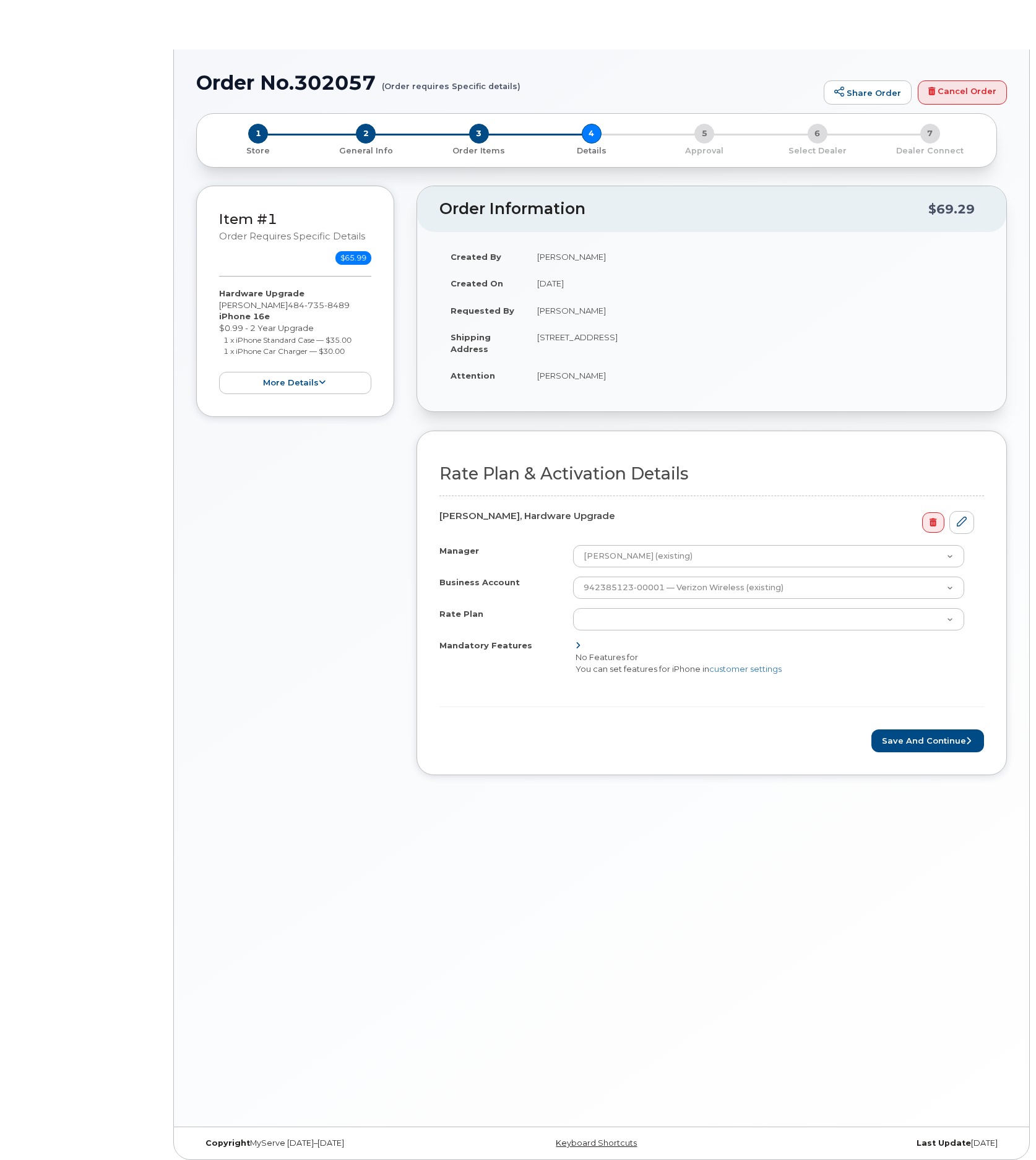
select select "Unl Mins&Msg 4gb Shr"
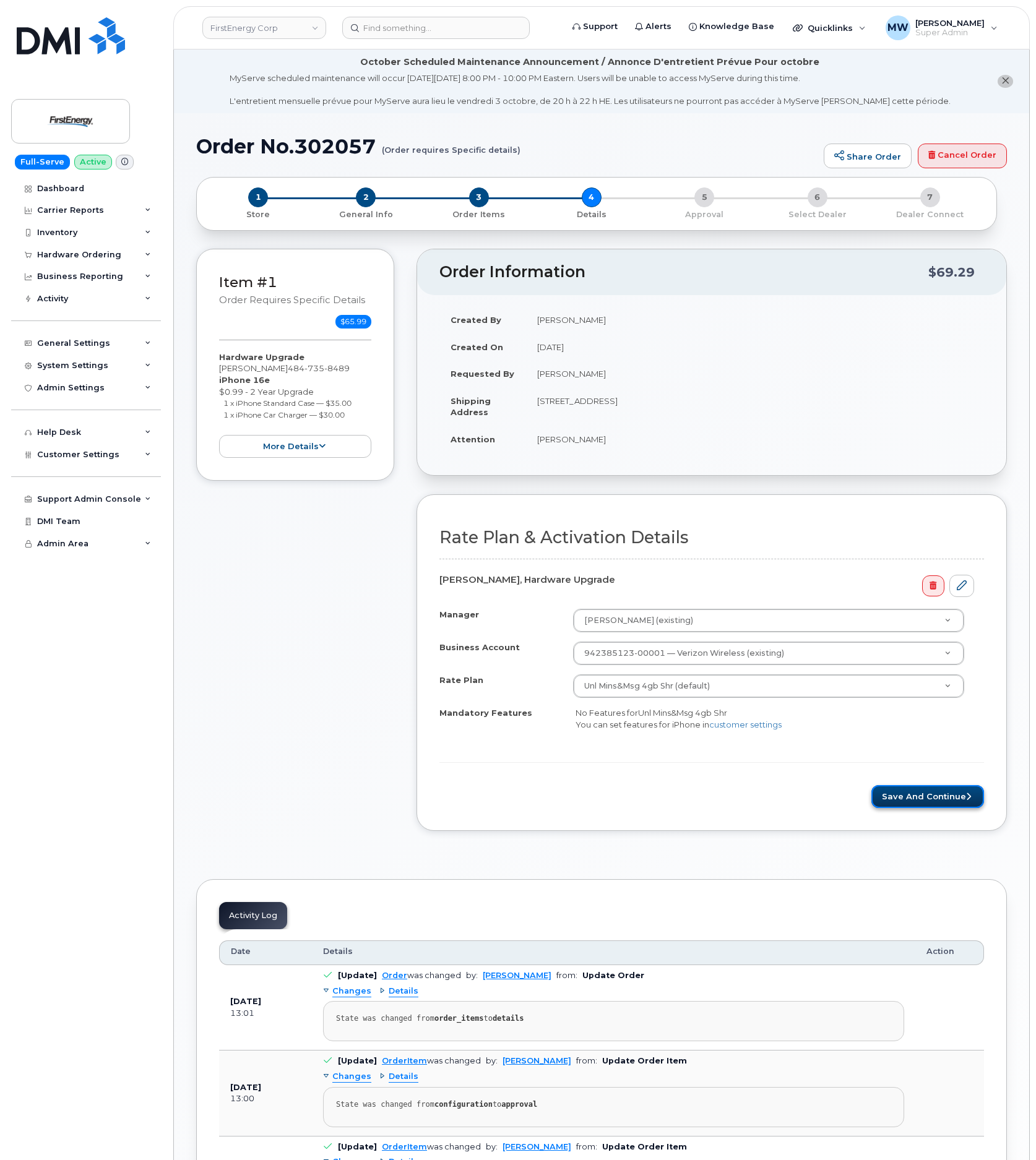
click at [900, 795] on button "Save and Continue" at bounding box center [927, 796] width 112 height 23
click at [934, 807] on button "Save and Continue" at bounding box center [927, 796] width 112 height 23
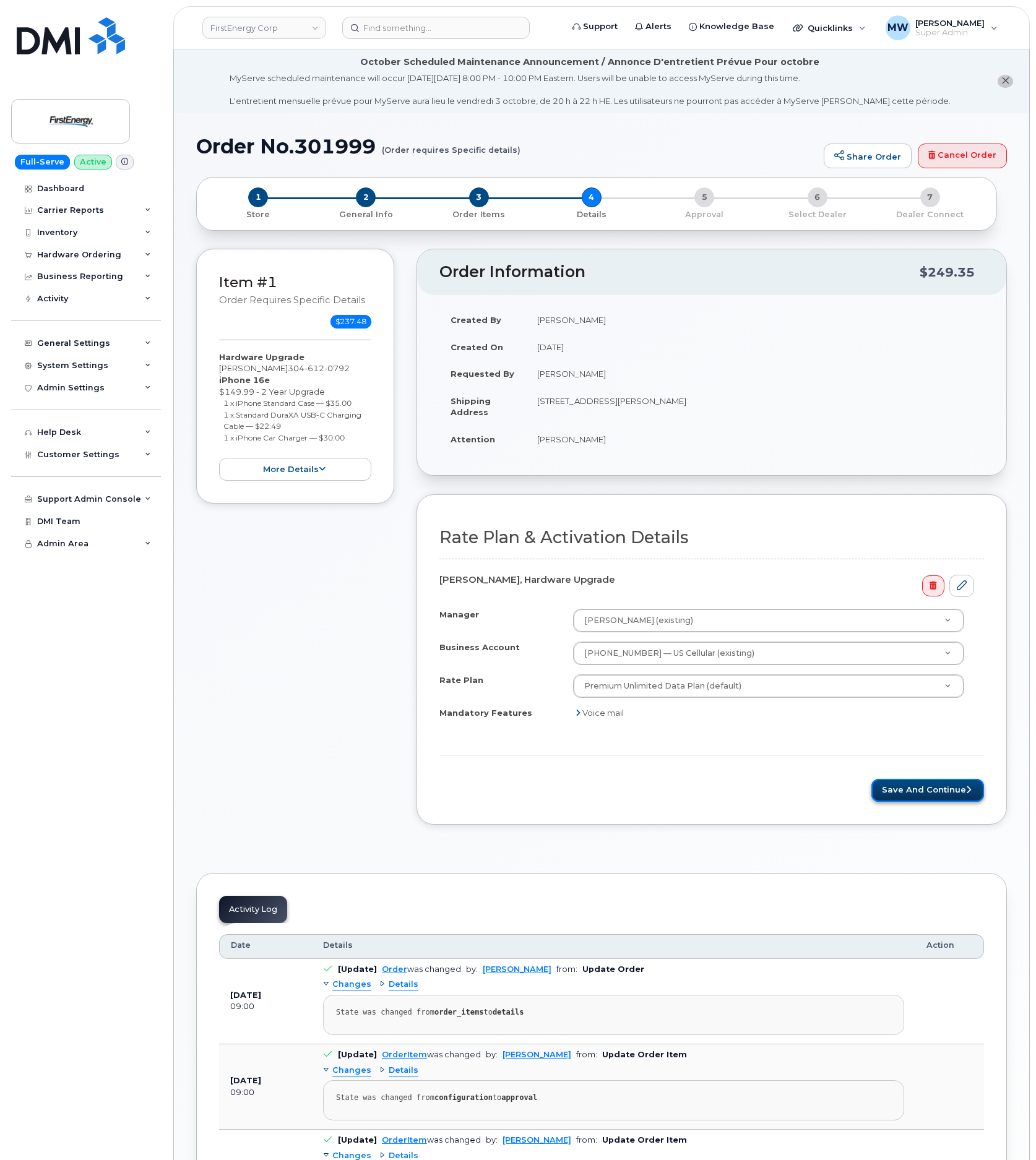
click at [950, 800] on button "Save and Continue" at bounding box center [927, 791] width 112 height 23
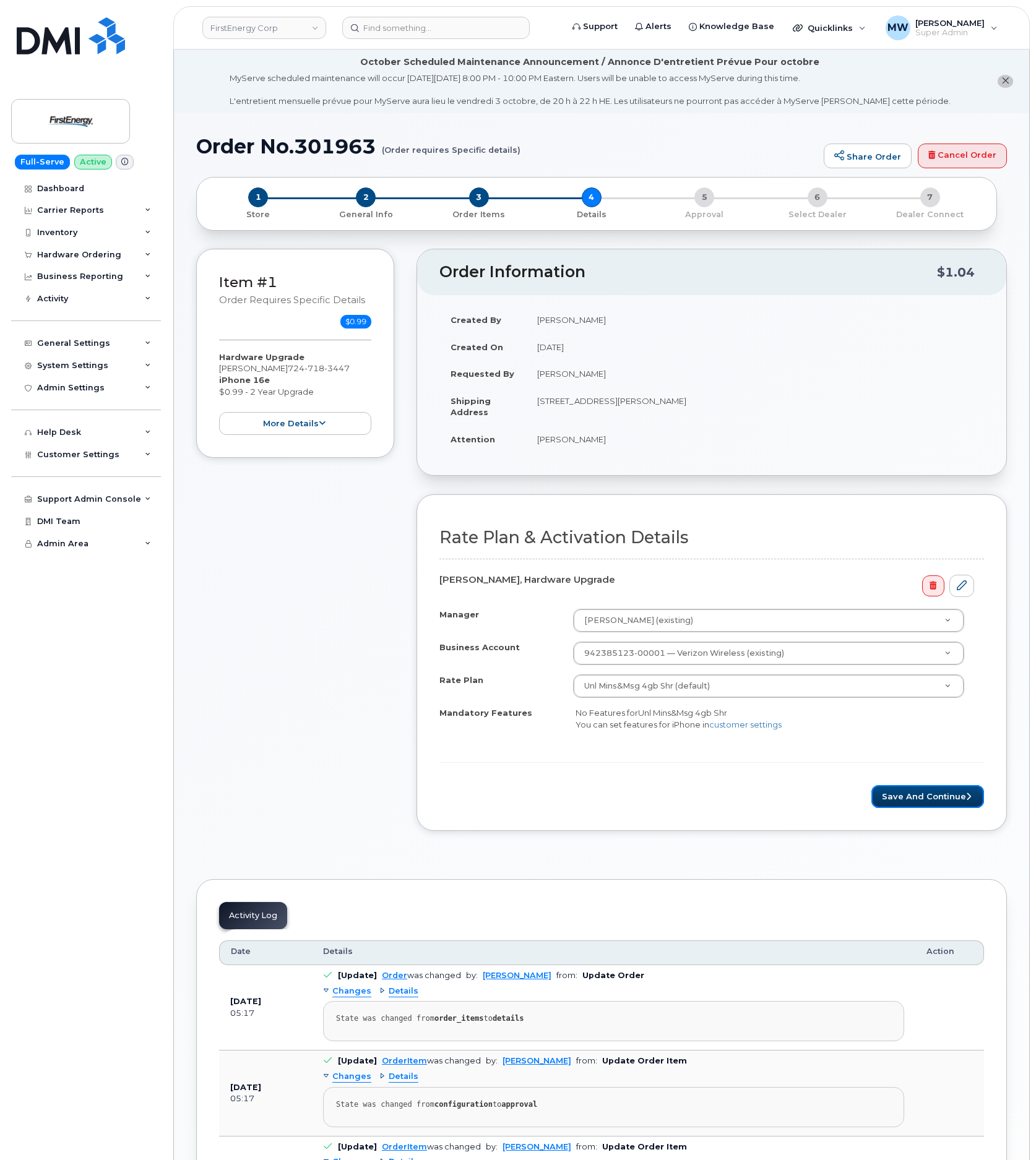
drag, startPoint x: 911, startPoint y: 806, endPoint x: 902, endPoint y: 784, distance: 23.8
click at [911, 802] on button "Save and Continue" at bounding box center [927, 796] width 112 height 23
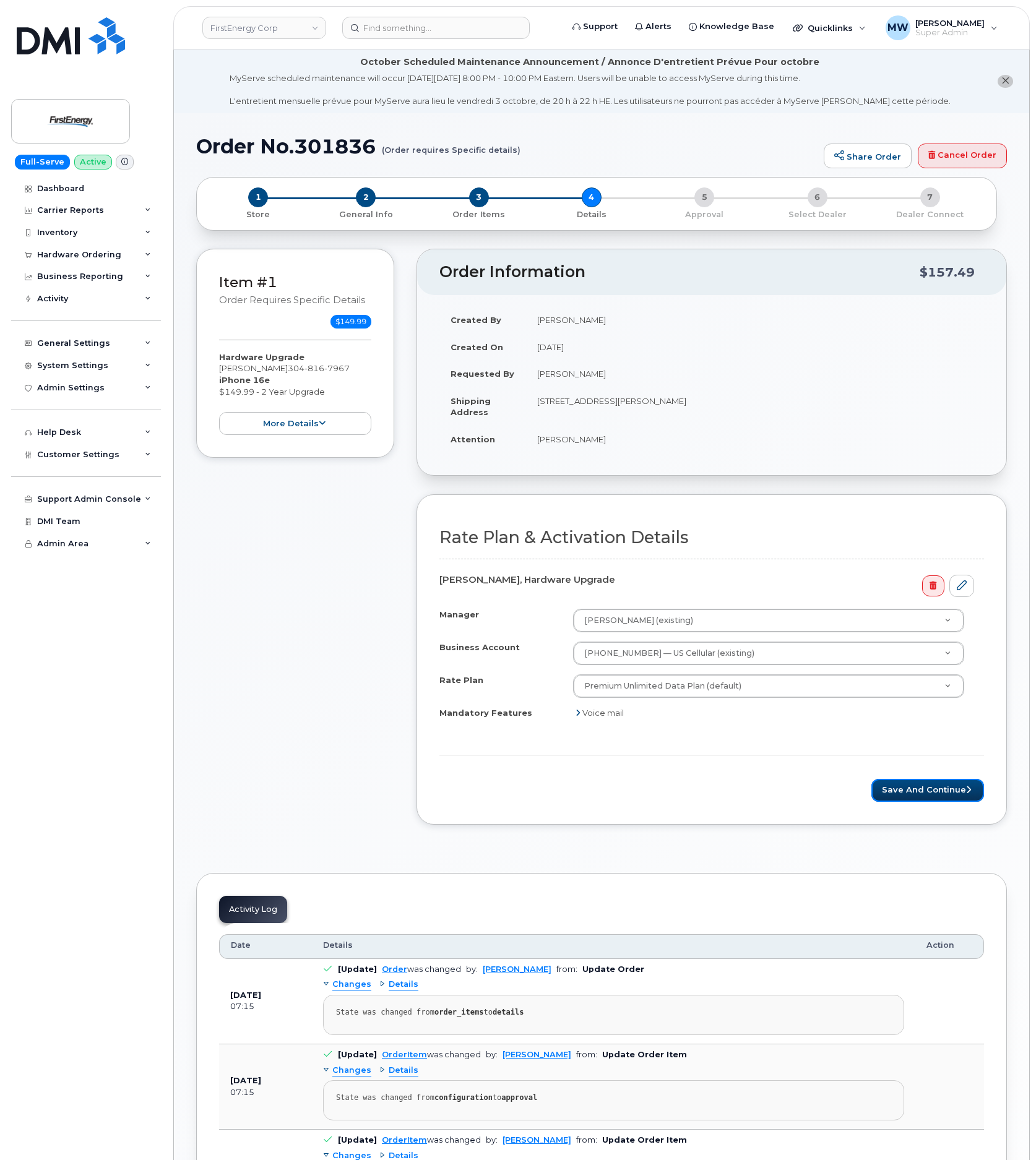
drag, startPoint x: 895, startPoint y: 802, endPoint x: 405, endPoint y: 0, distance: 939.8
click at [895, 802] on button "Save and Continue" at bounding box center [927, 791] width 112 height 23
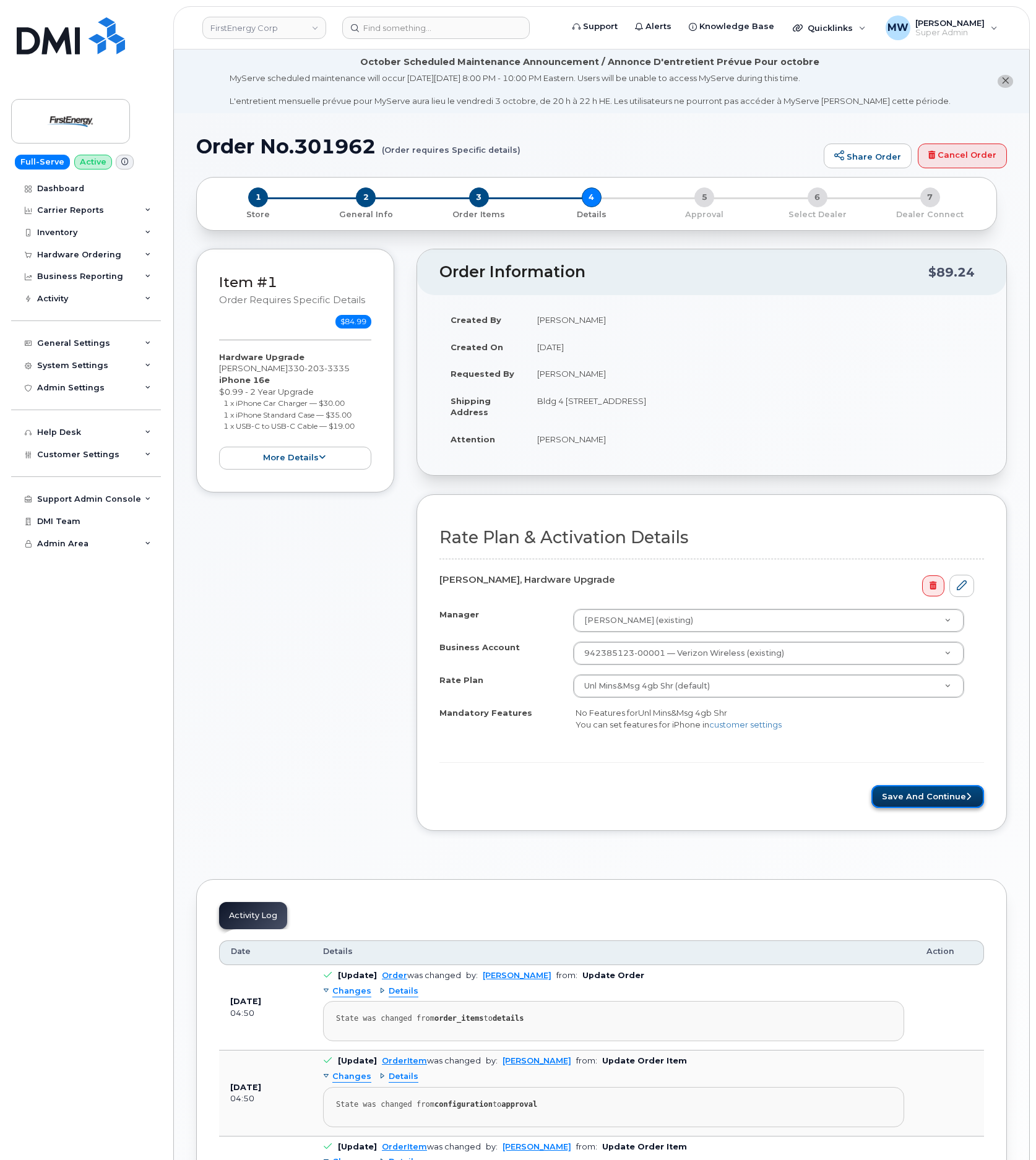
click at [928, 807] on button "Save and Continue" at bounding box center [927, 796] width 112 height 23
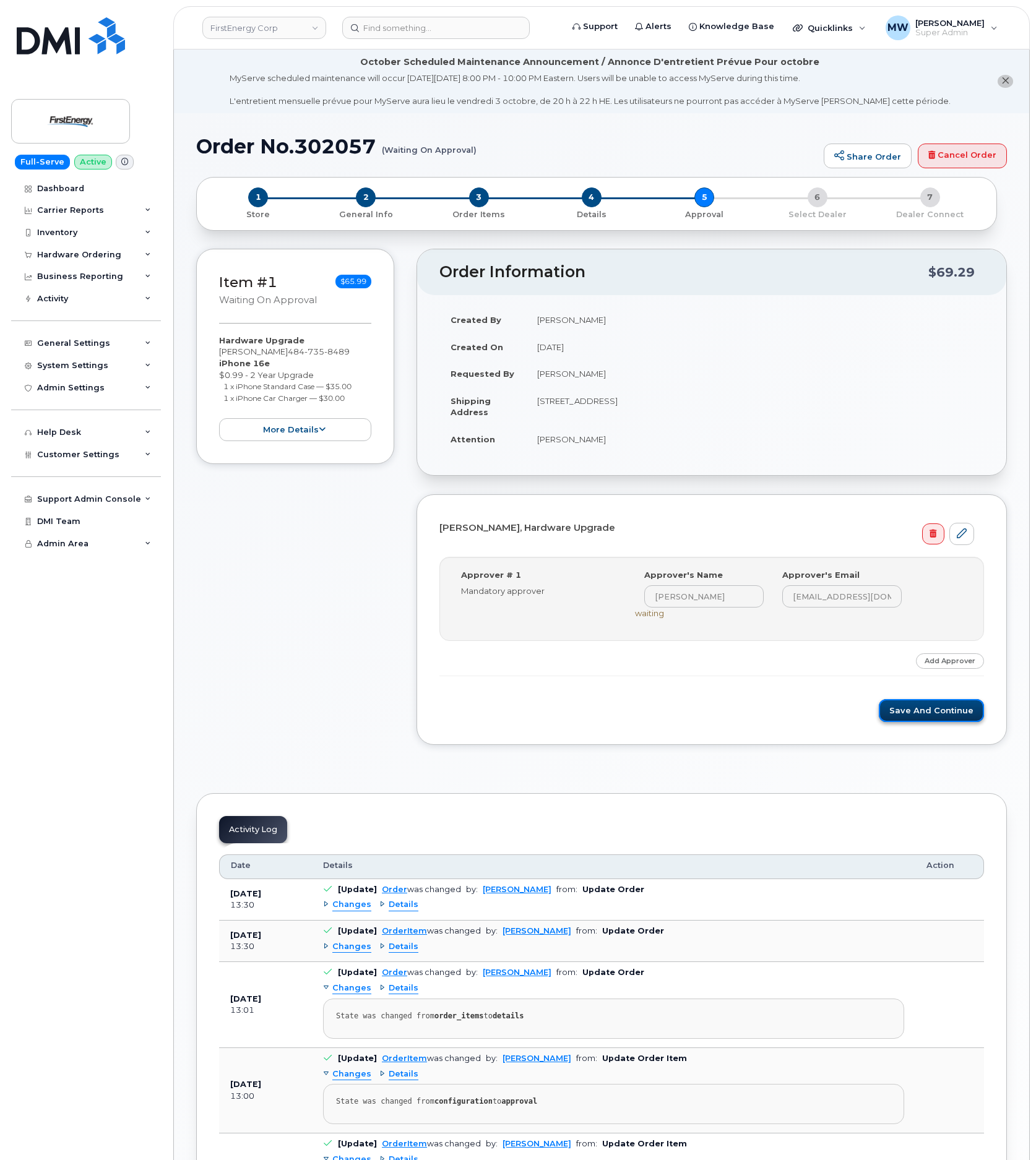
click at [913, 712] on button "Save and Continue" at bounding box center [931, 711] width 105 height 23
click at [914, 722] on button "Save and Continue" at bounding box center [931, 711] width 105 height 23
drag, startPoint x: 956, startPoint y: 722, endPoint x: 581, endPoint y: 2, distance: 811.8
click at [954, 722] on button "Save and Continue" at bounding box center [931, 711] width 105 height 23
drag, startPoint x: 936, startPoint y: 715, endPoint x: 737, endPoint y: 32, distance: 711.4
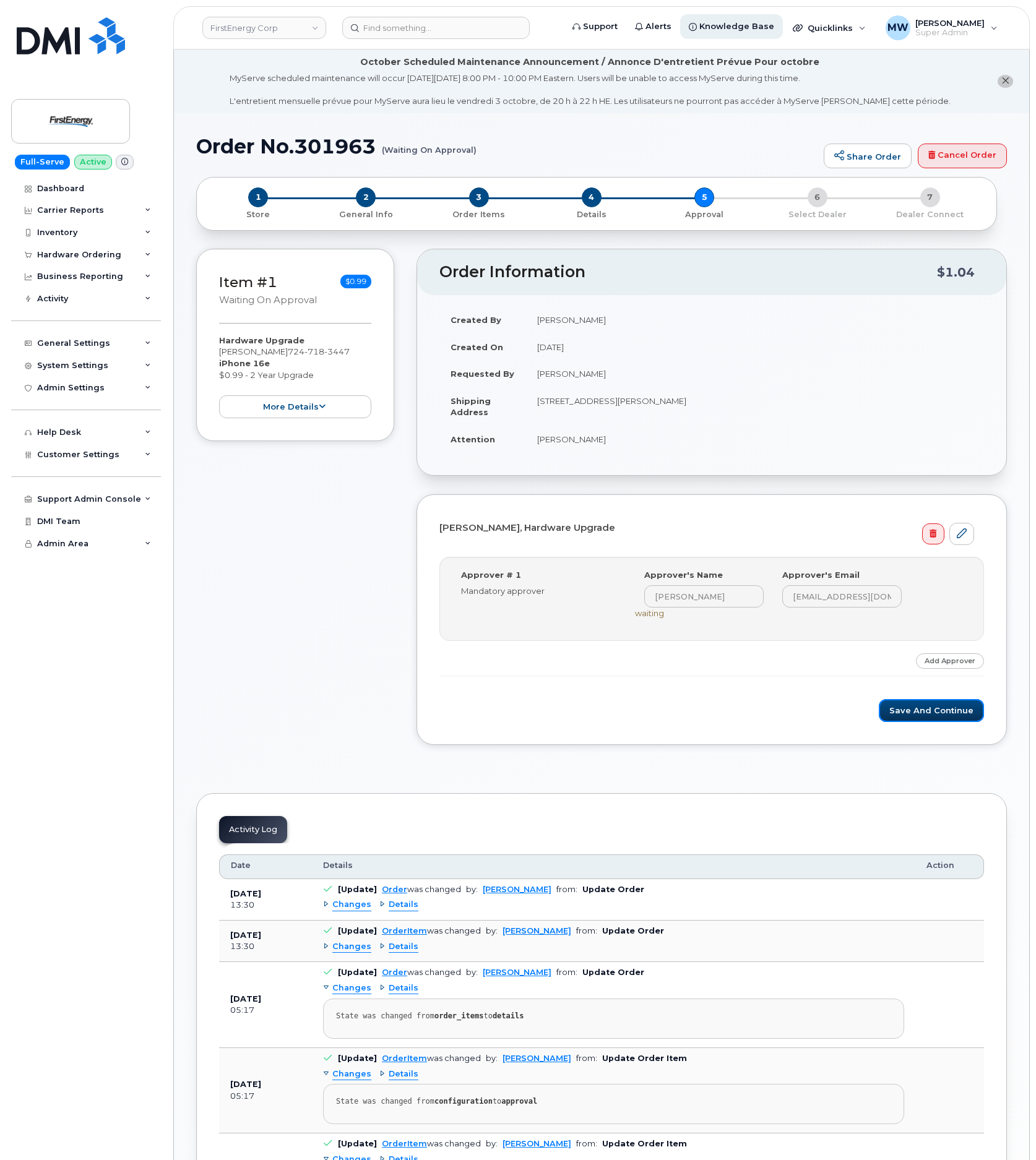
click at [935, 715] on button "Save and Continue" at bounding box center [931, 711] width 105 height 23
click at [934, 715] on button "Save and Continue" at bounding box center [931, 711] width 105 height 23
click at [887, 715] on button "Save and Continue" at bounding box center [931, 711] width 105 height 23
